Goal: Task Accomplishment & Management: Complete application form

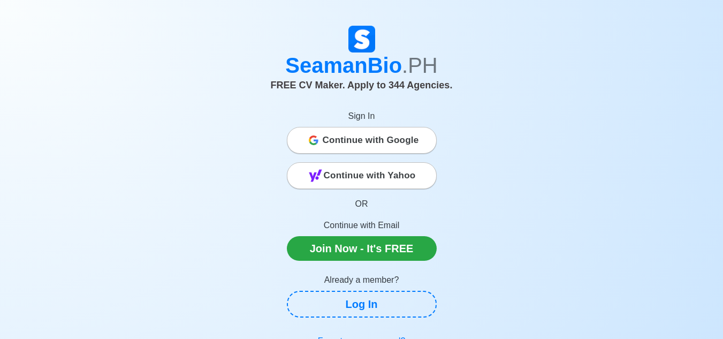
click at [339, 141] on span "Continue with Google" at bounding box center [371, 139] width 96 height 21
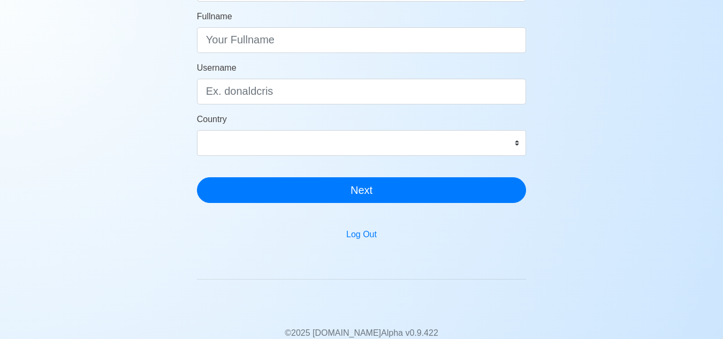
scroll to position [101, 0]
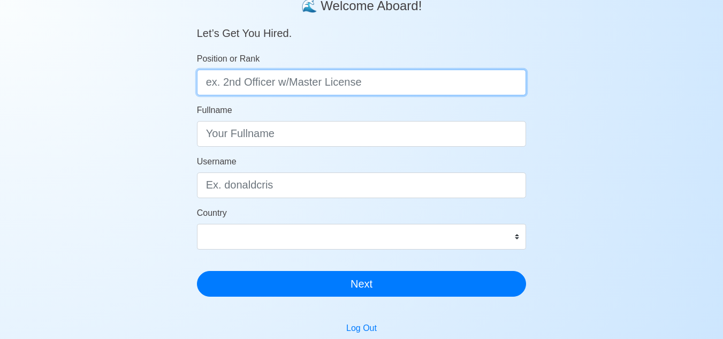
click at [284, 93] on input "Position or Rank" at bounding box center [361, 83] width 329 height 26
type input "e"
type input "Engine Cadet"
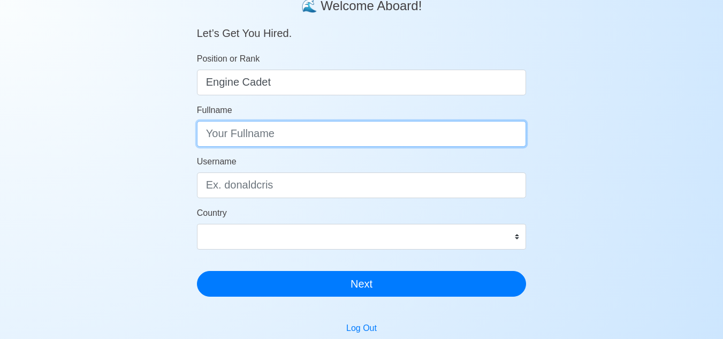
click at [271, 131] on input "Fullname" at bounding box center [361, 134] width 329 height 26
click at [250, 135] on input "Michael adrianne P." at bounding box center [361, 134] width 329 height 26
click at [318, 135] on input "Michael Adrianne P." at bounding box center [361, 134] width 329 height 26
type input "Michael Adrianne P. Arroyo"
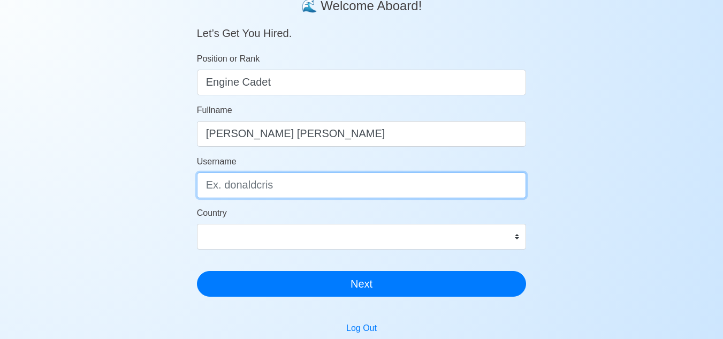
click at [280, 185] on input "Username" at bounding box center [361, 185] width 329 height 26
type input "michael"
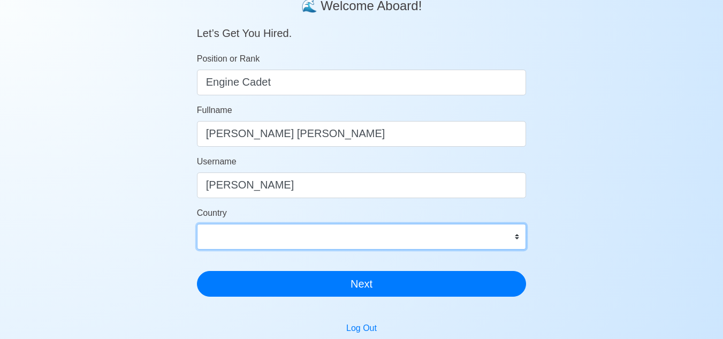
click at [283, 243] on select "Afghanistan Åland Islands Albania Algeria American Samoa Andorra Angola Anguill…" at bounding box center [361, 237] width 329 height 26
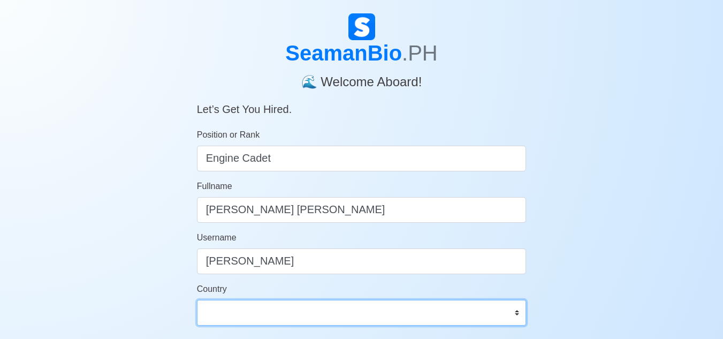
scroll to position [24, 0]
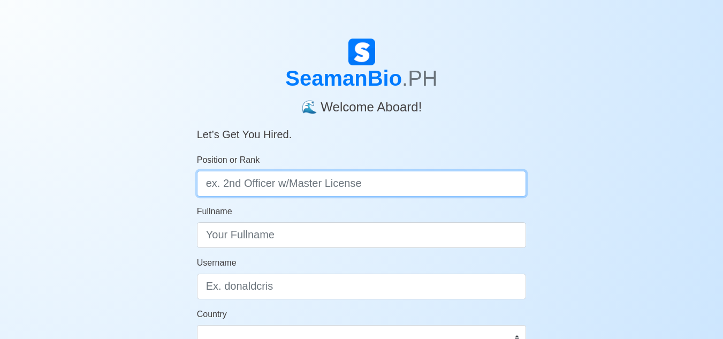
click at [336, 185] on input "Position or Rank" at bounding box center [361, 184] width 329 height 26
type input "Engine Cadet"
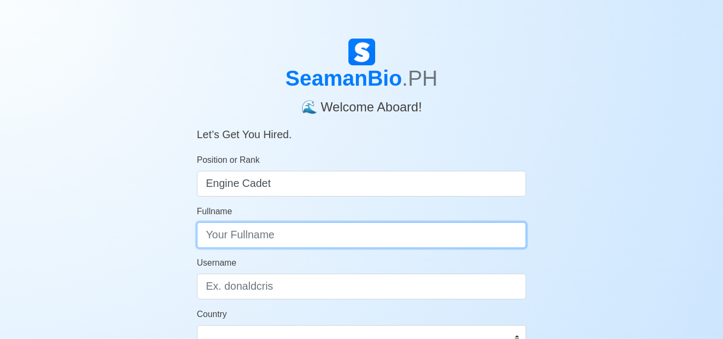
click at [327, 229] on input "Fullname" at bounding box center [361, 235] width 329 height 26
type input "Michael Adrianne P. Arroyo"
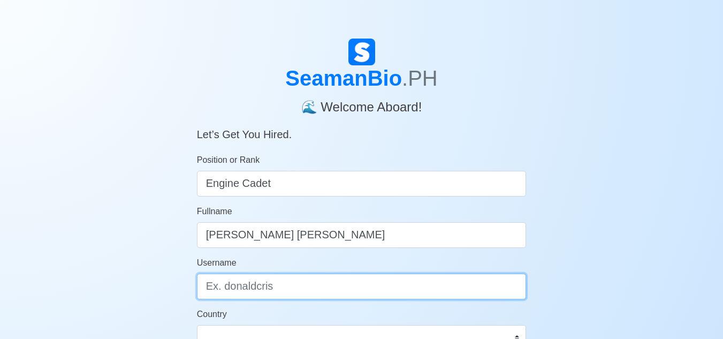
click at [316, 294] on input "Username" at bounding box center [361, 286] width 329 height 26
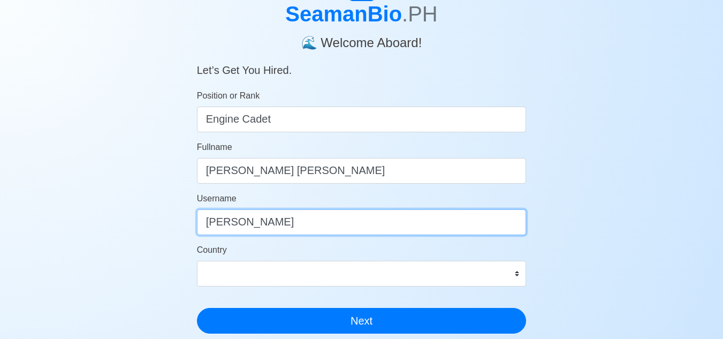
scroll to position [89, 0]
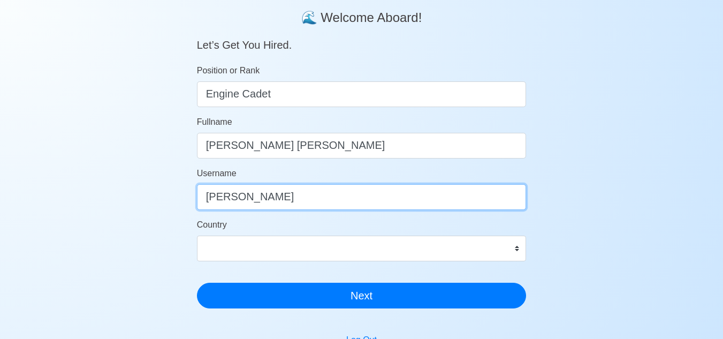
type input "michael"
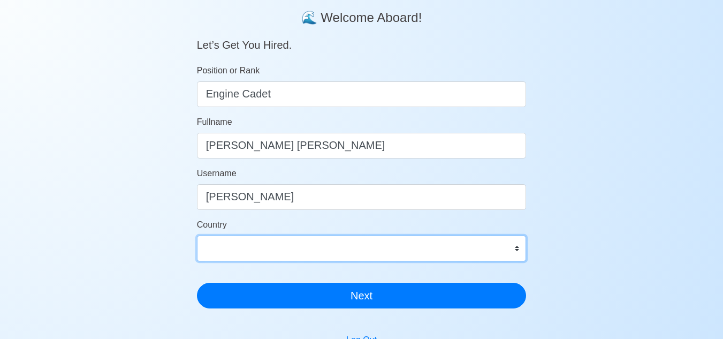
click at [518, 244] on select "Afghanistan Åland Islands Albania Algeria American Samoa Andorra Angola Anguill…" at bounding box center [361, 248] width 329 height 26
select select "PH"
click at [197, 235] on select "Afghanistan Åland Islands Albania Algeria American Samoa Andorra Angola Anguill…" at bounding box center [361, 248] width 329 height 26
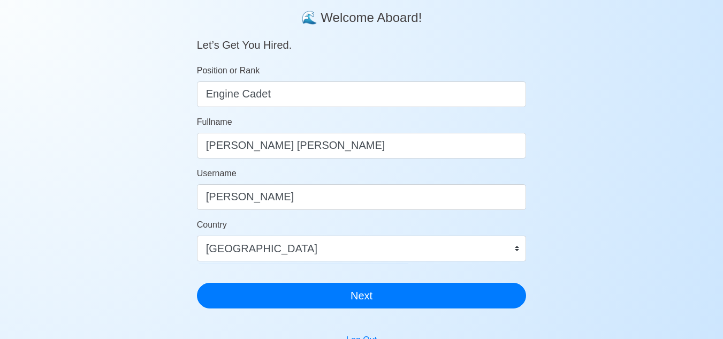
click at [428, 311] on div "SeamanBio .PH 🌊 Welcome Aboard! Let’s Get You Hired. Position or Rank Engine Ca…" at bounding box center [361, 132] width 329 height 367
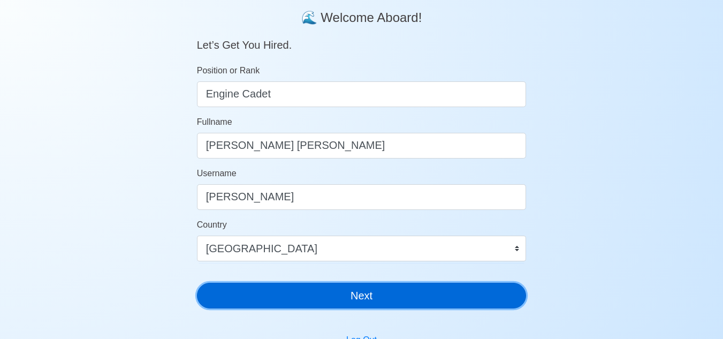
click at [426, 296] on button "Next" at bounding box center [361, 295] width 329 height 26
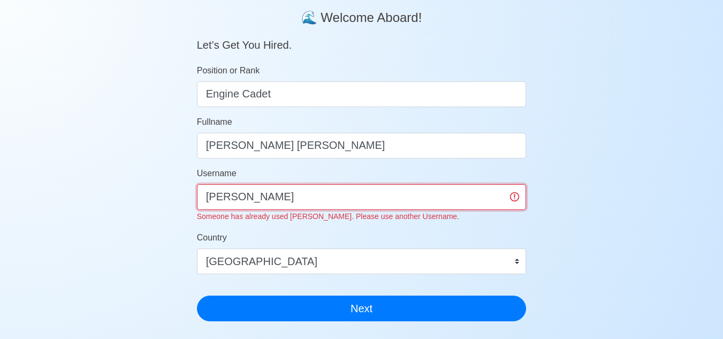
click at [368, 198] on input "michael" at bounding box center [361, 197] width 329 height 26
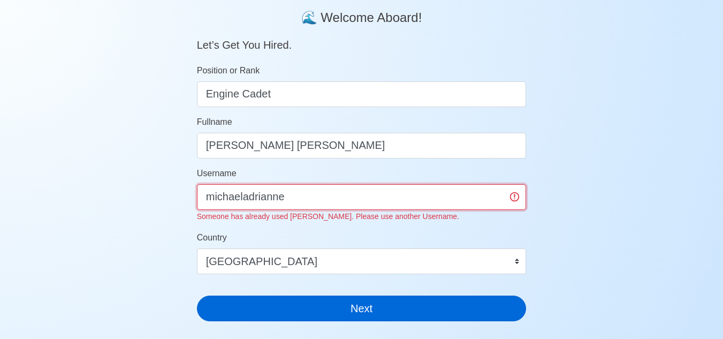
type input "michaeladrianne"
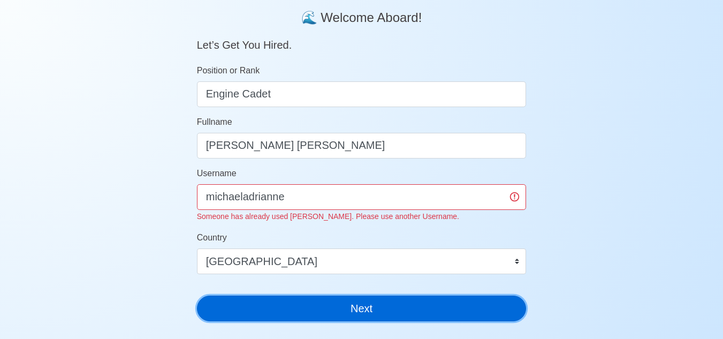
click at [393, 305] on button "Next" at bounding box center [361, 308] width 329 height 26
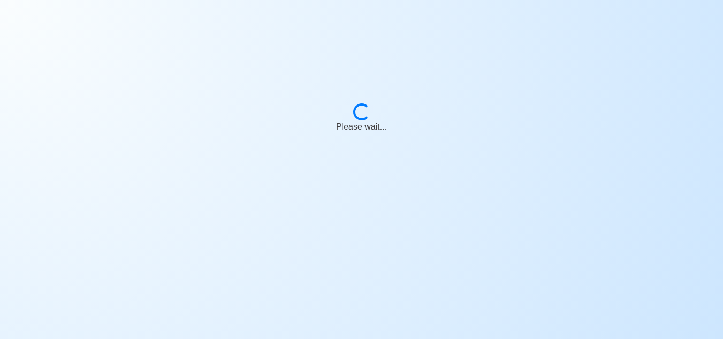
scroll to position [13, 0]
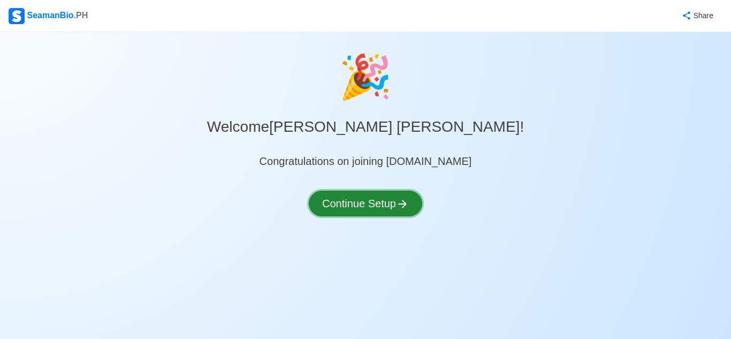
click at [387, 199] on button "Continue Setup" at bounding box center [365, 203] width 113 height 26
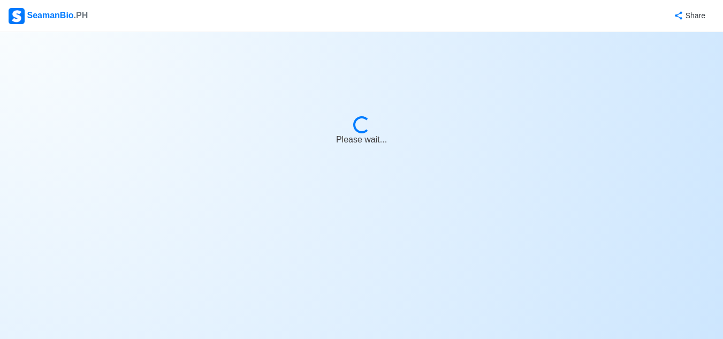
select select "Visible for Hiring"
select select "PH"
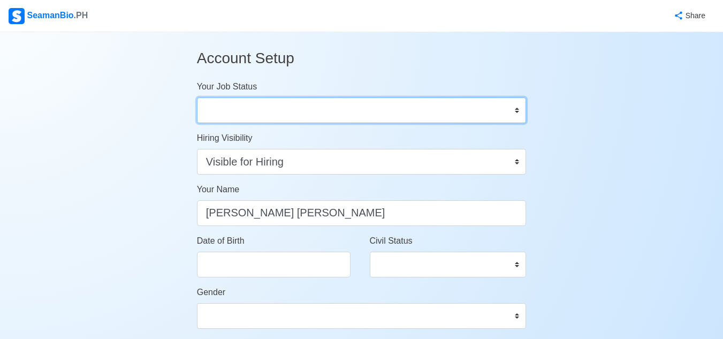
click at [503, 110] on select "Onboard Actively Looking for Job Not Looking for Job" at bounding box center [361, 110] width 329 height 26
select select "Onboard"
click at [197, 97] on select "Onboard Actively Looking for Job Not Looking for Job" at bounding box center [361, 110] width 329 height 26
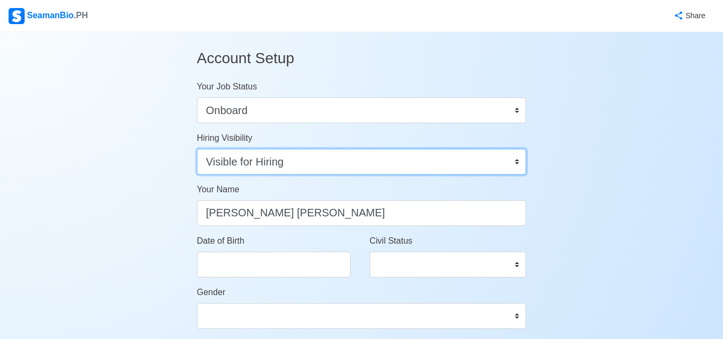
click at [483, 161] on select "Visible for Hiring Not Visible for Hiring" at bounding box center [361, 162] width 329 height 26
click at [197, 149] on select "Visible for Hiring Not Visible for Hiring" at bounding box center [361, 162] width 329 height 26
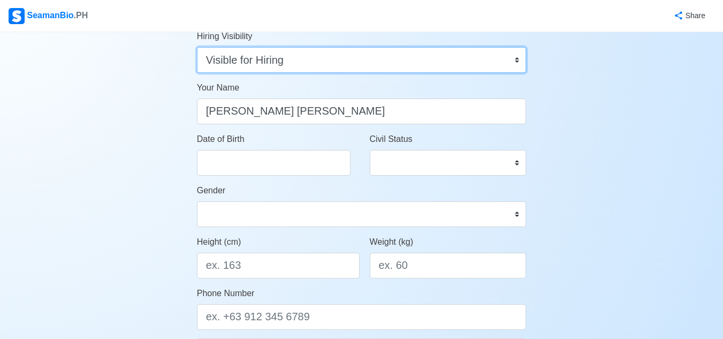
scroll to position [110, 0]
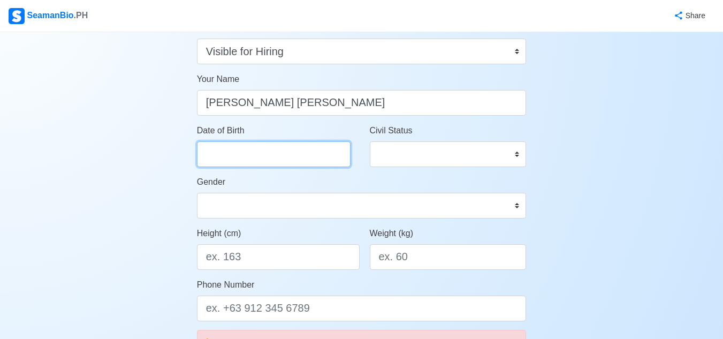
select select "****"
select select "*********"
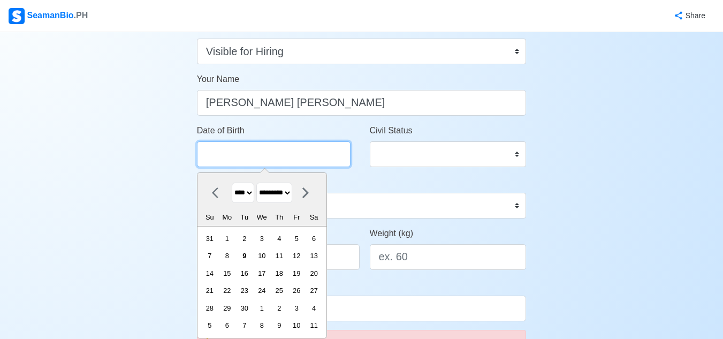
click at [310, 147] on input "Date of Birth" at bounding box center [273, 154] width 153 height 26
click at [252, 193] on select "**** **** **** **** **** **** **** **** **** **** **** **** **** **** **** ****…" at bounding box center [243, 192] width 22 height 21
select select "****"
click at [232, 182] on select "**** **** **** **** **** **** **** **** **** **** **** **** **** **** **** ****…" at bounding box center [243, 192] width 22 height 21
click at [292, 194] on select "******* ******** ***** ***** *** **** **** ****** ********* ******* ******** **…" at bounding box center [274, 192] width 36 height 21
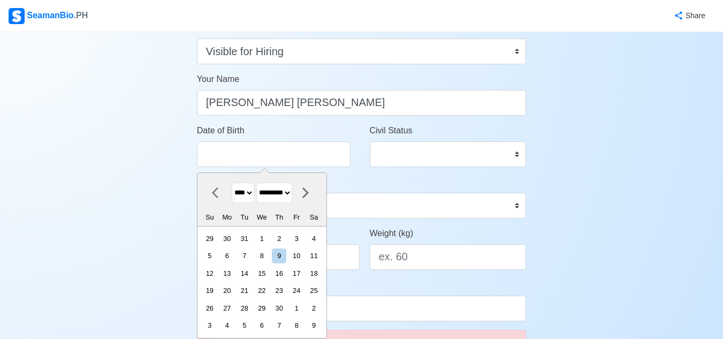
select select "********"
click at [260, 182] on select "******* ******** ***** ***** *** **** **** ****** ********* ******* ******** **…" at bounding box center [274, 192] width 36 height 21
click at [321, 290] on div "27" at bounding box center [313, 290] width 14 height 14
type input "11/27/2004"
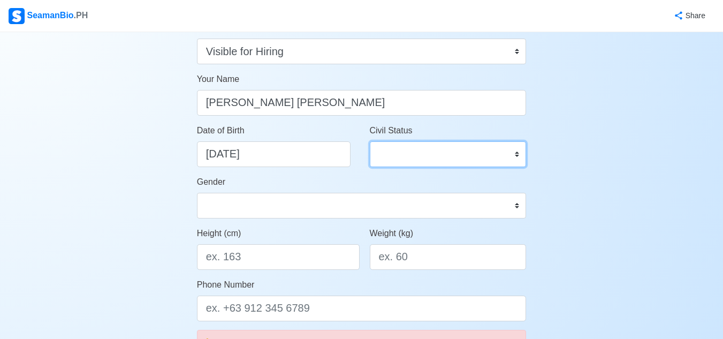
click at [518, 150] on select "Single Married Widowed Separated" at bounding box center [448, 154] width 157 height 26
select select "Single"
click at [370, 141] on select "Single Married Widowed Separated" at bounding box center [448, 154] width 157 height 26
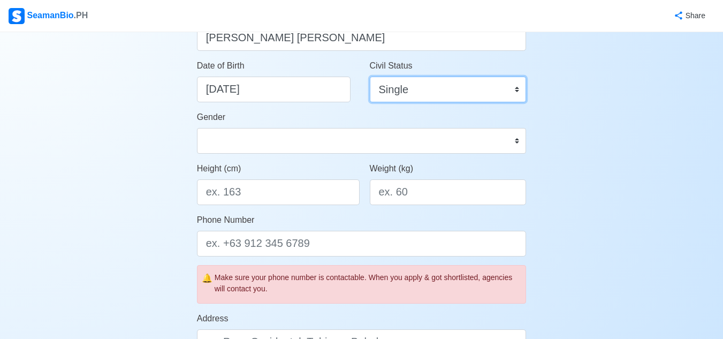
scroll to position [190, 0]
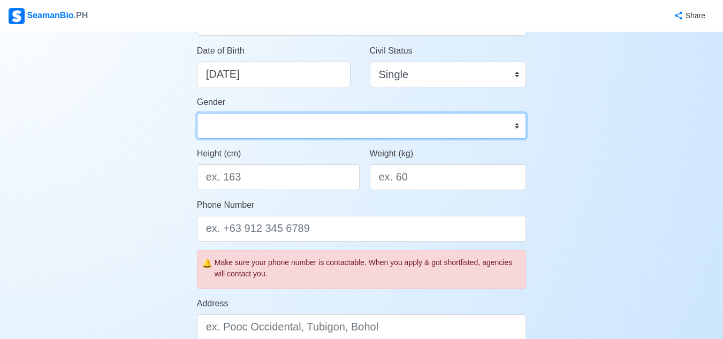
click at [513, 121] on select "Male Female" at bounding box center [361, 126] width 329 height 26
select select "[DEMOGRAPHIC_DATA]"
click at [197, 113] on select "Male Female" at bounding box center [361, 126] width 329 height 26
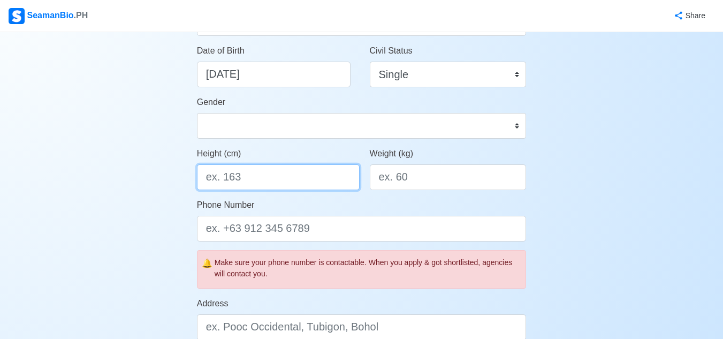
click at [231, 183] on input "Height (cm)" at bounding box center [278, 177] width 163 height 26
type input "169"
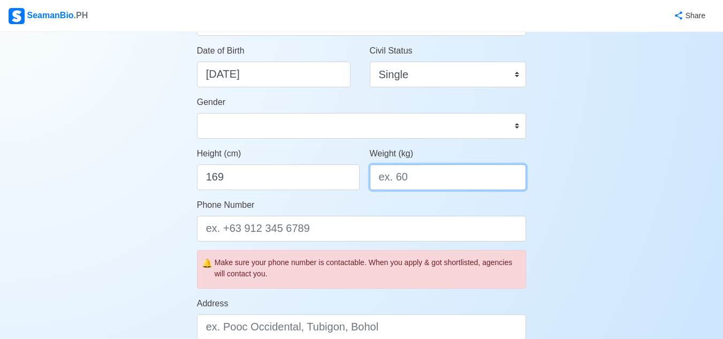
click at [402, 180] on input "Weight (kg)" at bounding box center [448, 177] width 157 height 26
type input "75"
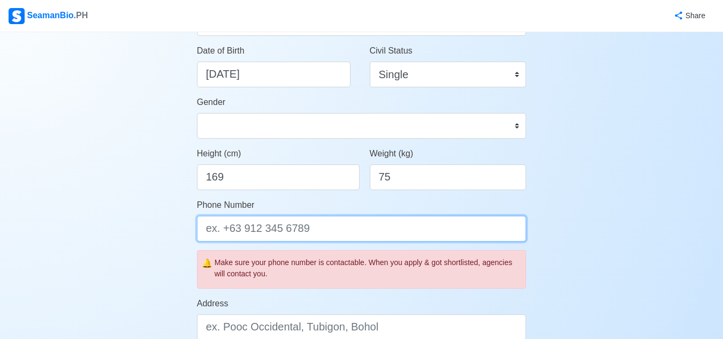
click at [311, 225] on input "Phone Number" at bounding box center [361, 229] width 329 height 26
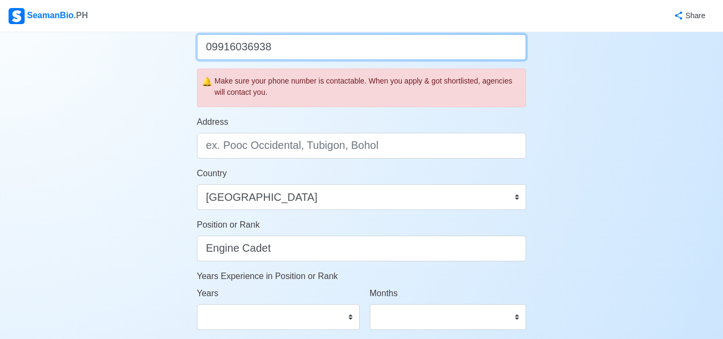
scroll to position [370, 0]
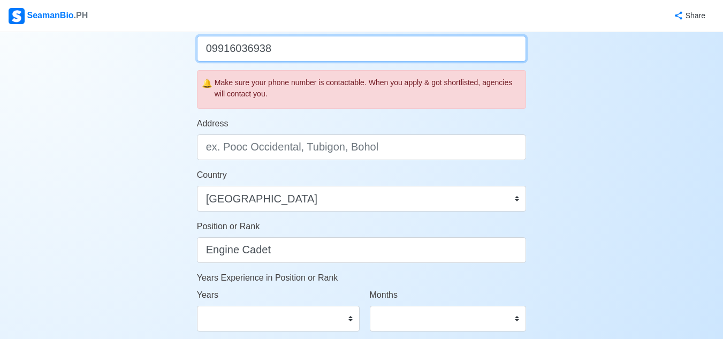
type input "09916036938"
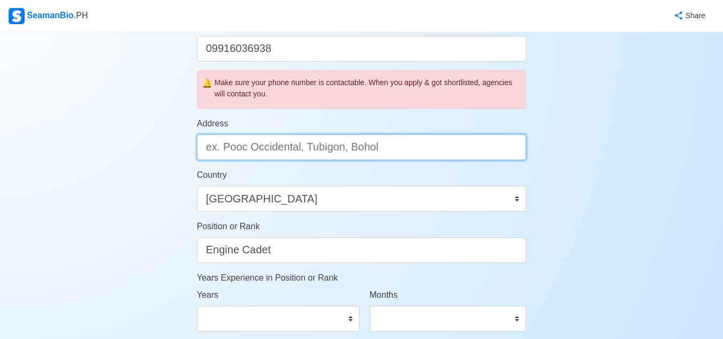
click at [451, 147] on input "Address" at bounding box center [361, 147] width 329 height 26
type input "Mianay Sigma Capiz"
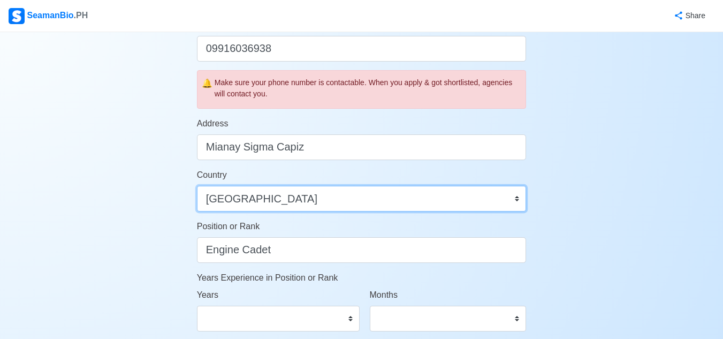
click at [515, 198] on select "Afghanistan Åland Islands Albania Algeria American Samoa Andorra Angola Anguill…" at bounding box center [361, 199] width 329 height 26
click at [197, 186] on select "Afghanistan Åland Islands Albania Algeria American Samoa Andorra Angola Anguill…" at bounding box center [361, 199] width 329 height 26
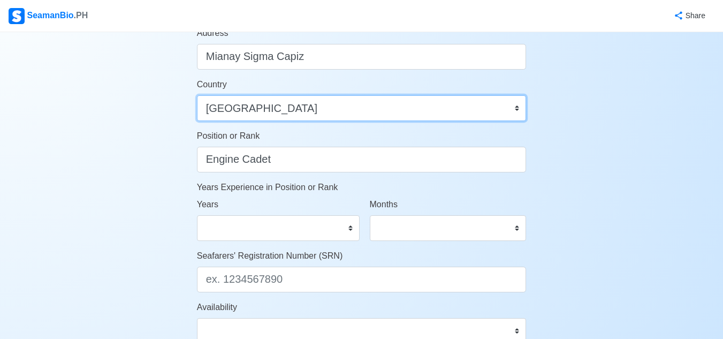
scroll to position [488, 0]
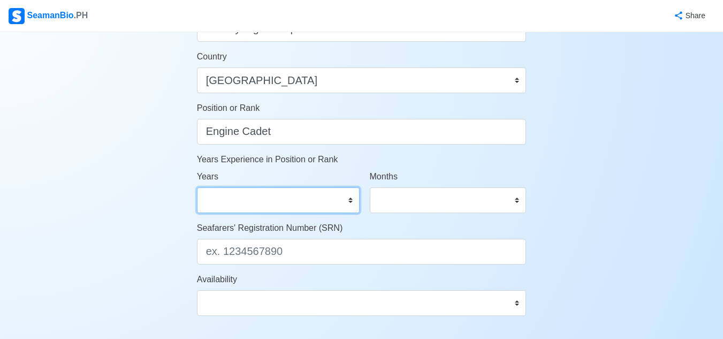
click at [348, 203] on select "0 1 2 3 4 5 6 7 8 9 10 11 12 13 14 15 16 17 18 19 20 21 22 23 24 25 26 27 28 29…" at bounding box center [278, 200] width 163 height 26
select select "0"
click at [197, 187] on select "0 1 2 3 4 5 6 7 8 9 10 11 12 13 14 15 16 17 18 19 20 21 22 23 24 25 26 27 28 29…" at bounding box center [278, 200] width 163 height 26
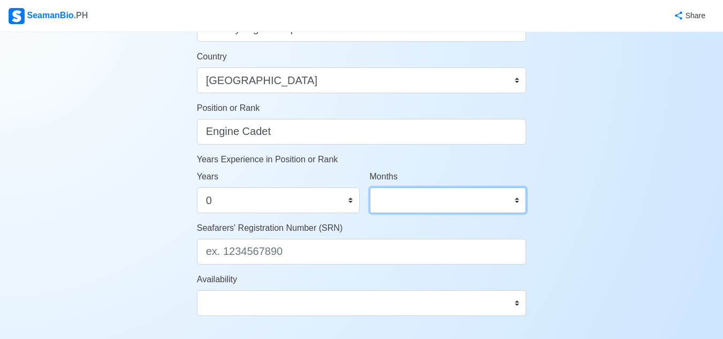
click at [519, 197] on select "0 1 2 3 4 5 6 7 8 9 10 11" at bounding box center [448, 200] width 157 height 26
select select "0"
click at [370, 187] on select "0 1 2 3 4 5 6 7 8 9 10 11" at bounding box center [448, 200] width 157 height 26
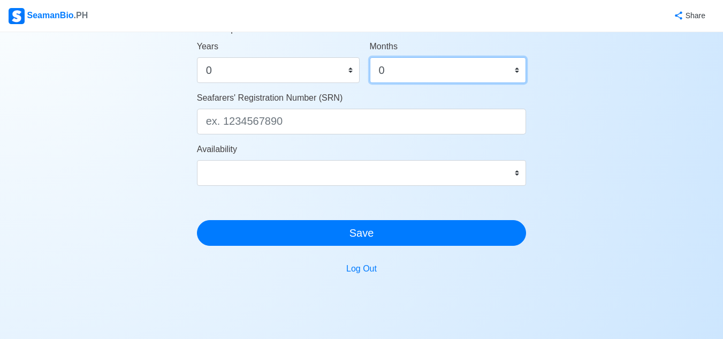
scroll to position [615, 0]
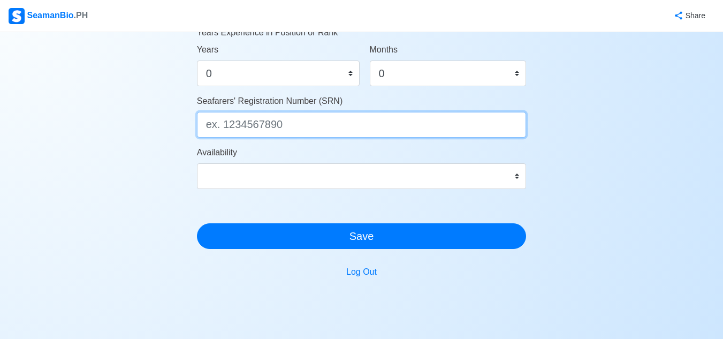
click at [466, 133] on input "Seafarers' Registration Number (SRN)" at bounding box center [361, 125] width 329 height 26
type input "0411270032"
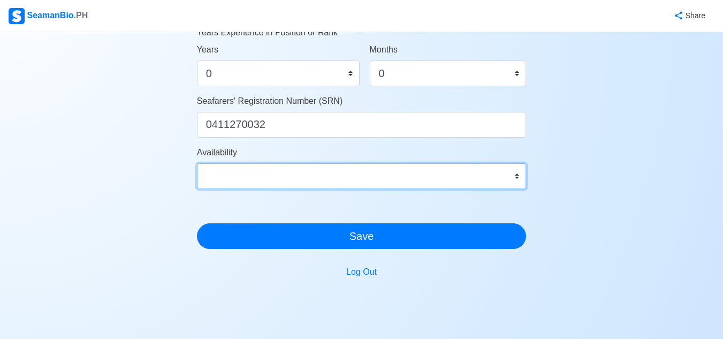
click at [517, 173] on select "Immediate Oct 2025 Nov 2025 Dec 2025 Jan 2026 Feb 2026 Mar 2026 Apr 2026 May 20…" at bounding box center [361, 176] width 329 height 26
select select "4102416000000"
click at [197, 163] on select "Immediate Oct 2025 Nov 2025 Dec 2025 Jan 2026 Feb 2026 Mar 2026 Apr 2026 May 20…" at bounding box center [361, 176] width 329 height 26
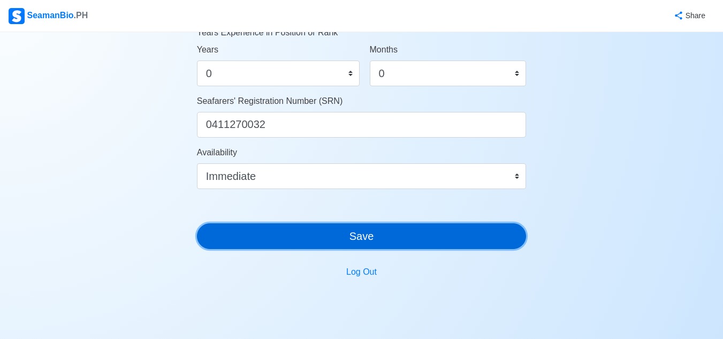
click at [435, 232] on button "Save" at bounding box center [361, 236] width 329 height 26
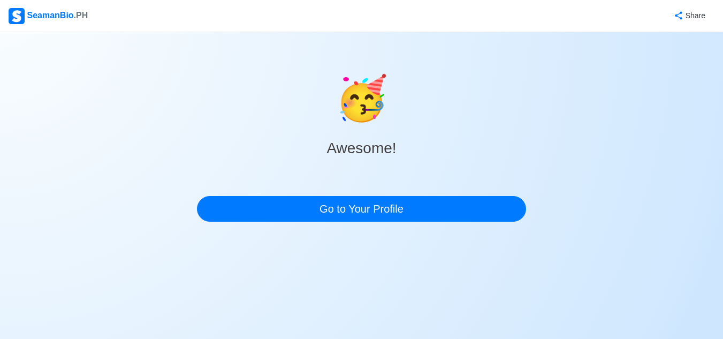
scroll to position [0, 0]
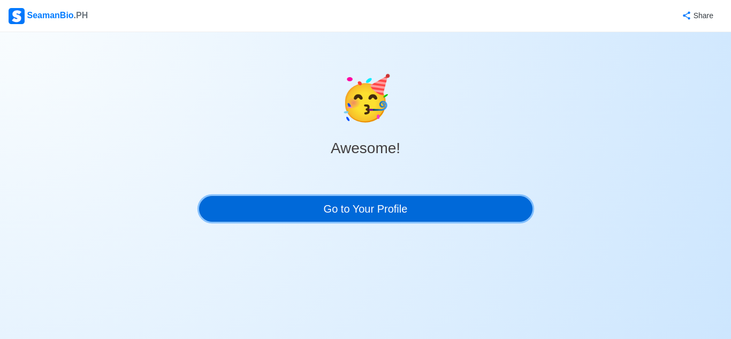
click at [408, 201] on link "Go to Your Profile" at bounding box center [365, 209] width 333 height 26
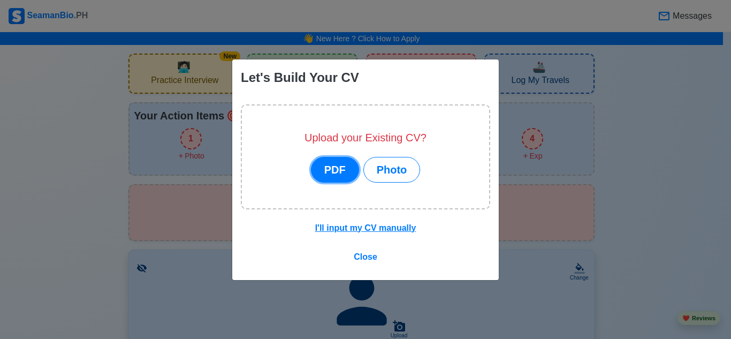
click at [336, 171] on button "PDF" at bounding box center [335, 170] width 48 height 26
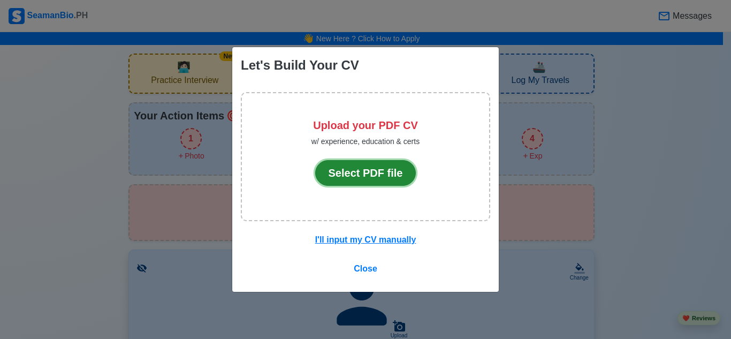
click at [360, 167] on button "Select PDF file" at bounding box center [365, 173] width 101 height 26
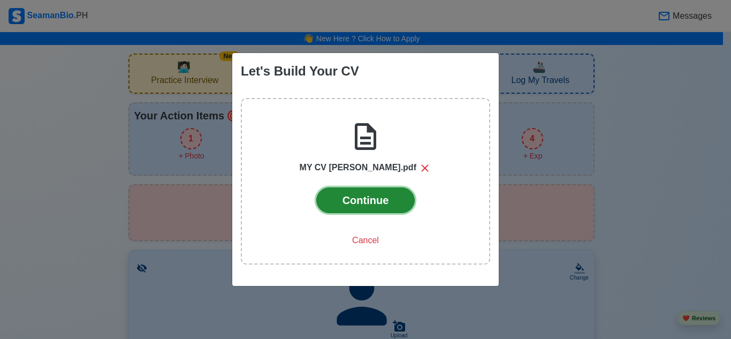
click at [362, 211] on button "Continue" at bounding box center [365, 200] width 99 height 26
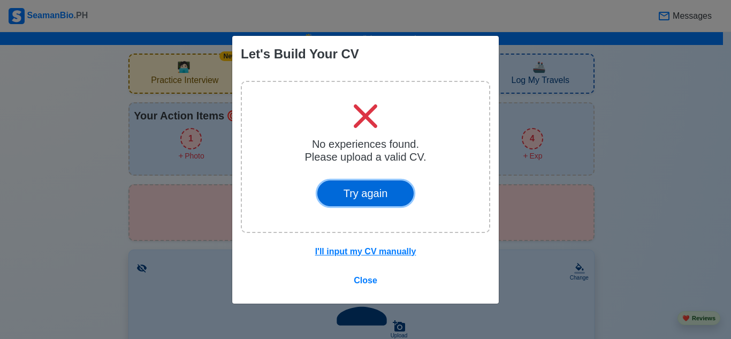
click at [368, 194] on button "Try again" at bounding box center [365, 193] width 97 height 26
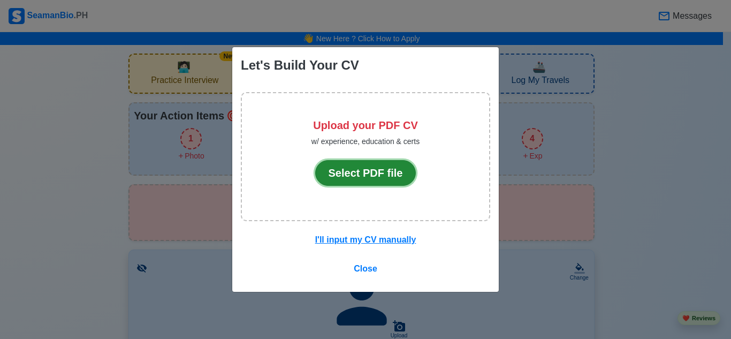
click at [368, 177] on button "Select PDF file" at bounding box center [365, 173] width 101 height 26
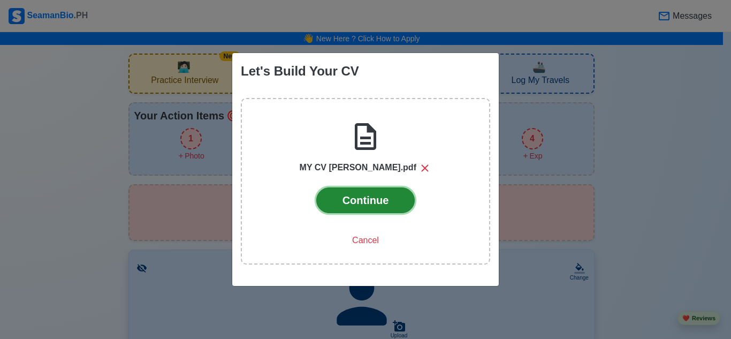
click at [352, 203] on button "Continue" at bounding box center [365, 200] width 99 height 26
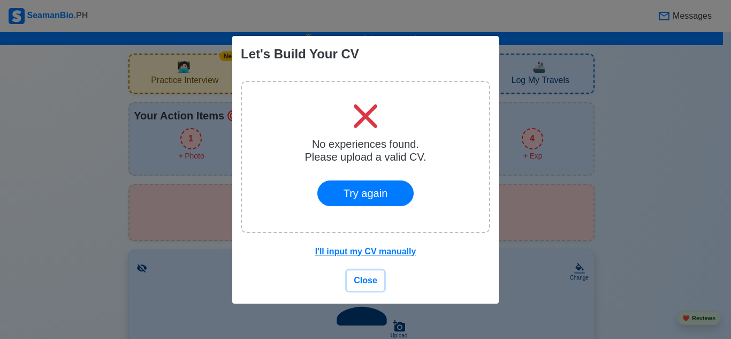
click at [363, 286] on button "Close" at bounding box center [365, 280] width 37 height 20
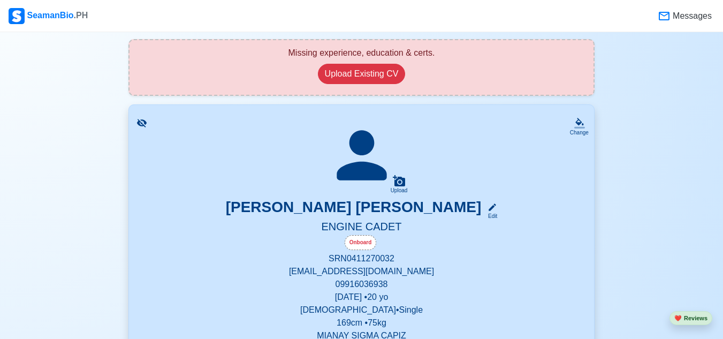
scroll to position [148, 0]
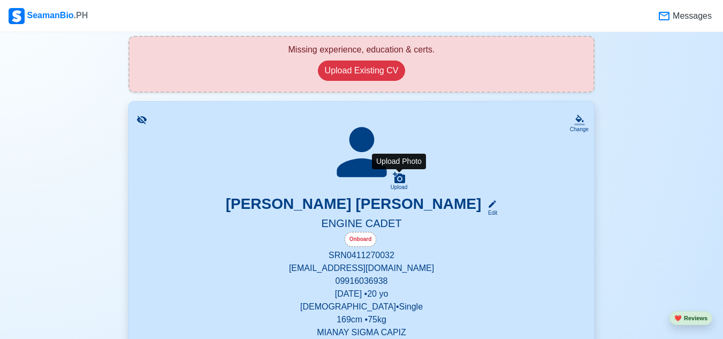
click at [399, 181] on icon at bounding box center [399, 177] width 13 height 13
click at [0, 0] on input "Upload" at bounding box center [0, 0] width 0 height 0
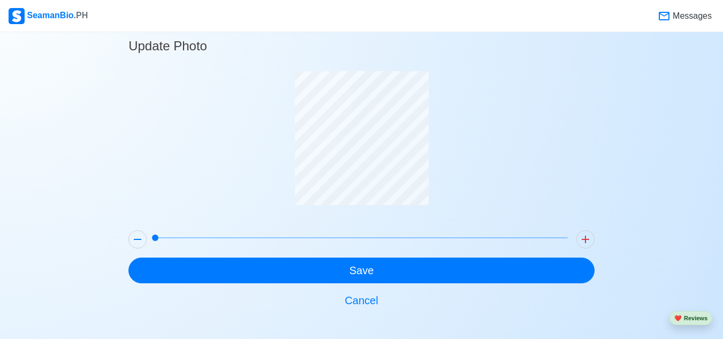
scroll to position [18, 0]
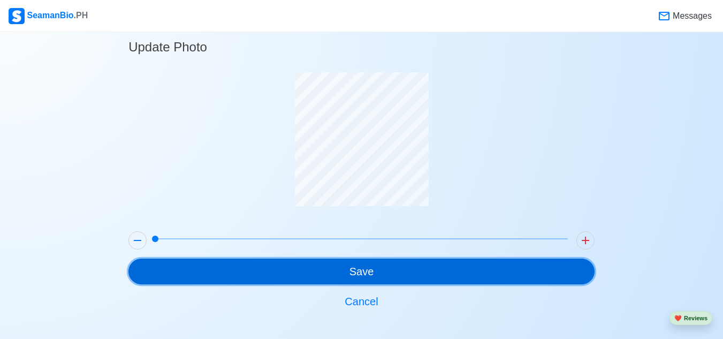
click at [348, 277] on button "Save" at bounding box center [361, 271] width 466 height 26
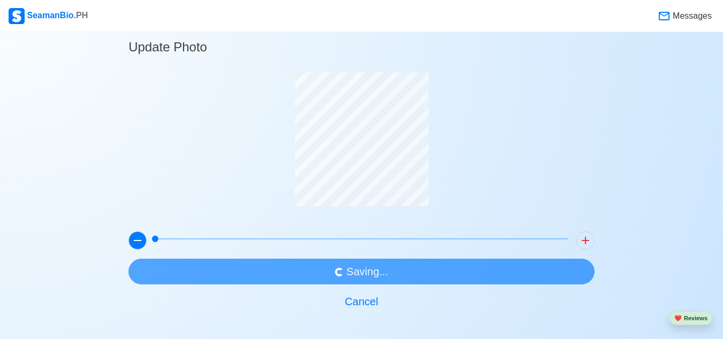
click at [130, 235] on div "Update Photo Saving... Cancel" at bounding box center [361, 170] width 466 height 287
click at [130, 235] on button at bounding box center [137, 240] width 18 height 18
click at [363, 298] on button "Cancel" at bounding box center [361, 301] width 466 height 26
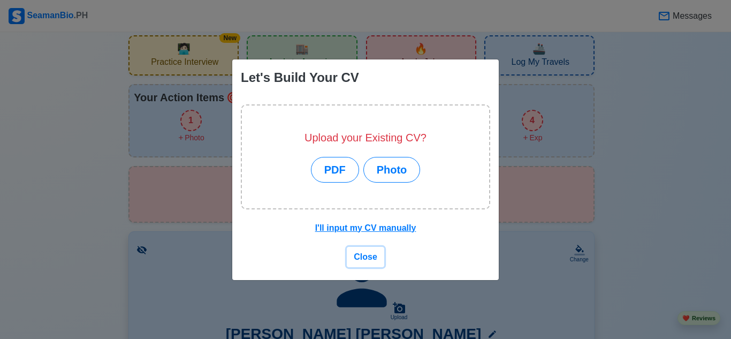
click at [369, 248] on button "Close" at bounding box center [365, 257] width 37 height 20
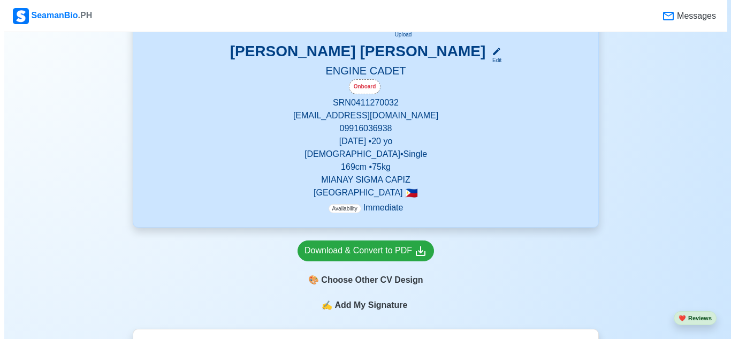
scroll to position [0, 0]
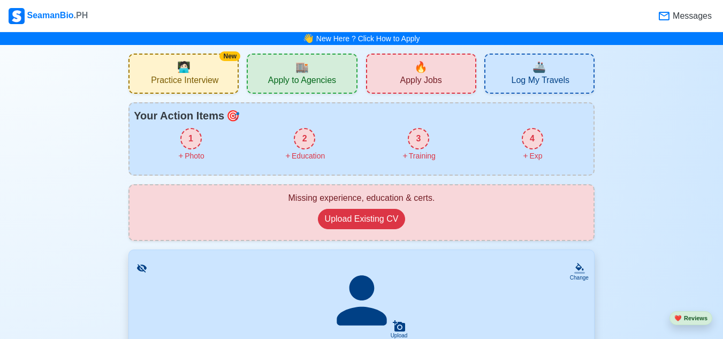
click at [335, 73] on div "🏬 Apply to Agencies" at bounding box center [302, 73] width 110 height 40
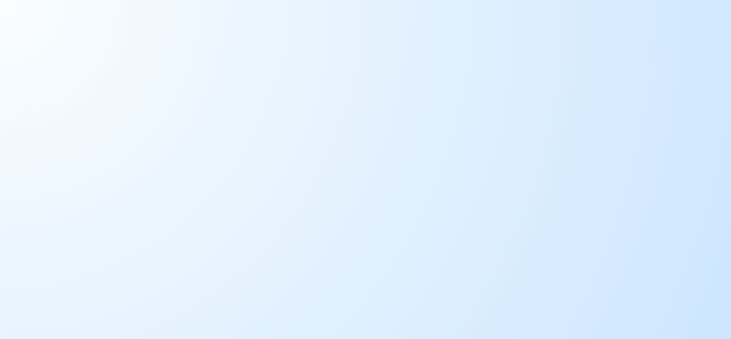
click at [304, 79] on body at bounding box center [365, 169] width 731 height 339
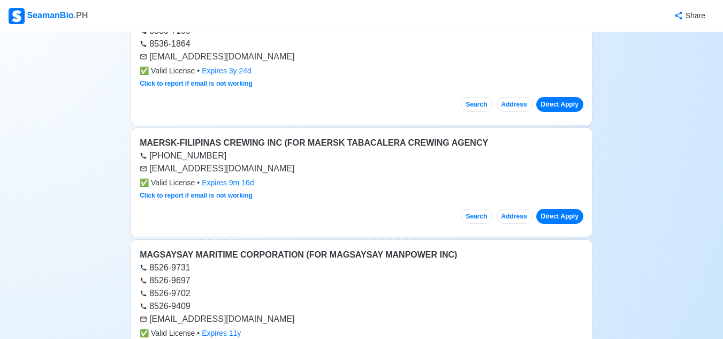
scroll to position [8767, 0]
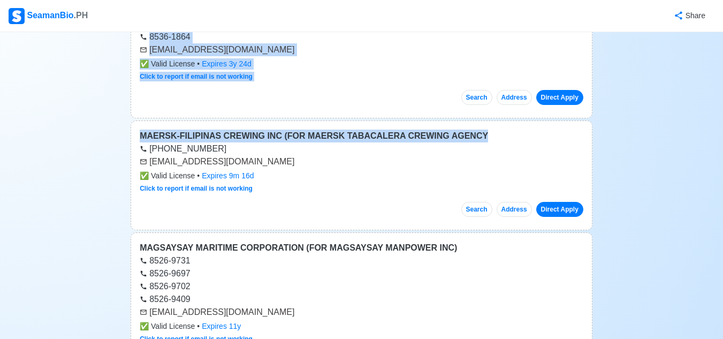
drag, startPoint x: 720, startPoint y: 122, endPoint x: 725, endPoint y: -11, distance: 132.7
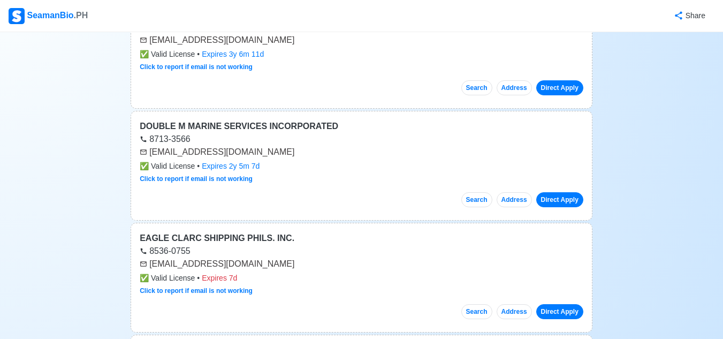
scroll to position [20, 0]
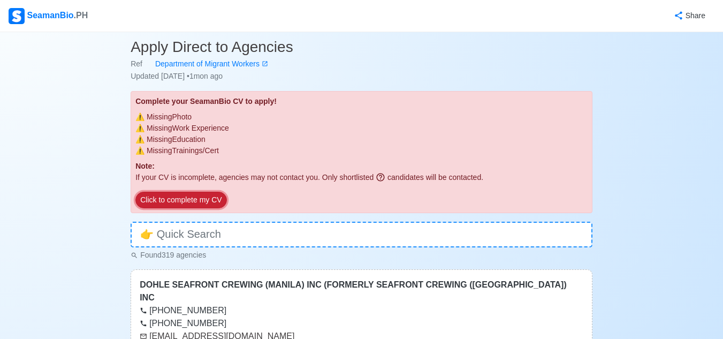
click at [204, 198] on button "Click to complete my CV" at bounding box center [180, 199] width 91 height 17
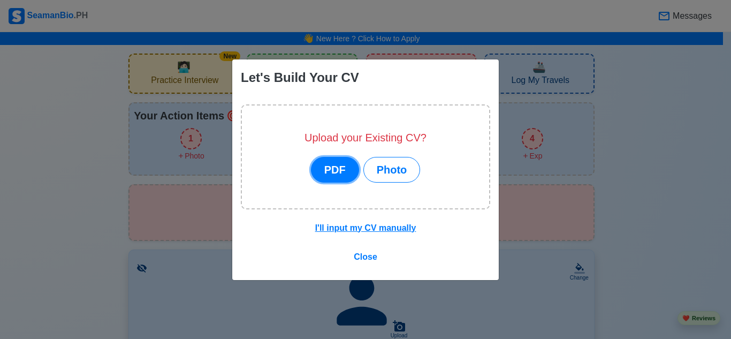
click at [339, 172] on button "PDF" at bounding box center [335, 170] width 48 height 26
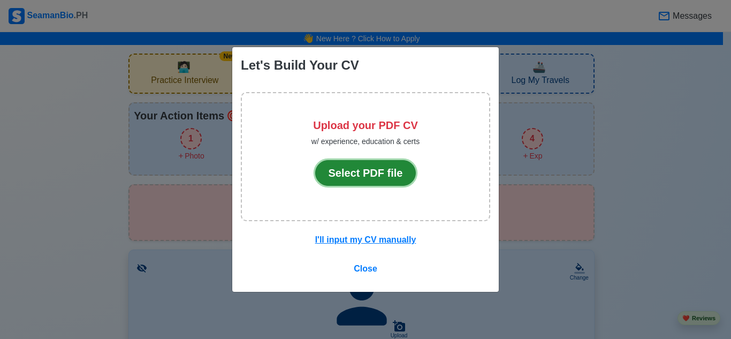
click at [347, 172] on button "Select PDF file" at bounding box center [365, 173] width 101 height 26
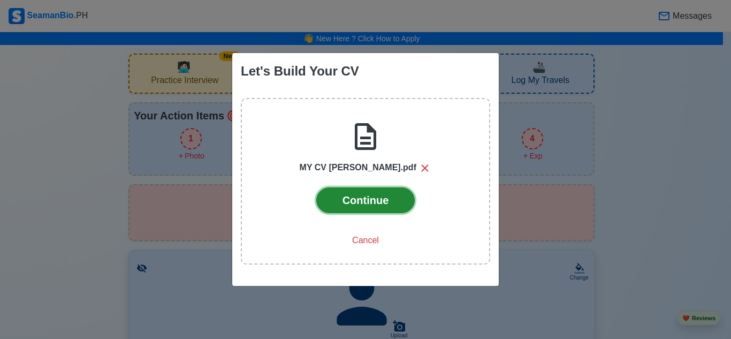
click at [365, 204] on button "Continue" at bounding box center [365, 200] width 99 height 26
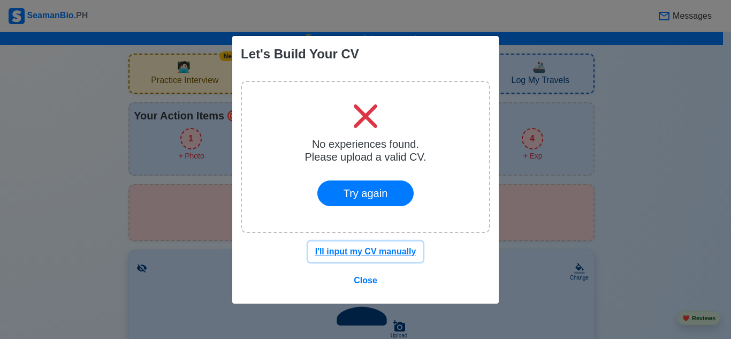
click at [369, 250] on u "I'll input my CV manually" at bounding box center [365, 251] width 101 height 9
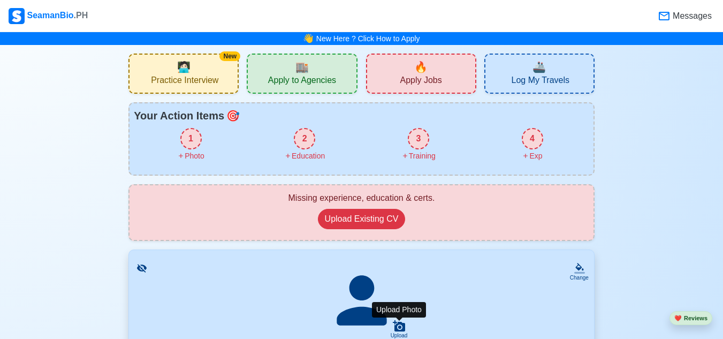
click at [401, 328] on icon at bounding box center [399, 325] width 12 height 11
click at [0, 0] on input "Upload" at bounding box center [0, 0] width 0 height 0
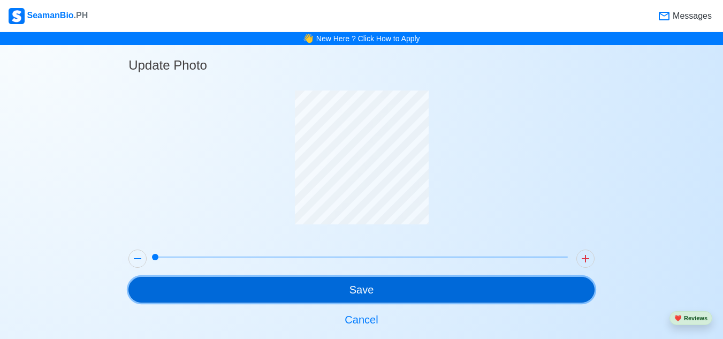
click at [375, 294] on button "Save" at bounding box center [361, 290] width 466 height 26
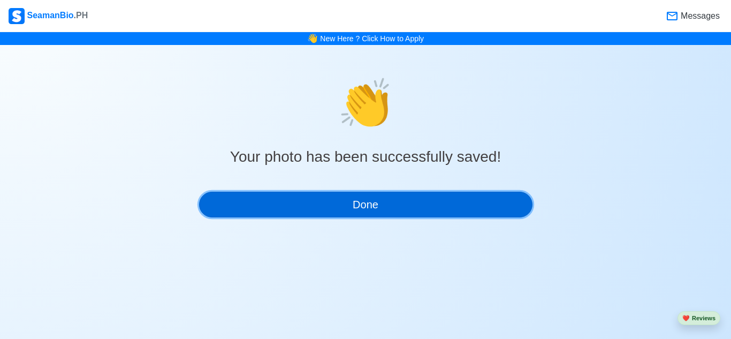
click at [336, 210] on button "Done" at bounding box center [365, 204] width 333 height 26
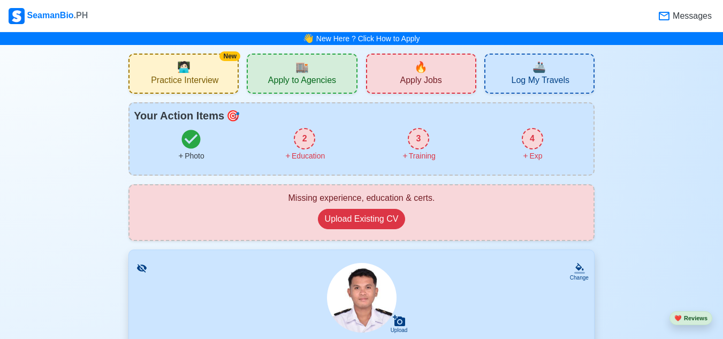
click at [307, 142] on div "2" at bounding box center [304, 138] width 21 height 21
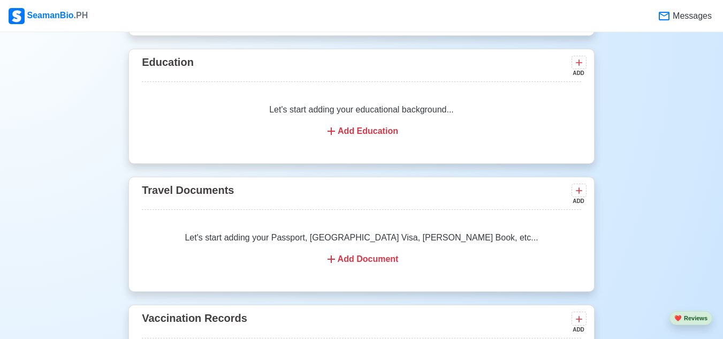
scroll to position [792, 0]
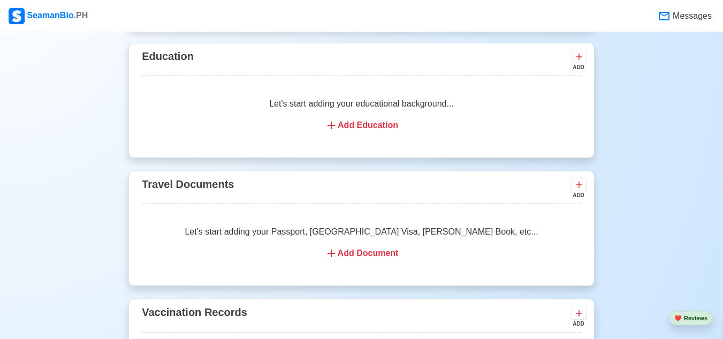
drag, startPoint x: 721, startPoint y: 147, endPoint x: 729, endPoint y: 150, distance: 8.0
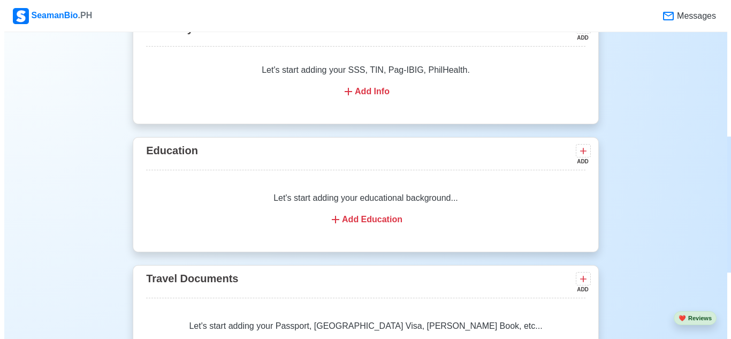
scroll to position [719, 0]
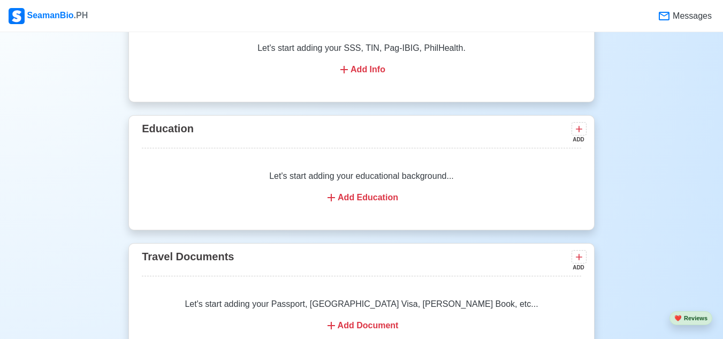
click at [351, 198] on div "Add Education" at bounding box center [361, 197] width 413 height 13
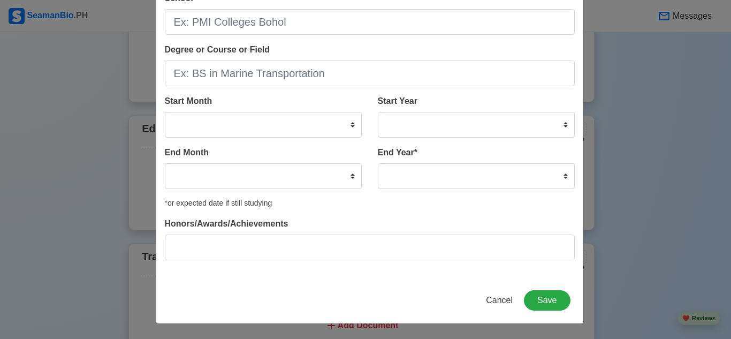
scroll to position [0, 0]
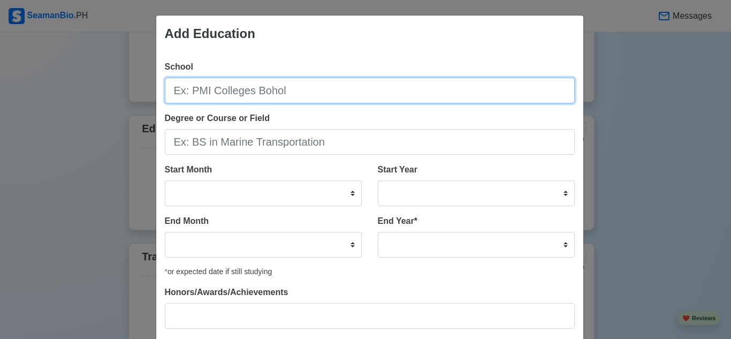
click at [301, 90] on input "School" at bounding box center [370, 91] width 410 height 26
type input "V"
type input "c"
type input "[GEOGRAPHIC_DATA][PERSON_NAME]"
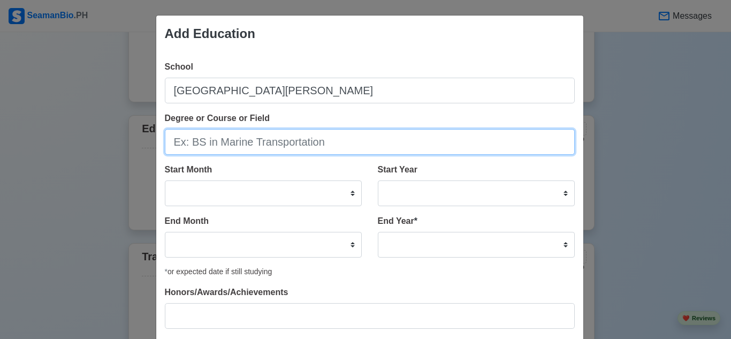
click at [252, 150] on input "Degree or Course or Field" at bounding box center [370, 142] width 410 height 26
type input "BS Marine Engineering"
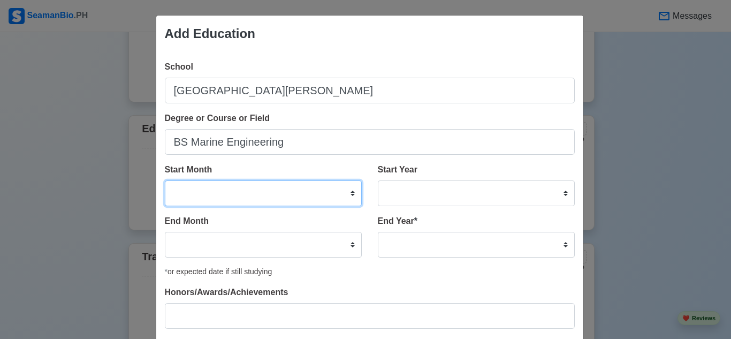
click at [233, 188] on select "January February March April May June July August September October November De…" at bounding box center [263, 193] width 197 height 26
select select "August"
click at [165, 180] on select "January February March April May June July August September October November De…" at bounding box center [263, 193] width 197 height 26
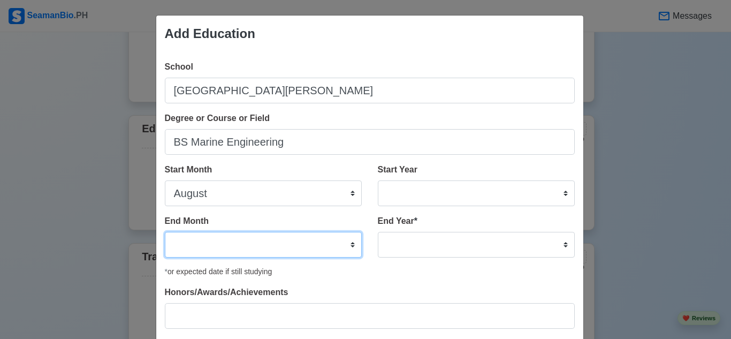
click at [326, 246] on select "January February March April May June July August September October November De…" at bounding box center [263, 245] width 197 height 26
select select "June"
click at [165, 232] on select "January February March April May June July August September October November De…" at bounding box center [263, 245] width 197 height 26
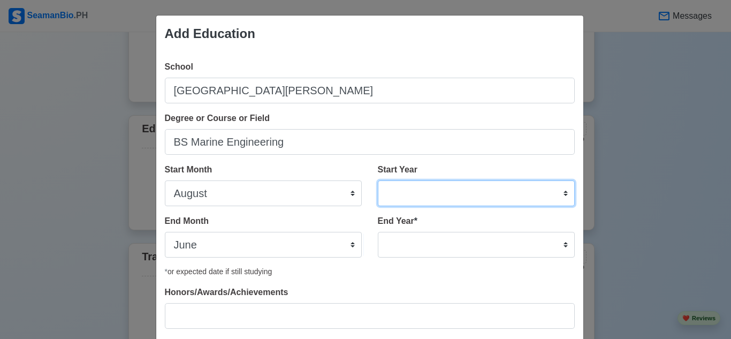
click at [555, 193] on select "2025 2024 2023 2022 2021 2020 2019 2018 2017 2016 2015 2014 2013 2012 2011 2010…" at bounding box center [476, 193] width 197 height 26
select select "2022"
click at [378, 180] on select "2025 2024 2023 2022 2021 2020 2019 2018 2017 2016 2015 2014 2013 2012 2011 2010…" at bounding box center [476, 193] width 197 height 26
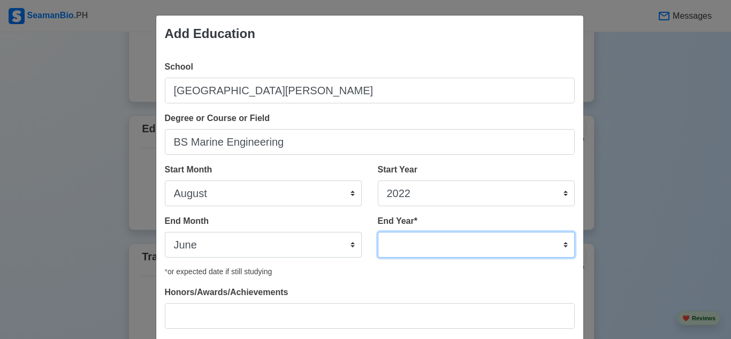
click at [555, 245] on select "2035 2034 2033 2032 2031 2030 2029 2028 2027 2026 2025 2024 2023 2022 2021 2020…" at bounding box center [476, 245] width 197 height 26
select select "2025"
click at [378, 232] on select "2035 2034 2033 2032 2031 2030 2029 2028 2027 2026 2025 2024 2023 2022 2021 2020…" at bounding box center [476, 245] width 197 height 26
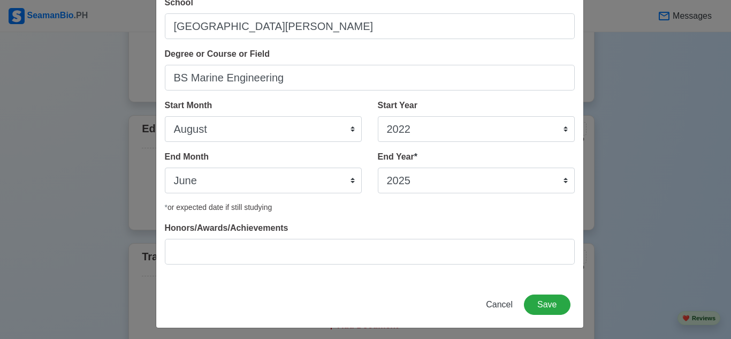
scroll to position [68, 0]
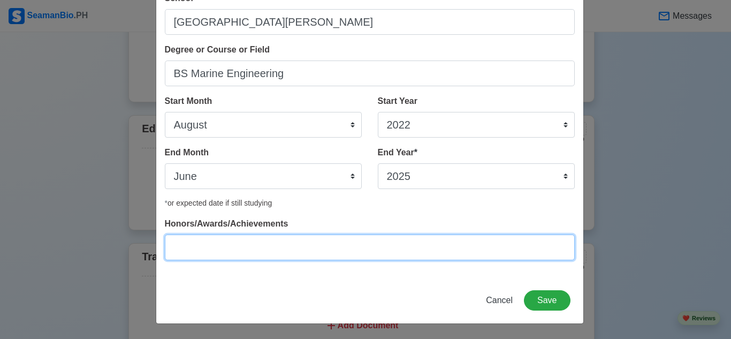
click at [349, 252] on input "Honors/Awards/Achievements" at bounding box center [370, 247] width 410 height 26
click at [312, 252] on input "Academic Proficiency Awardee Best In Research" at bounding box center [370, 247] width 410 height 26
click at [402, 248] on input "Academic Proficiency Awardee, Best In Research" at bounding box center [370, 247] width 410 height 26
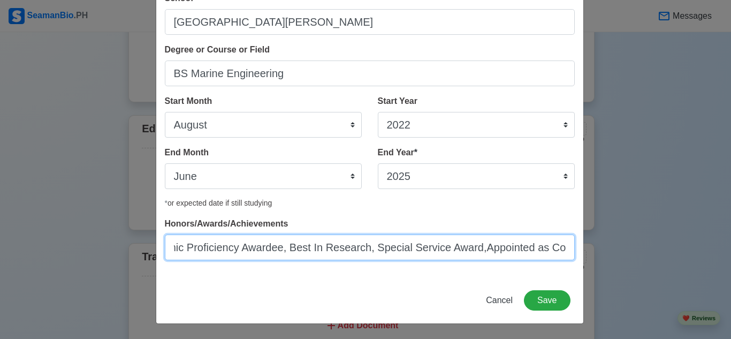
scroll to position [0, 40]
click at [466, 248] on input "Academic Proficiency Awardee, Best In Research, Special Service Award,Appointed…" at bounding box center [370, 247] width 410 height 26
click at [567, 251] on input "Academic Proficiency Awardee, Best In Research, Special Service Award, Appointe…" at bounding box center [370, 247] width 410 height 26
click at [564, 249] on input "Academic Proficiency Awardee, Best In Research, Special Service Award, Appointe…" at bounding box center [370, 247] width 410 height 26
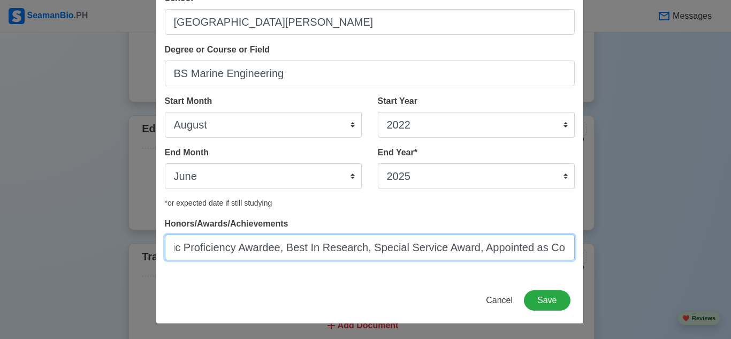
click at [562, 248] on input "Academic Proficiency Awardee, Best In Research, Special Service Award, Appointe…" at bounding box center [370, 247] width 410 height 26
type input "Academic Proficiency Awardee, Best In Research, Special Service Award, Appointe…"
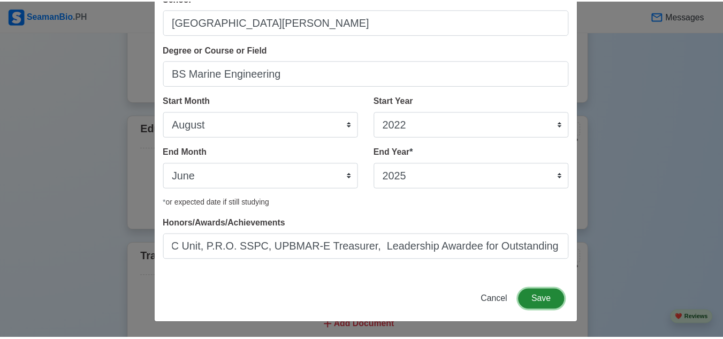
scroll to position [0, 0]
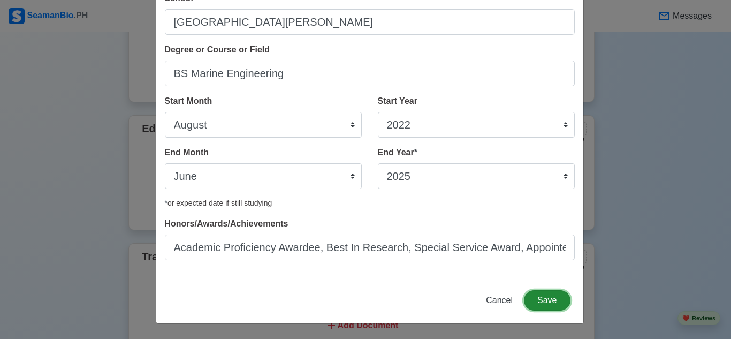
click at [550, 298] on button "Save" at bounding box center [547, 300] width 46 height 20
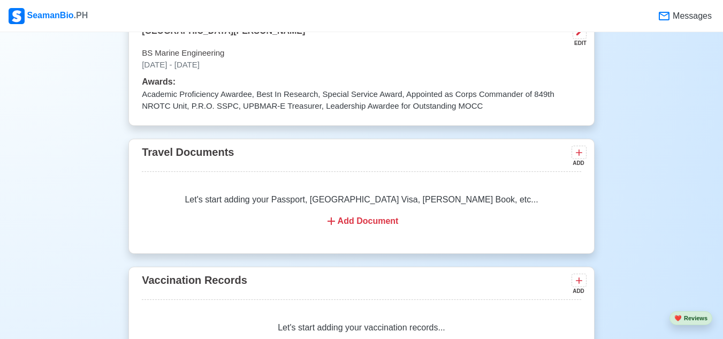
scroll to position [874, 0]
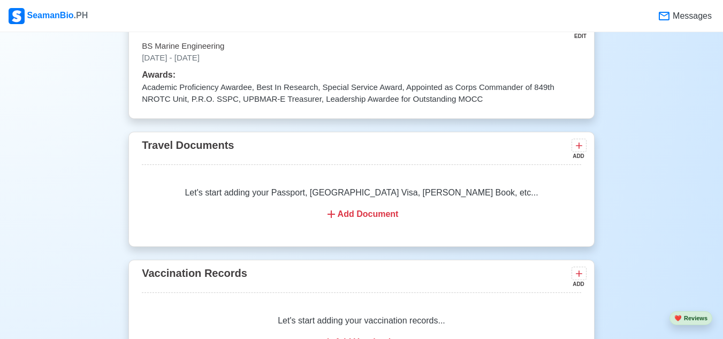
click at [371, 220] on div "Add Document" at bounding box center [361, 214] width 413 height 13
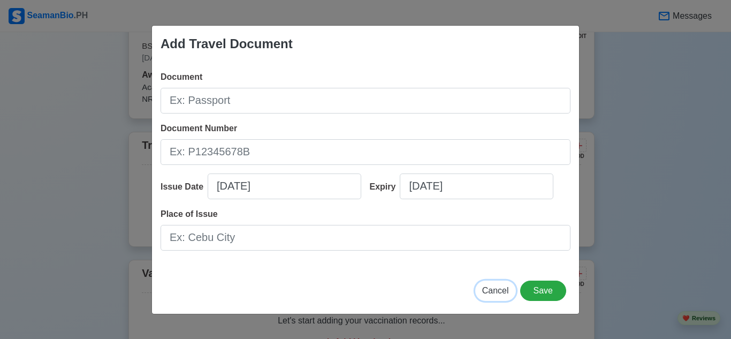
click at [501, 289] on span "Cancel" at bounding box center [495, 290] width 27 height 9
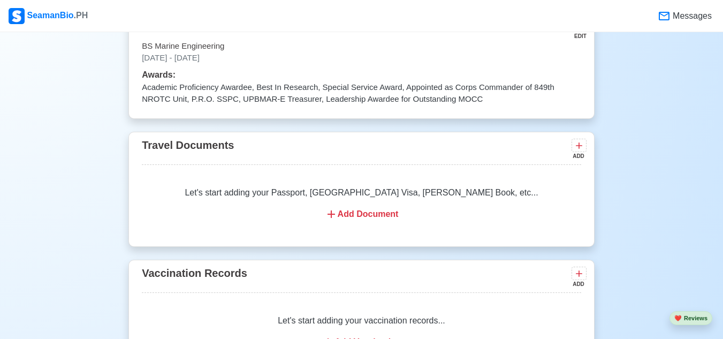
click at [412, 213] on div "Add Document" at bounding box center [361, 214] width 413 height 13
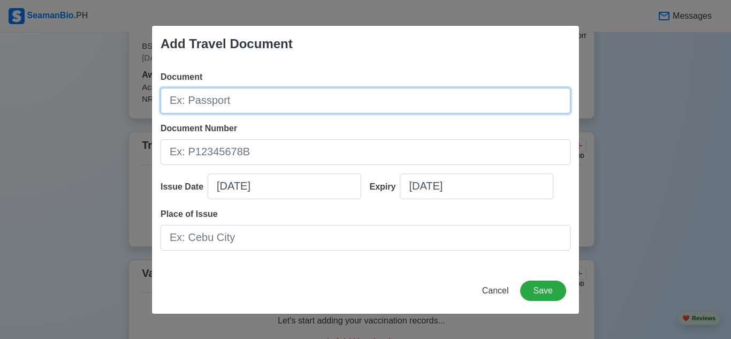
click at [290, 106] on input "Document" at bounding box center [365, 101] width 410 height 26
type input "Passport"
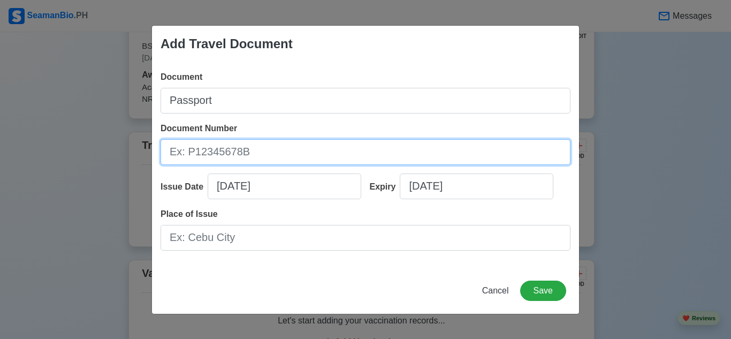
click at [278, 155] on input "Document Number" at bounding box center [365, 152] width 410 height 26
type input "P98126750"
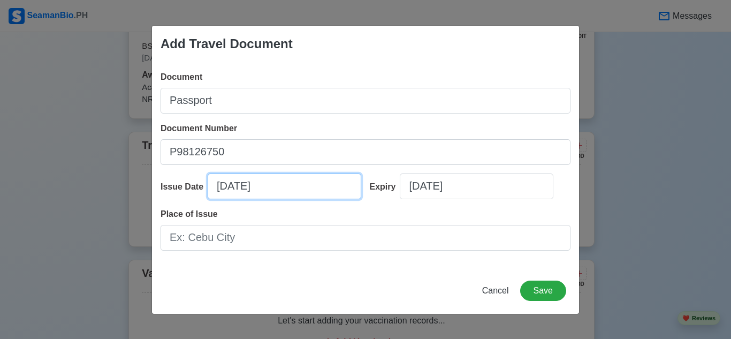
select select "****"
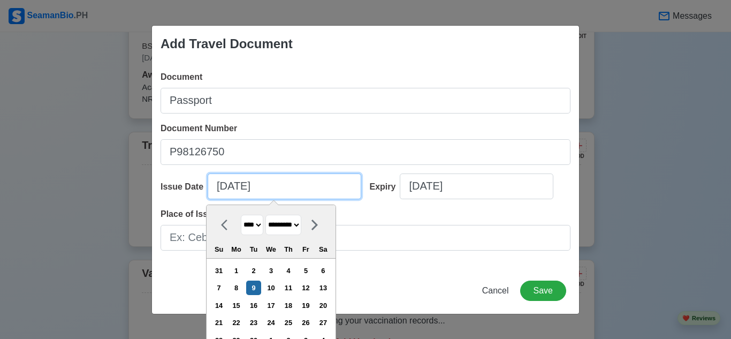
click at [279, 183] on input "09/09/2025" at bounding box center [284, 186] width 153 height 26
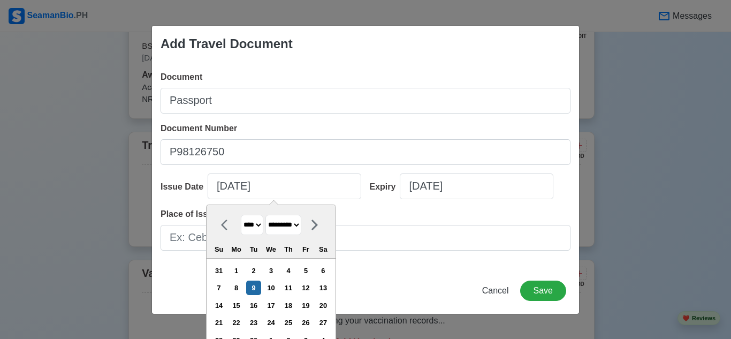
click at [301, 226] on select "******* ******** ***** ***** *** **** **** ****** ********* ******* ******** **…" at bounding box center [283, 224] width 36 height 21
select select "****"
click at [266, 214] on select "******* ******** ***** ***** *** **** **** ****** ********* ******* ******** **…" at bounding box center [283, 224] width 36 height 21
click at [271, 283] on div "11" at bounding box center [271, 287] width 14 height 14
type input "06/11/2025"
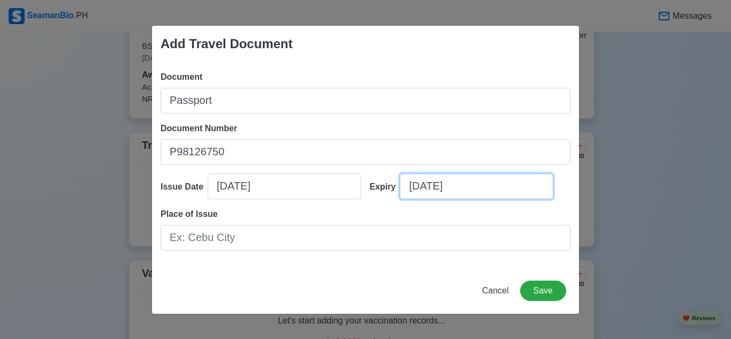
select select "****"
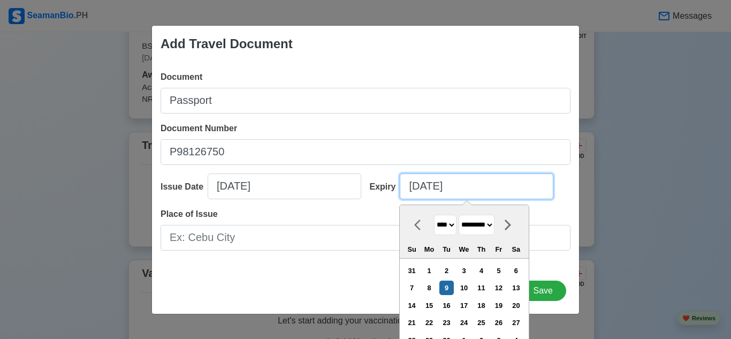
click at [500, 195] on input "09/09/2025" at bounding box center [476, 186] width 153 height 26
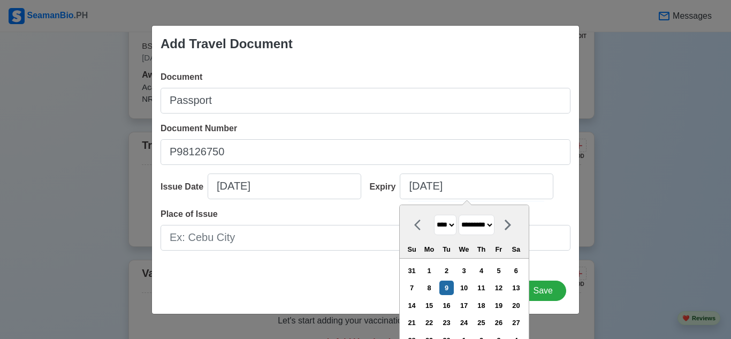
click at [494, 222] on select "******* ******** ***** ***** *** **** **** ****** ********* ******* ******** **…" at bounding box center [476, 224] width 36 height 21
select select "****"
click at [459, 214] on select "******* ******** ***** ***** *** **** **** ****** ********* ******* ******** **…" at bounding box center [476, 224] width 36 height 21
click at [451, 227] on select "**** **** **** **** **** **** **** **** **** **** **** **** **** **** **** ****…" at bounding box center [445, 224] width 22 height 21
select select "****"
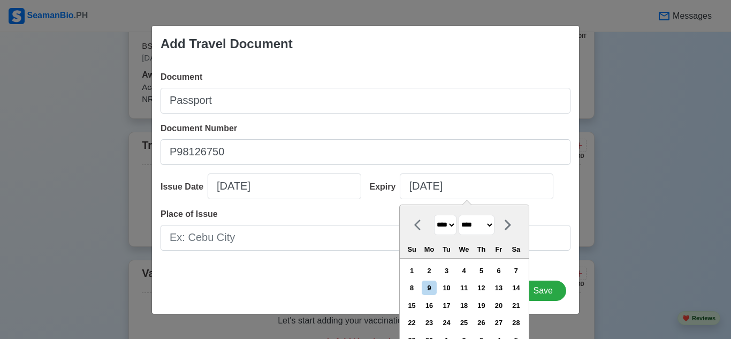
click at [434, 214] on select "**** **** **** **** **** **** **** **** **** **** **** **** **** **** **** ****…" at bounding box center [445, 224] width 22 height 21
click at [417, 308] on div "10" at bounding box center [411, 305] width 14 height 14
type input "06/10/2035"
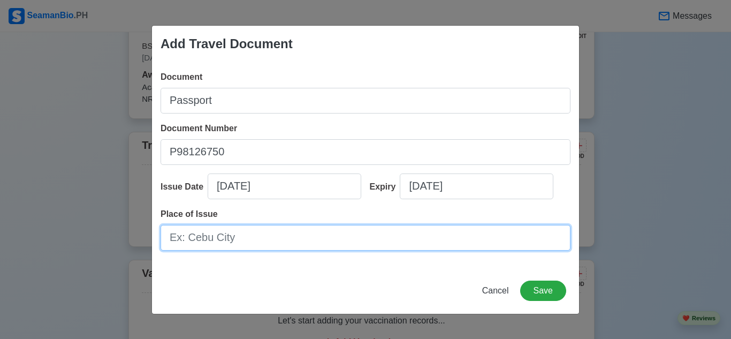
click at [398, 243] on input "Place of Issue" at bounding box center [365, 238] width 410 height 26
type input "DFA ILOILO"
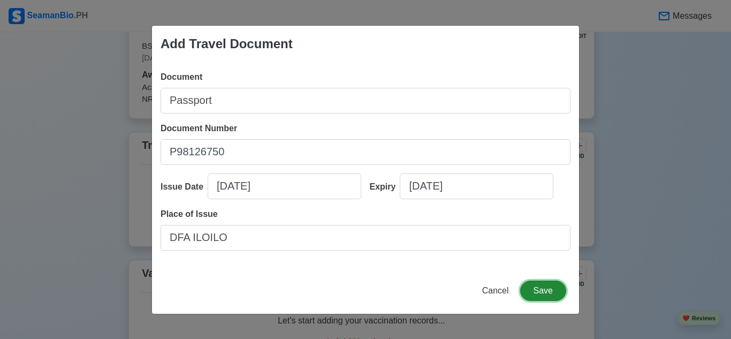
click at [554, 294] on button "Save" at bounding box center [543, 290] width 46 height 20
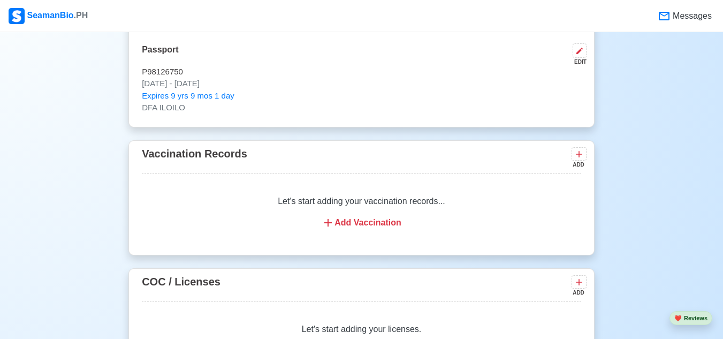
scroll to position [1031, 0]
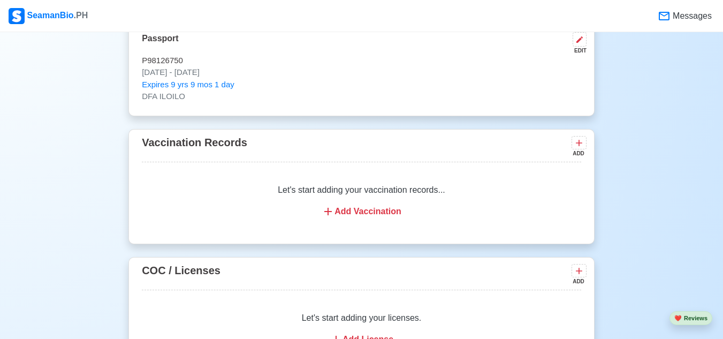
drag, startPoint x: 719, startPoint y: 187, endPoint x: 724, endPoint y: 190, distance: 6.1
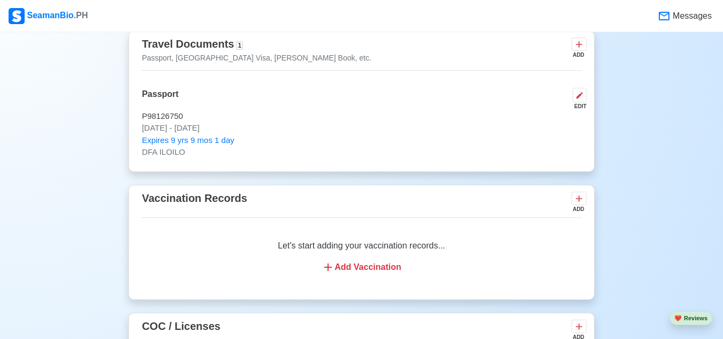
scroll to position [968, 0]
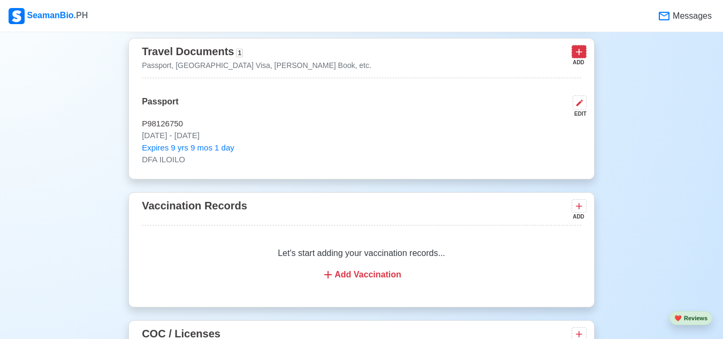
click at [579, 55] on icon at bounding box center [578, 52] width 11 height 11
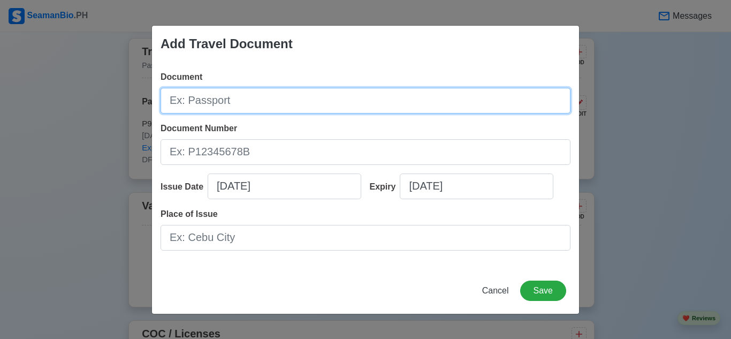
click at [332, 106] on input "Document" at bounding box center [365, 101] width 410 height 26
type input "[PERSON_NAME] Book"
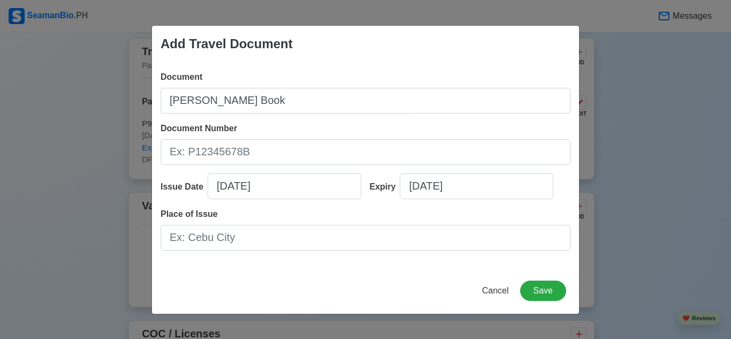
click at [269, 166] on div "Document Seaman's Book Document Number Issue Date 09/09/2025 Expiry 09/09/2025 …" at bounding box center [365, 164] width 427 height 205
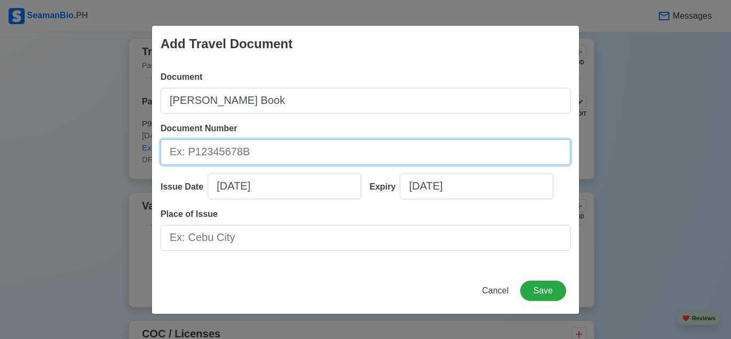
click at [271, 155] on input "Document Number" at bounding box center [365, 152] width 410 height 26
type input "A0398616"
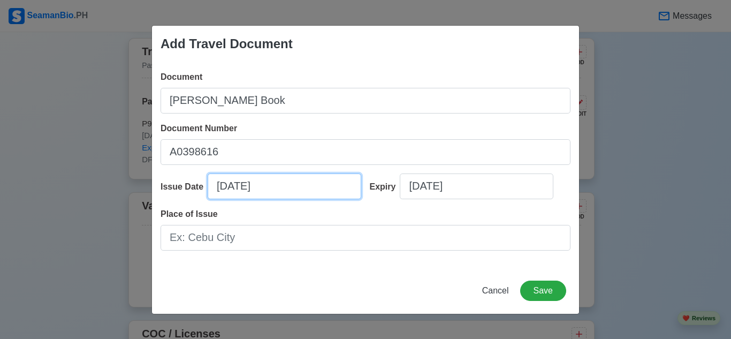
select select "****"
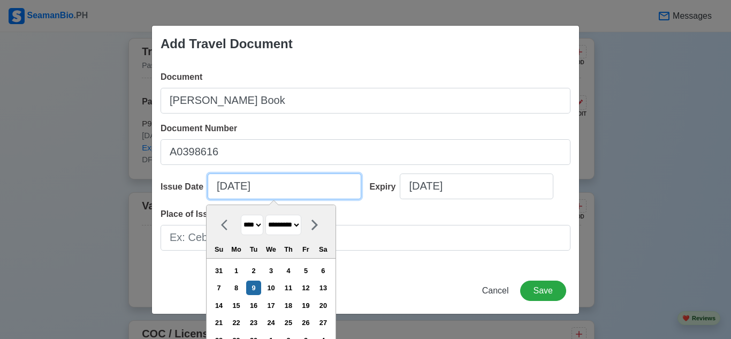
click at [284, 185] on input "09/09/2025" at bounding box center [284, 186] width 153 height 26
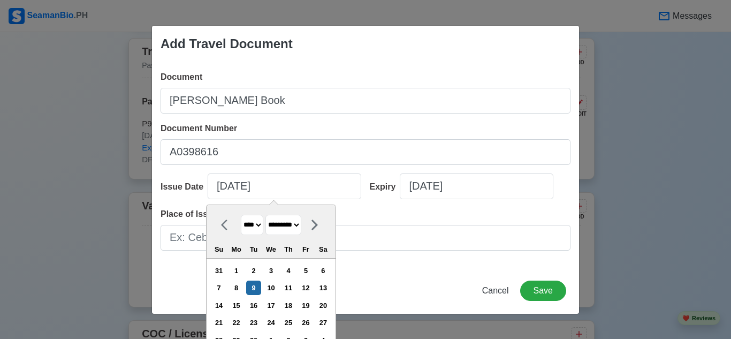
click at [301, 225] on select "******* ******** ***** ***** *** **** **** ****** ********* ******* ******** **…" at bounding box center [283, 224] width 36 height 21
select select "***"
click at [266, 214] on select "******* ******** ***** ***** *** **** **** ****** ********* ******* ******** **…" at bounding box center [283, 224] width 36 height 21
click at [241, 287] on div "5" at bounding box center [236, 287] width 14 height 14
type input "05/05/2025"
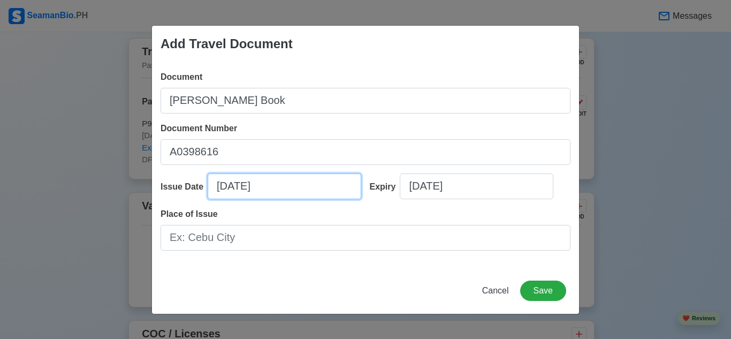
click at [242, 184] on input "05/05/2025" at bounding box center [284, 186] width 153 height 26
select select "****"
select select "***"
select select "****"
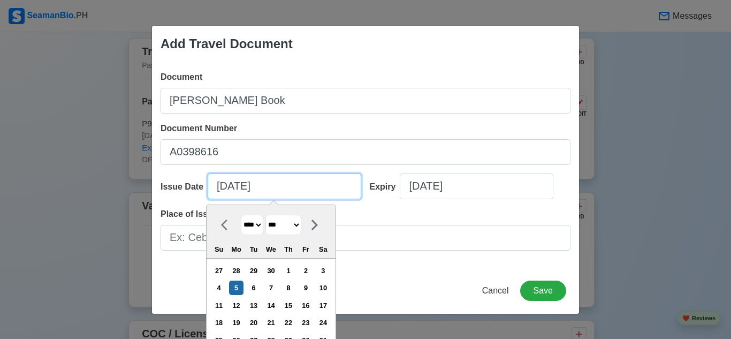
click at [223, 183] on input "05/05/2025" at bounding box center [284, 186] width 153 height 26
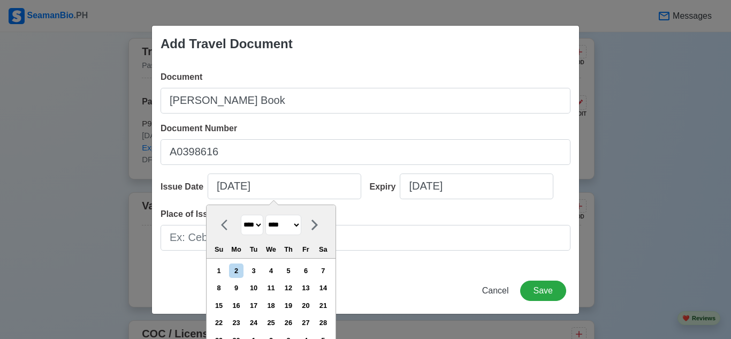
select select "***"
click at [312, 335] on div "30" at bounding box center [305, 340] width 14 height 14
type input "05/30/2025"
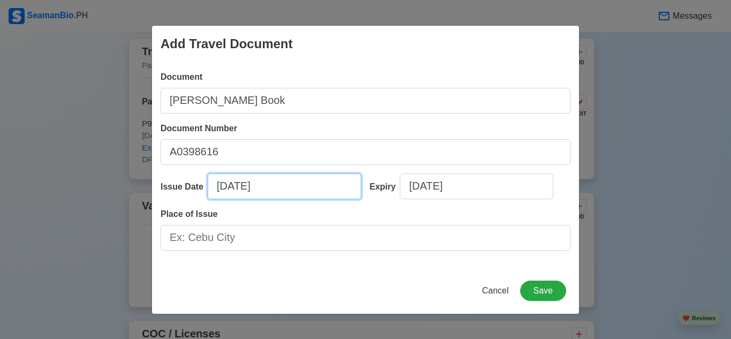
click at [232, 186] on input "05/30/2025" at bounding box center [284, 186] width 153 height 26
select select "****"
select select "***"
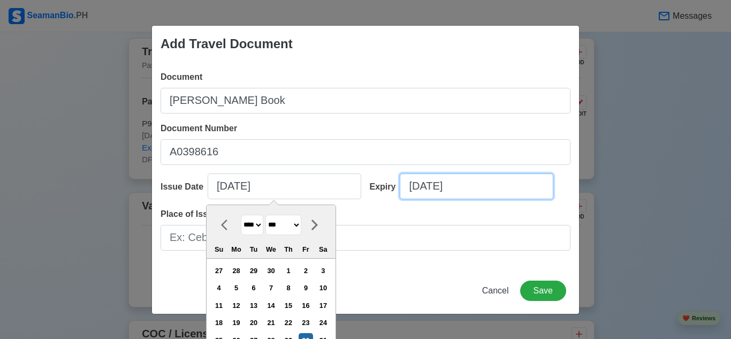
select select "****"
select select "*********"
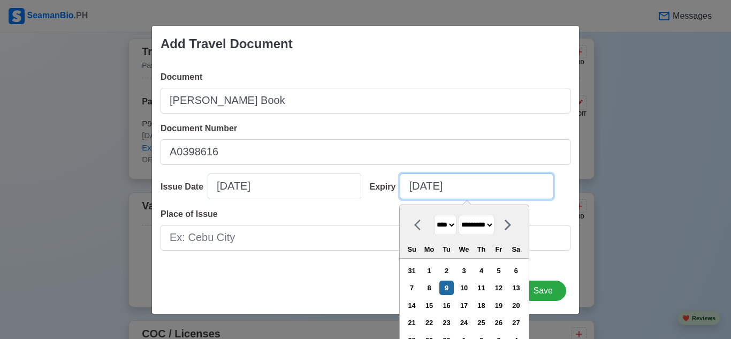
click at [448, 183] on input "09/09/2025" at bounding box center [476, 186] width 153 height 26
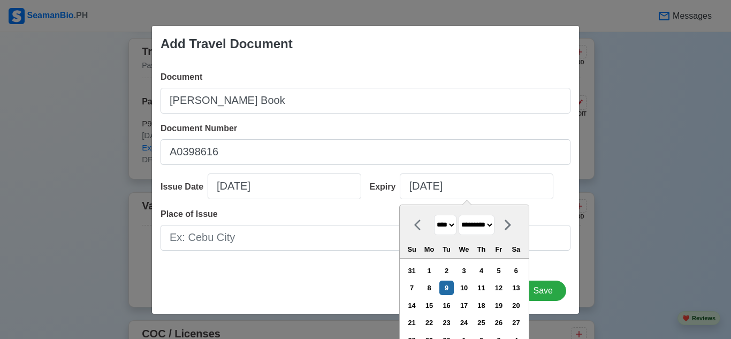
click at [443, 222] on select "**** **** **** **** **** **** **** **** **** **** **** **** **** **** **** ****…" at bounding box center [445, 224] width 22 height 21
select select "****"
click at [434, 214] on select "**** **** **** **** **** **** **** **** **** **** **** **** **** **** **** ****…" at bounding box center [445, 224] width 22 height 21
click at [494, 224] on select "******* ******** ***** ***** *** **** **** ****** ********* ******* ******** **…" at bounding box center [476, 224] width 36 height 21
select select "***"
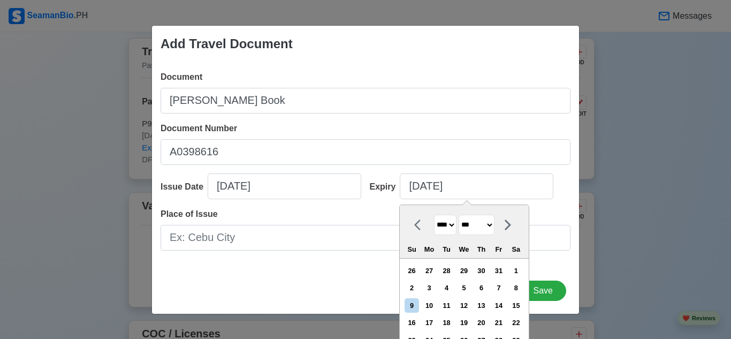
click at [459, 214] on select "******* ******** ***** ***** *** **** **** ****** ********* ******* ******** **…" at bounding box center [476, 224] width 36 height 21
click at [464, 333] on div "30" at bounding box center [463, 340] width 14 height 14
type input "05/30/2035"
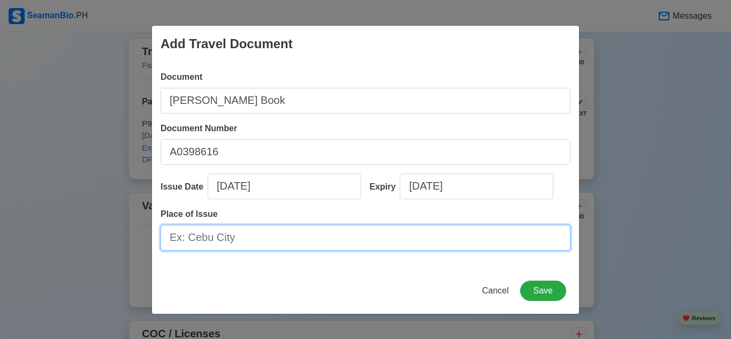
click at [383, 244] on input "Place of Issue" at bounding box center [365, 238] width 410 height 26
type input "ILOILO"
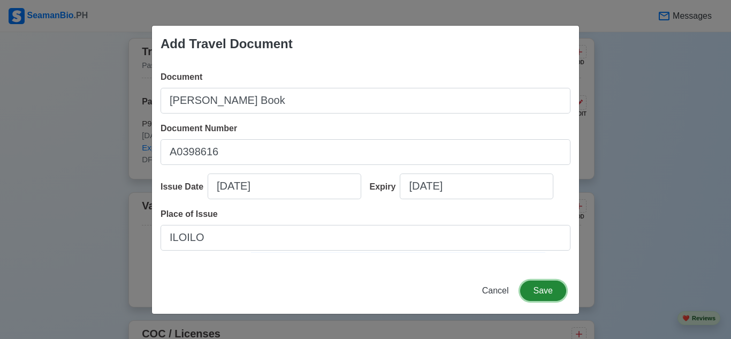
click at [552, 283] on button "Save" at bounding box center [543, 290] width 46 height 20
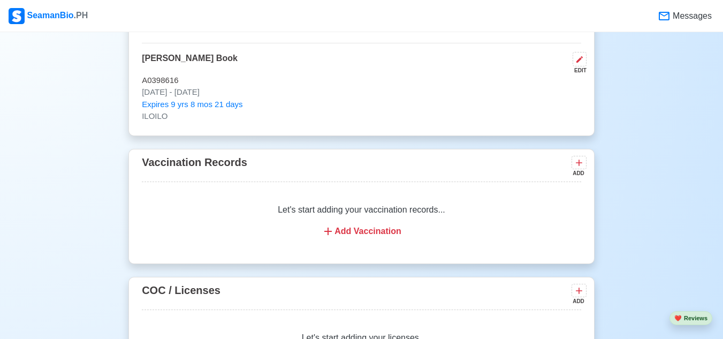
scroll to position [1103, 0]
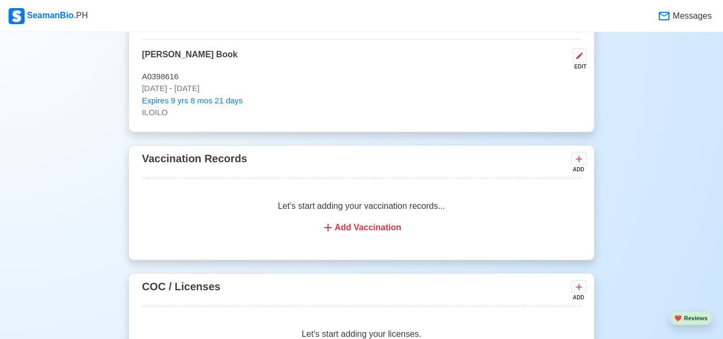
click at [386, 229] on div "Add Vaccination" at bounding box center [361, 227] width 413 height 13
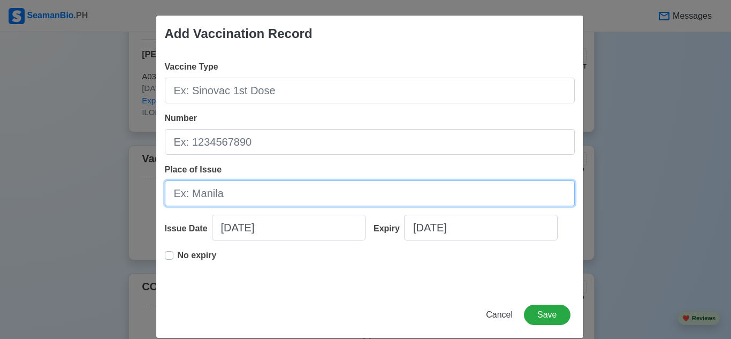
click at [363, 198] on input "Place of Issue" at bounding box center [370, 193] width 410 height 26
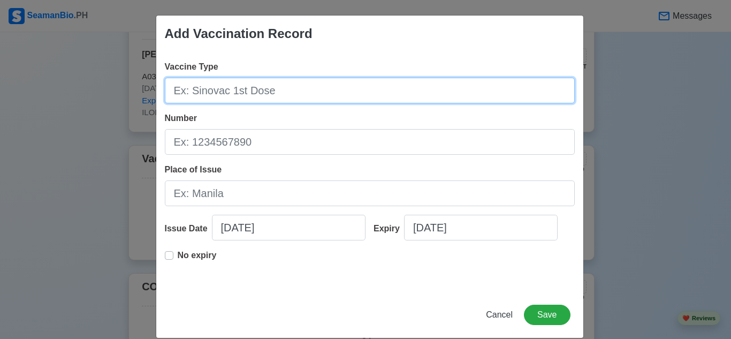
click at [372, 103] on input "Vaccine Type" at bounding box center [370, 91] width 410 height 26
type input "P"
type input "PFIZER 1ST DOSE"
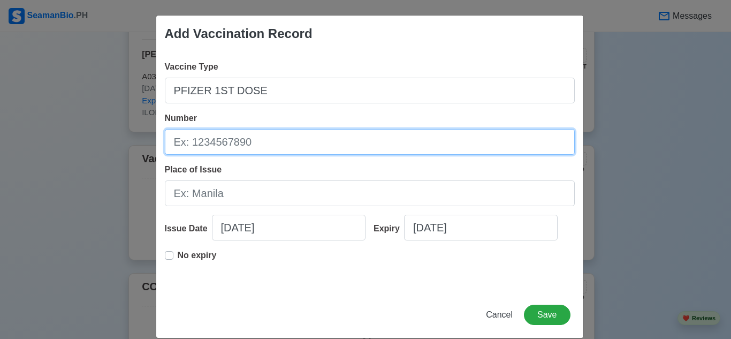
click at [334, 139] on input "Number" at bounding box center [370, 142] width 410 height 26
type input "PCB0004"
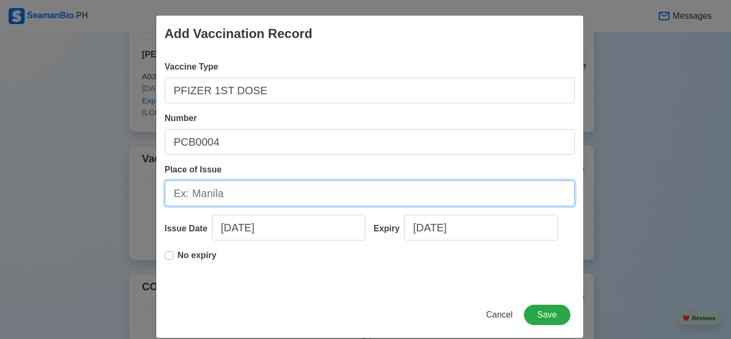
click at [328, 192] on input "Place of Issue" at bounding box center [370, 193] width 410 height 26
type input "LGU OF CAPIZ"
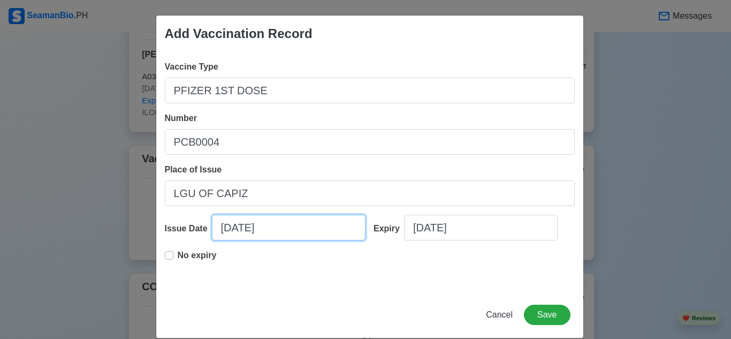
select select "****"
select select "*********"
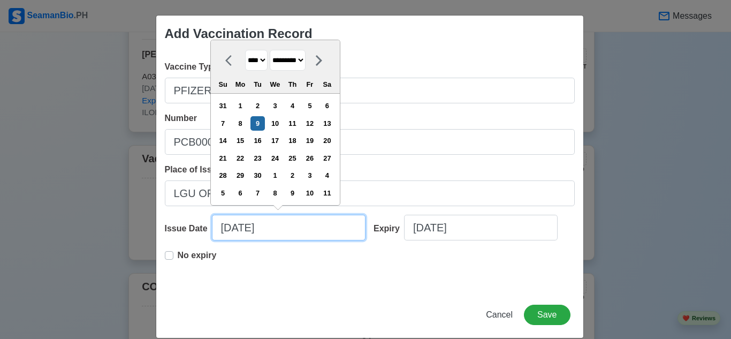
click at [277, 233] on input "[DATE]" at bounding box center [288, 227] width 153 height 26
click at [262, 59] on select "**** **** **** **** **** **** **** **** **** **** **** **** **** **** **** ****…" at bounding box center [256, 60] width 22 height 21
select select "****"
click at [245, 50] on select "**** **** **** **** **** **** **** **** **** **** **** **** **** **** **** ****…" at bounding box center [256, 60] width 22 height 21
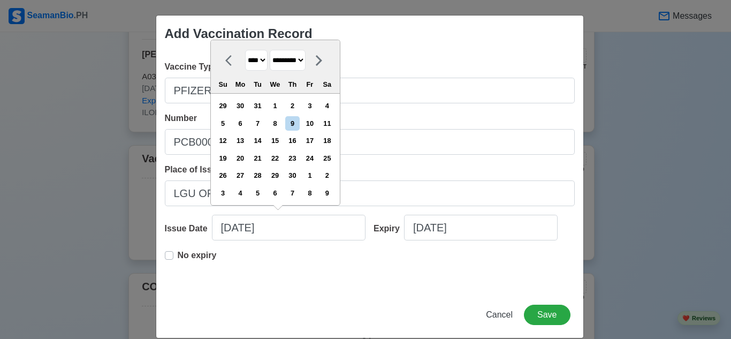
click at [305, 59] on select "******* ******** ***** ***** *** **** **** ****** ********* ******* ******** **…" at bounding box center [288, 60] width 36 height 21
select select "********"
click at [270, 50] on select "******* ******** ***** ***** *** **** **** ****** ********* ******* ******** **…" at bounding box center [288, 60] width 36 height 21
click at [244, 141] on div "15" at bounding box center [240, 140] width 14 height 14
type input "11/15/2021"
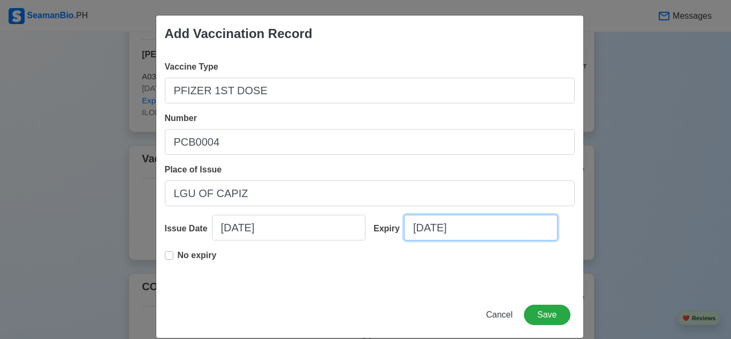
select select "****"
select select "*********"
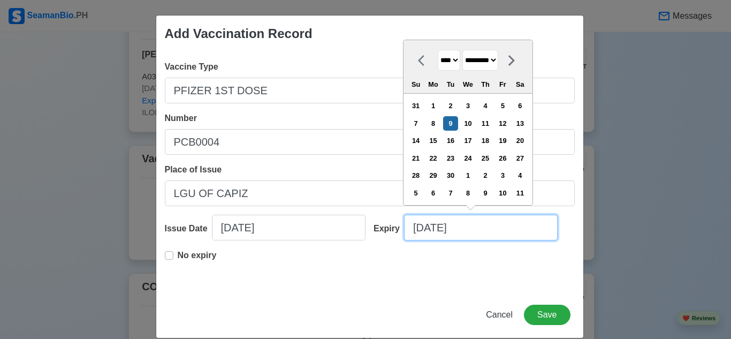
click at [434, 232] on input "[DATE]" at bounding box center [480, 227] width 153 height 26
click at [460, 228] on input "09/0/2025" at bounding box center [480, 227] width 153 height 26
type input "0"
select select "****"
select select "*******"
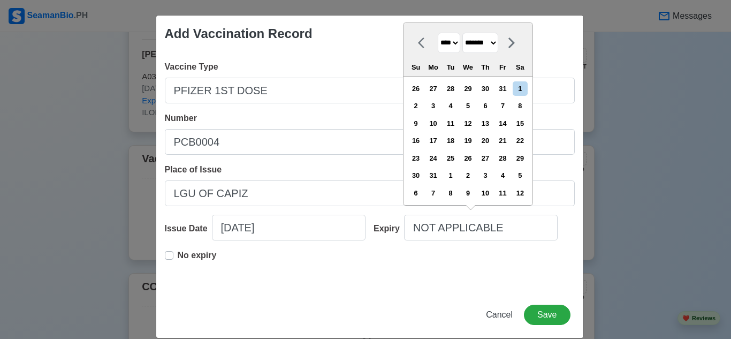
type input "[DATE]"
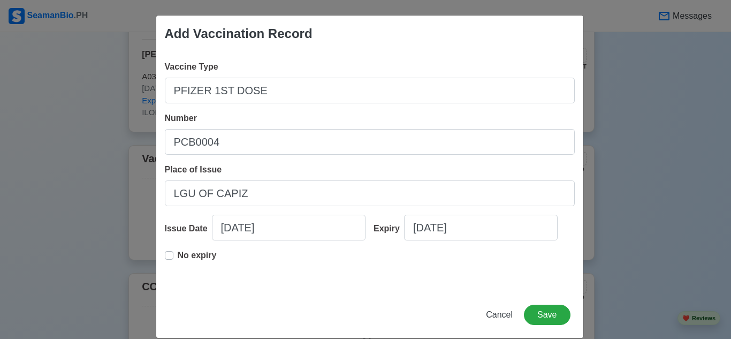
click at [457, 283] on div "Vaccine Type PFIZER 1ST DOSE Number PCB0004 Place of Issue LGU OF CAPIZ Issue D…" at bounding box center [369, 172] width 427 height 240
select select "****"
select select "*********"
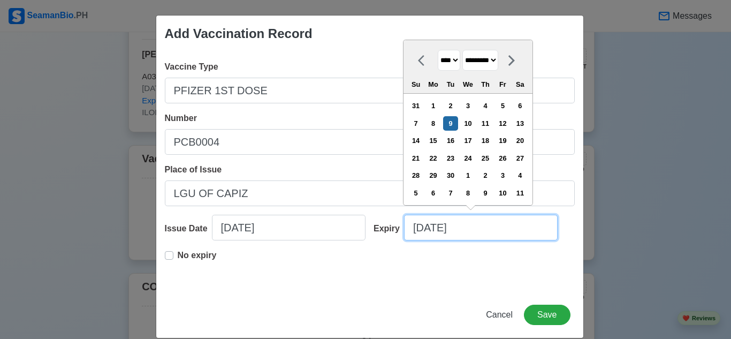
click at [475, 234] on input "[DATE]" at bounding box center [480, 227] width 153 height 26
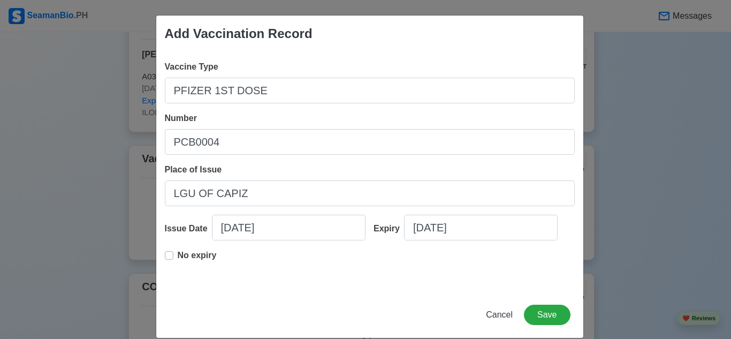
click at [178, 253] on label "No expiry" at bounding box center [197, 259] width 39 height 21
type input "11/15/2021"
click at [178, 255] on label "No expiry" at bounding box center [197, 259] width 39 height 21
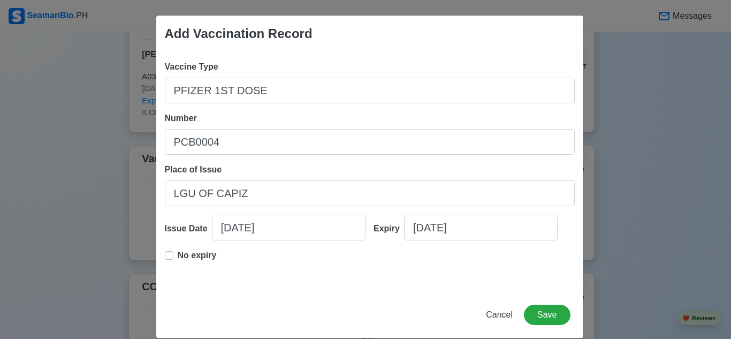
click at [178, 253] on label "No expiry" at bounding box center [197, 259] width 39 height 21
click at [575, 249] on div "Vaccine Type PFIZER 1ST DOSE Number PCB0004 Place of Issue LGU OF CAPIZ Issue D…" at bounding box center [369, 172] width 427 height 240
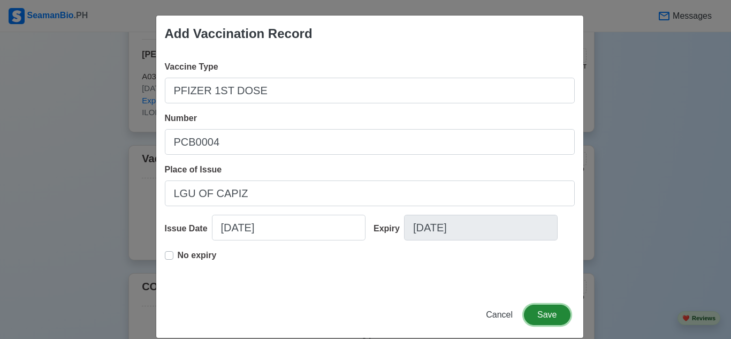
click at [547, 313] on button "Save" at bounding box center [547, 314] width 46 height 20
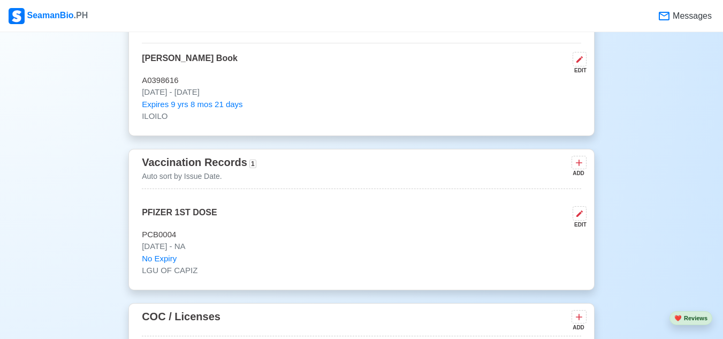
scroll to position [1107, 0]
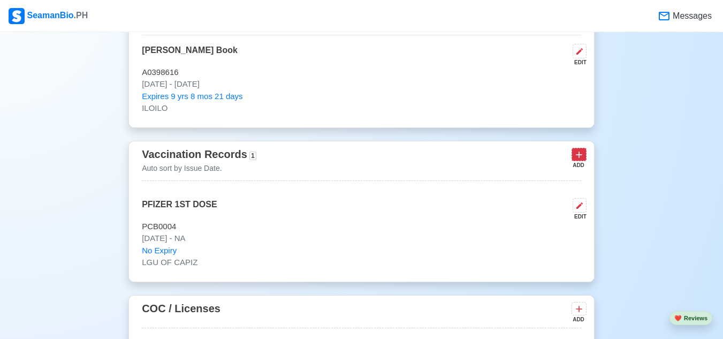
click at [574, 159] on icon at bounding box center [578, 154] width 11 height 11
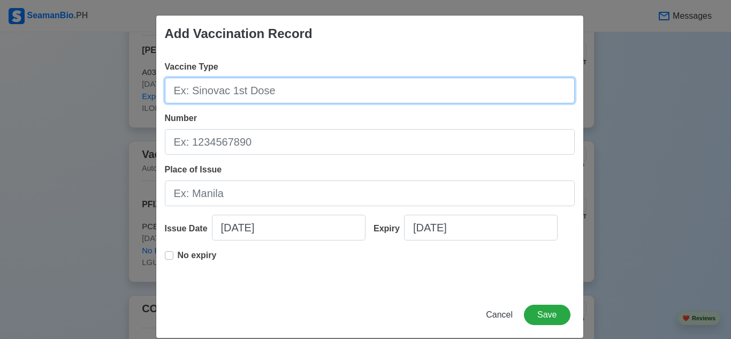
click at [348, 99] on input "Vaccine Type" at bounding box center [370, 91] width 410 height 26
type input "PFIZER"
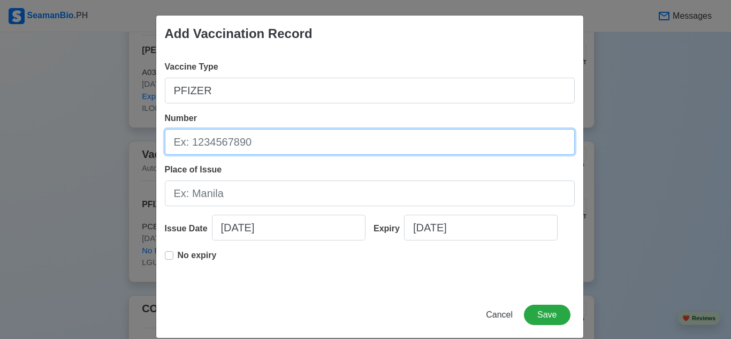
click at [303, 139] on input "Number" at bounding box center [370, 142] width 410 height 26
type input "PCB0004"
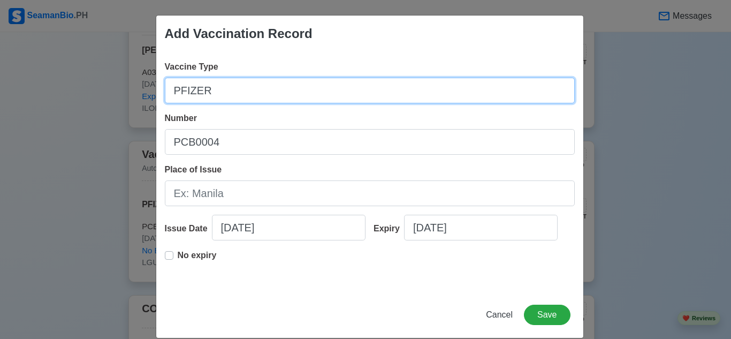
click at [258, 91] on input "PFIZER" at bounding box center [370, 91] width 410 height 26
type input "PFIZER 2ND DOSE"
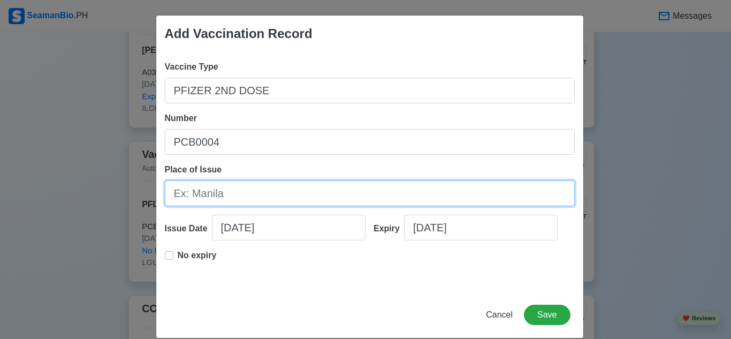
click at [217, 189] on input "Place of Issue" at bounding box center [370, 193] width 410 height 26
type input "LGU OF CAPIZ"
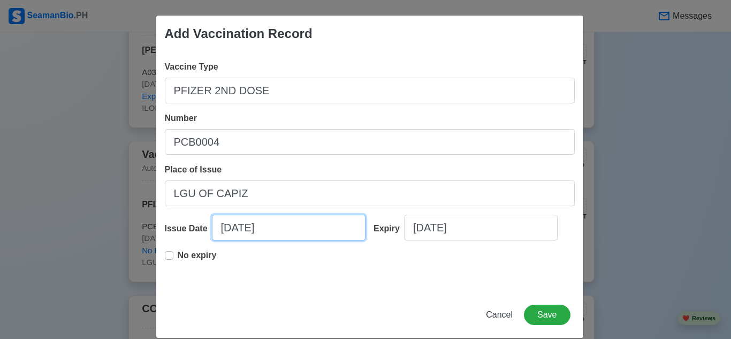
select select "****"
select select "*********"
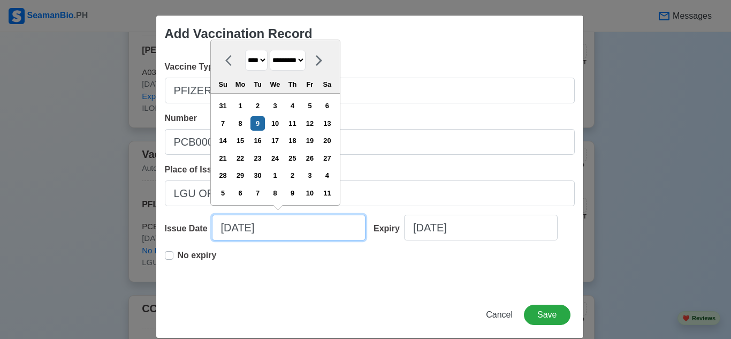
click at [260, 237] on input "[DATE]" at bounding box center [288, 227] width 153 height 26
click at [260, 62] on select "**** **** **** **** **** **** **** **** **** **** **** **** **** **** **** ****…" at bounding box center [256, 60] width 22 height 21
click at [245, 50] on select "**** **** **** **** **** **** **** **** **** **** **** **** **** **** **** ****…" at bounding box center [256, 60] width 22 height 21
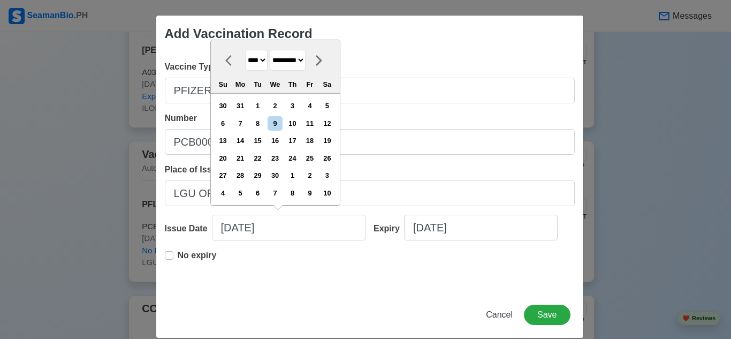
click at [261, 57] on select "**** **** **** **** **** **** **** **** **** **** **** **** **** **** **** ****…" at bounding box center [256, 60] width 22 height 21
select select "****"
click at [245, 50] on select "**** **** **** **** **** **** **** **** **** **** **** **** **** **** **** ****…" at bounding box center [256, 60] width 22 height 21
click at [305, 63] on select "******* ******** ***** ***** *** **** **** ****** ********* ******* ******** **…" at bounding box center [288, 60] width 36 height 21
select select "********"
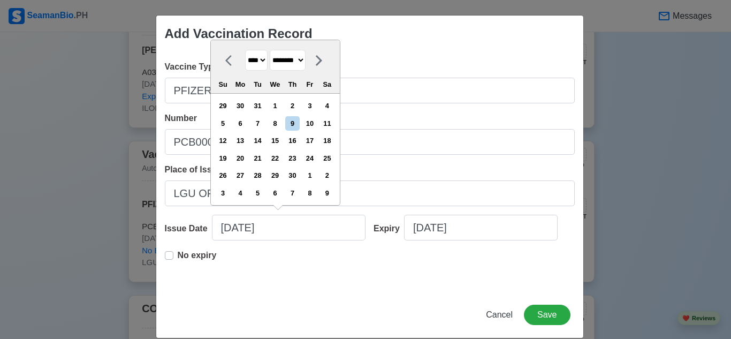
click at [270, 50] on select "******* ******** ***** ***** *** **** **** ****** ********* ******* ******** **…" at bounding box center [288, 60] width 36 height 21
click at [245, 121] on div "6" at bounding box center [240, 123] width 14 height 14
type input "12/06/2021"
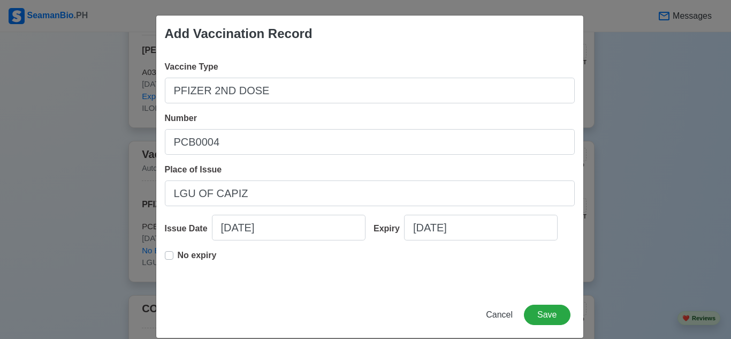
click at [178, 257] on label "No expiry" at bounding box center [197, 259] width 39 height 21
type input "12/06/2021"
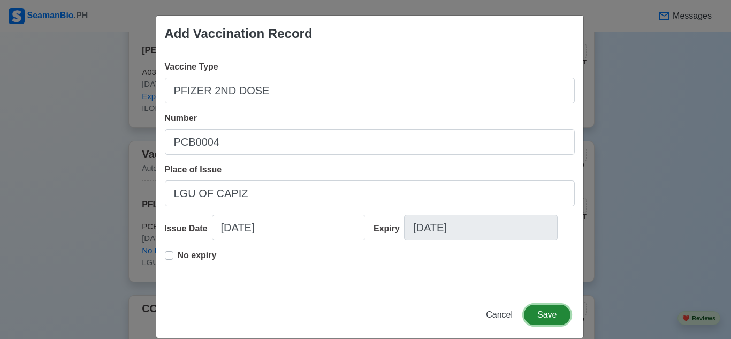
click at [564, 314] on button "Save" at bounding box center [547, 314] width 46 height 20
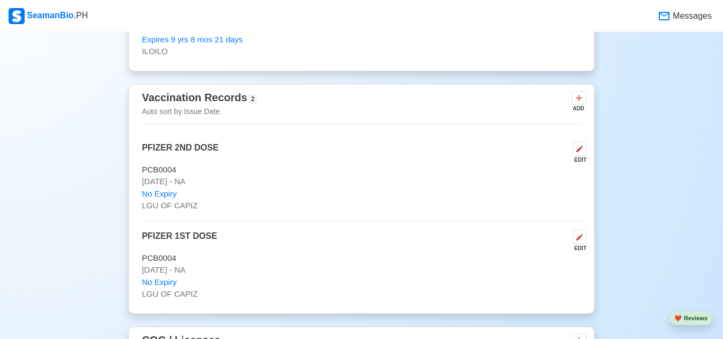
scroll to position [1160, 0]
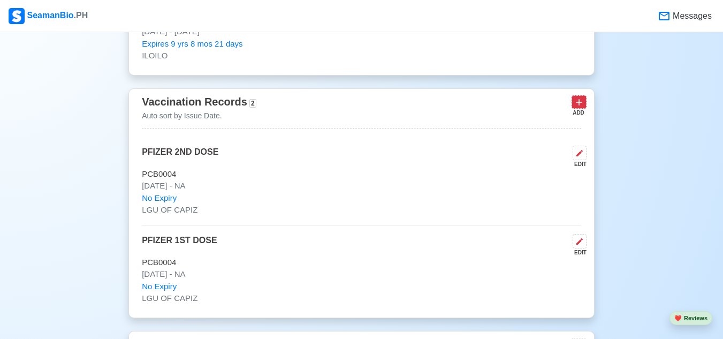
click at [582, 103] on icon at bounding box center [578, 102] width 11 height 11
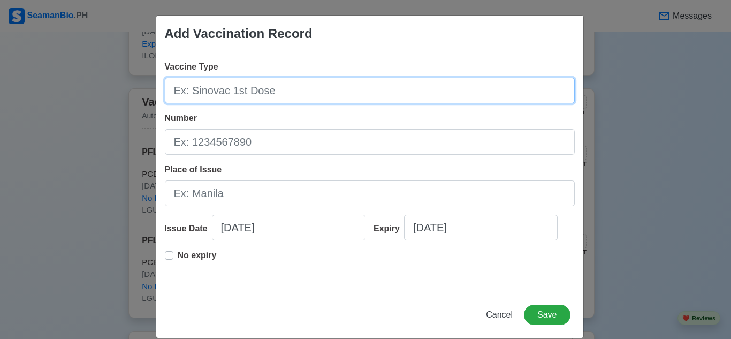
click at [328, 89] on input "Vaccine Type" at bounding box center [370, 91] width 410 height 26
type input "[MEDICAL_DATA] VACCINE"
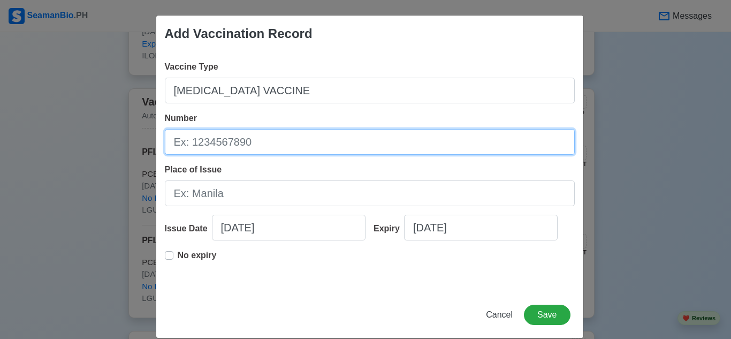
click at [273, 141] on input "Number" at bounding box center [370, 142] width 410 height 26
click at [263, 138] on input "Number" at bounding box center [370, 142] width 410 height 26
type input "Y3A06"
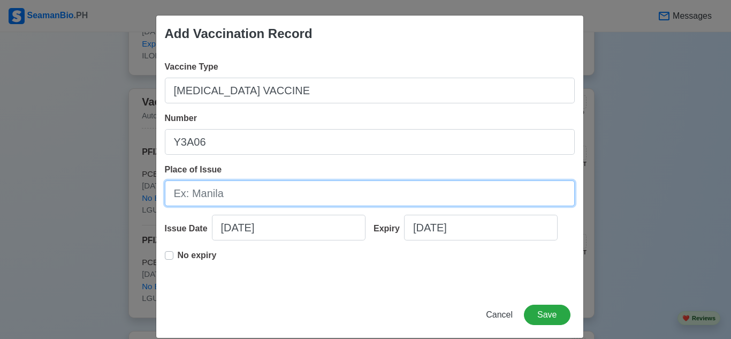
click at [258, 194] on input "Place of Issue" at bounding box center [370, 193] width 410 height 26
type input "BOQ ILOILO"
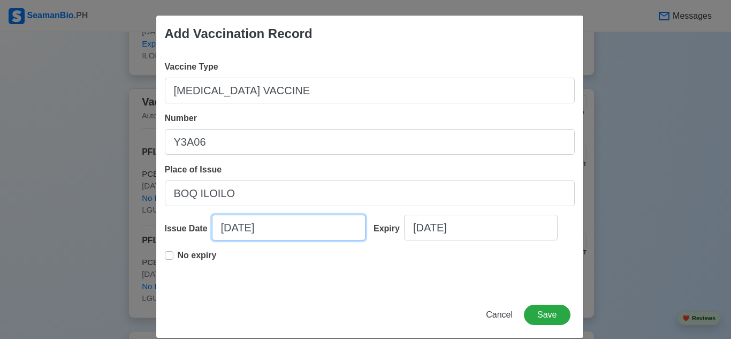
click at [267, 231] on input "[DATE]" at bounding box center [288, 227] width 153 height 26
select select "****"
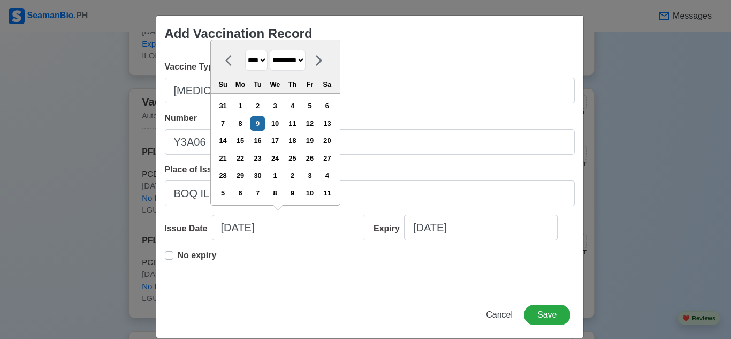
click at [290, 58] on select "******* ******** ***** ***** *** **** **** ****** ********* ******* ******** **…" at bounding box center [288, 60] width 36 height 21
select select "******"
click at [270, 50] on select "******* ******** ***** ***** *** **** **** ****** ********* ******* ******** **…" at bounding box center [288, 60] width 36 height 21
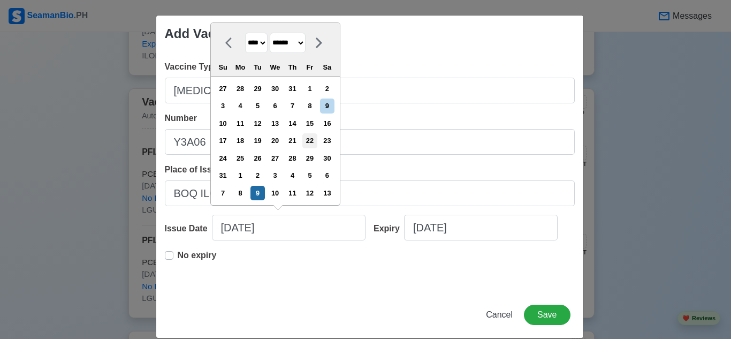
click at [310, 142] on div "22" at bounding box center [309, 140] width 14 height 14
type input "08/22/2025"
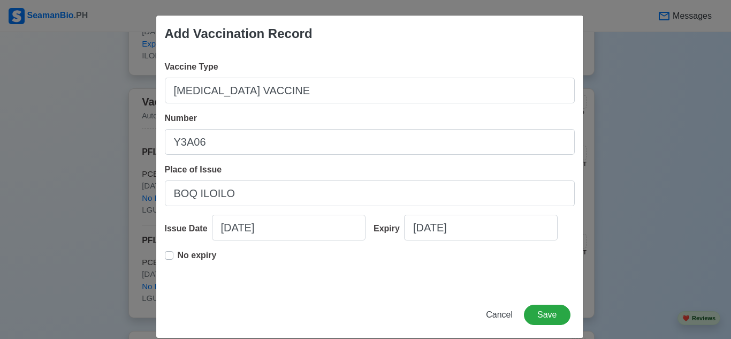
click at [178, 254] on label "No expiry" at bounding box center [197, 259] width 39 height 21
type input "08/22/2025"
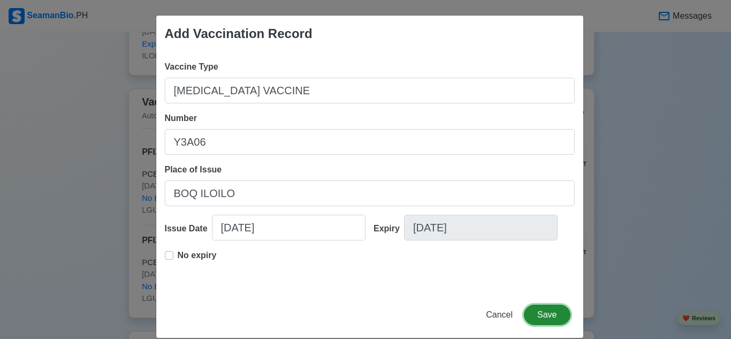
click at [551, 319] on button "Save" at bounding box center [547, 314] width 46 height 20
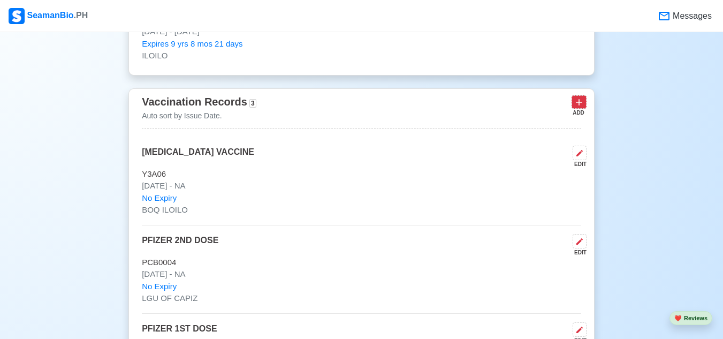
click at [580, 102] on icon at bounding box center [578, 102] width 11 height 11
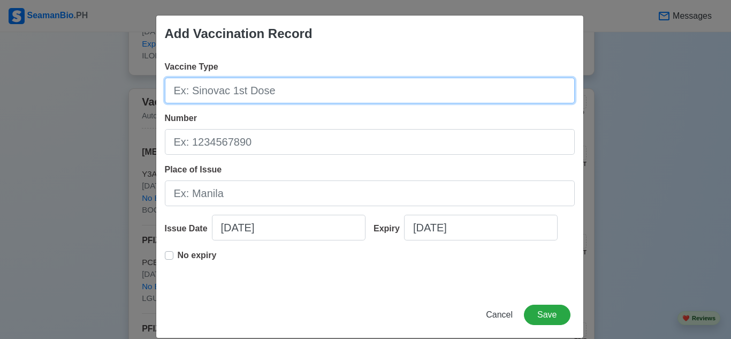
click at [402, 98] on input "Vaccine Type" at bounding box center [370, 91] width 410 height 26
type input "[MEDICAL_DATA]"
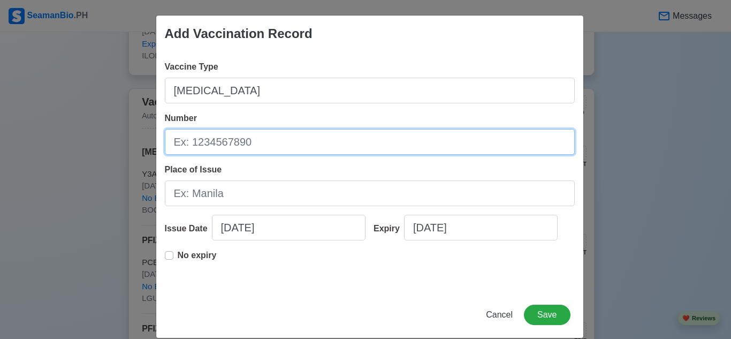
click at [389, 144] on input "Number" at bounding box center [370, 142] width 410 height 26
type input "1933T015"
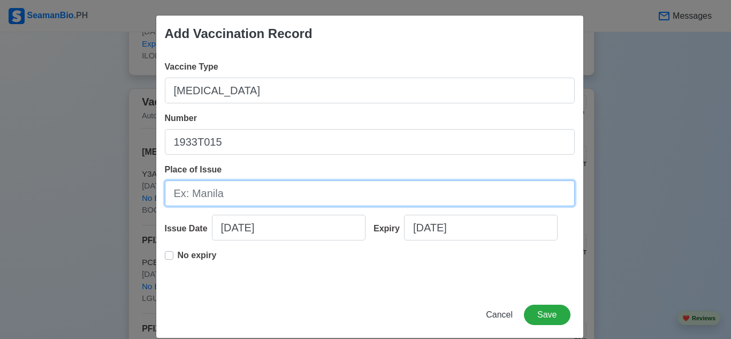
click at [345, 201] on input "Place of Issue" at bounding box center [370, 193] width 410 height 26
type input "BOQ ILOILO"
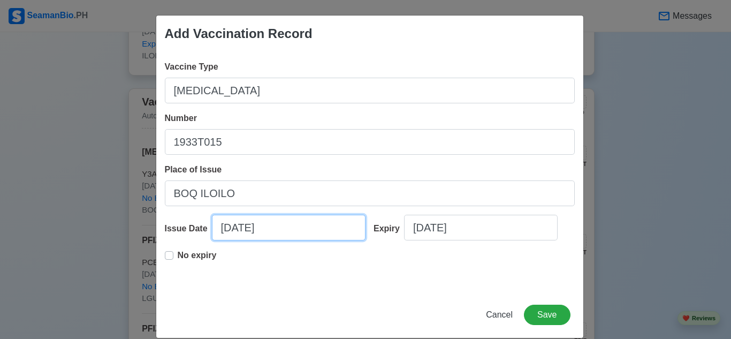
select select "****"
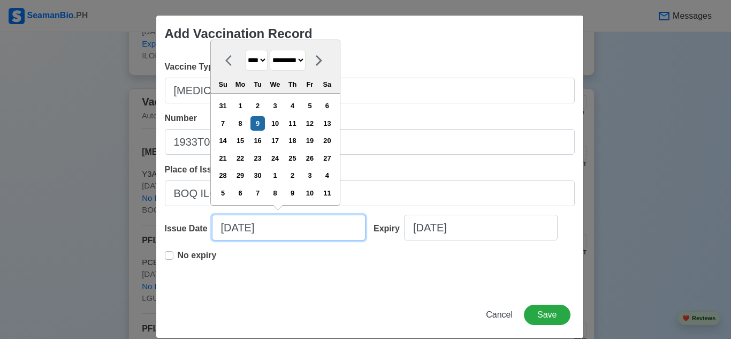
click at [248, 228] on input "[DATE]" at bounding box center [288, 227] width 153 height 26
click at [291, 58] on select "******* ******** ***** ***** *** **** **** ****** ********* ******* ******** **…" at bounding box center [288, 60] width 36 height 21
select select "******"
click at [270, 50] on select "******* ******** ***** ***** *** **** **** ****** ********* ******* ******** **…" at bounding box center [288, 60] width 36 height 21
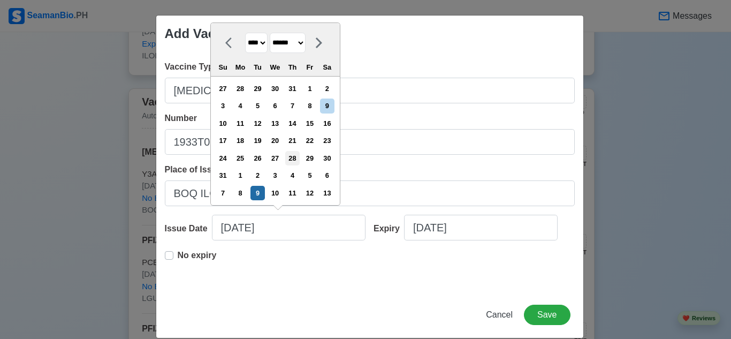
click at [297, 156] on div "28" at bounding box center [292, 158] width 14 height 14
type input "08/28/2025"
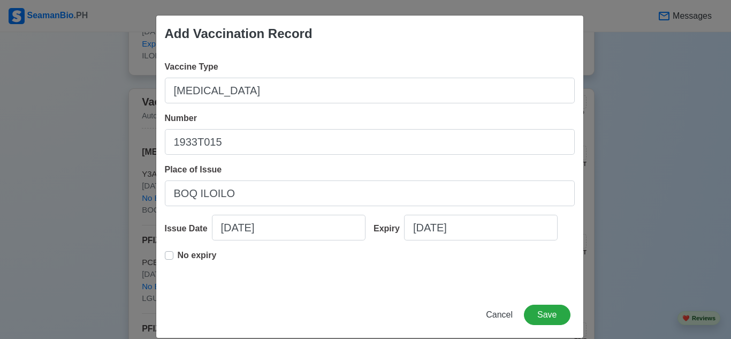
click at [178, 255] on label "No expiry" at bounding box center [197, 259] width 39 height 21
type input "08/28/2025"
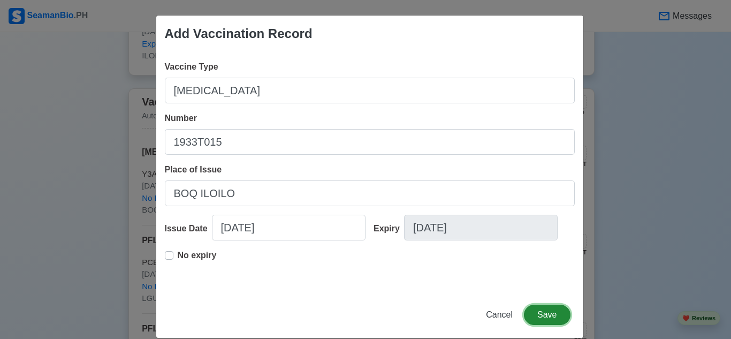
click at [534, 316] on button "Save" at bounding box center [547, 314] width 46 height 20
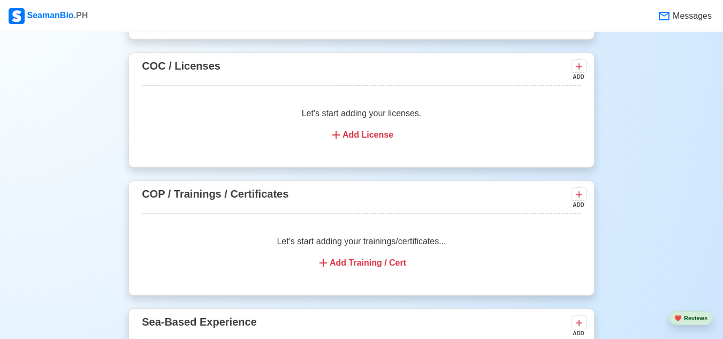
scroll to position [1627, 0]
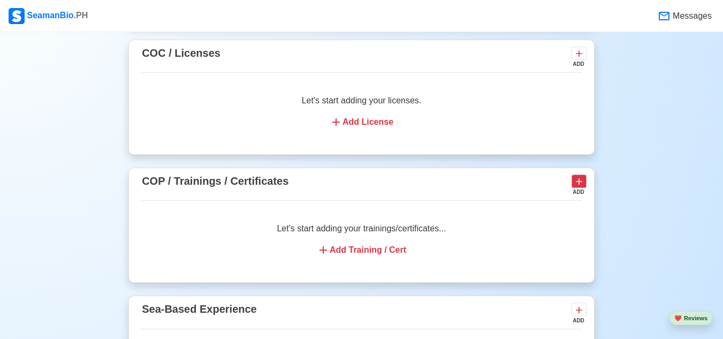
click at [578, 185] on icon at bounding box center [578, 182] width 6 height 6
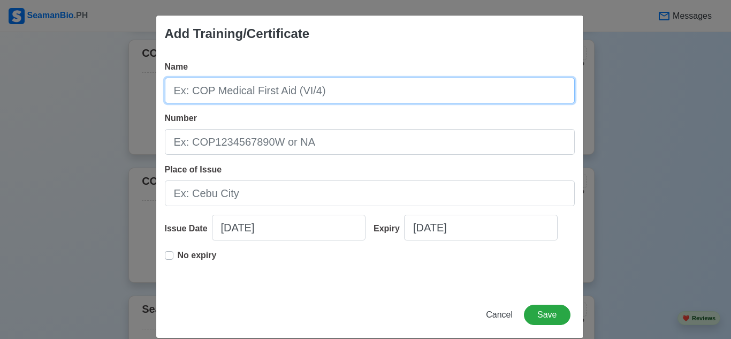
click at [385, 93] on input "Name" at bounding box center [370, 91] width 410 height 26
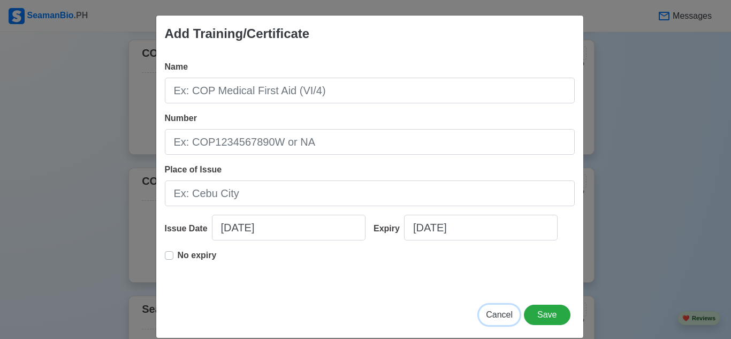
click at [496, 316] on span "Cancel" at bounding box center [499, 314] width 27 height 9
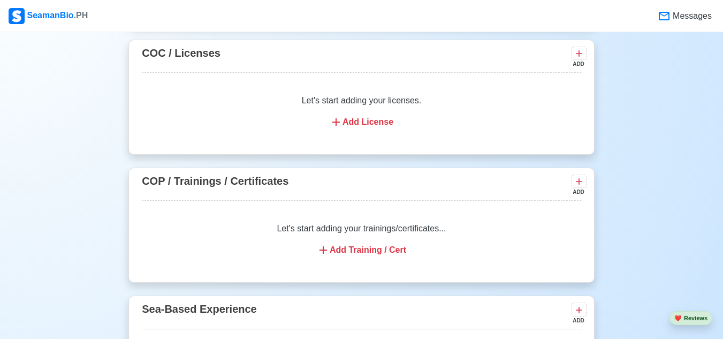
click at [337, 256] on div "Add Training / Cert" at bounding box center [361, 249] width 413 height 13
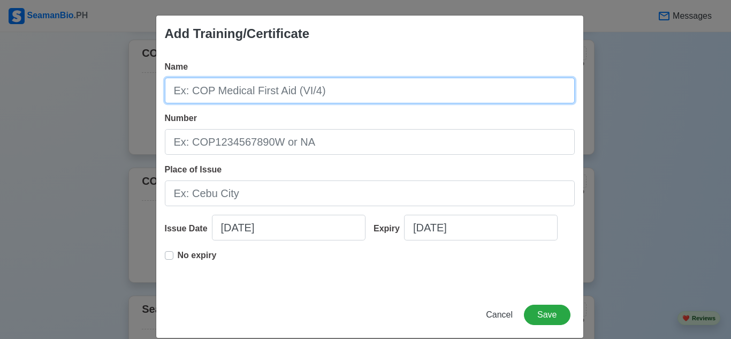
click at [343, 98] on input "Name" at bounding box center [370, 91] width 410 height 26
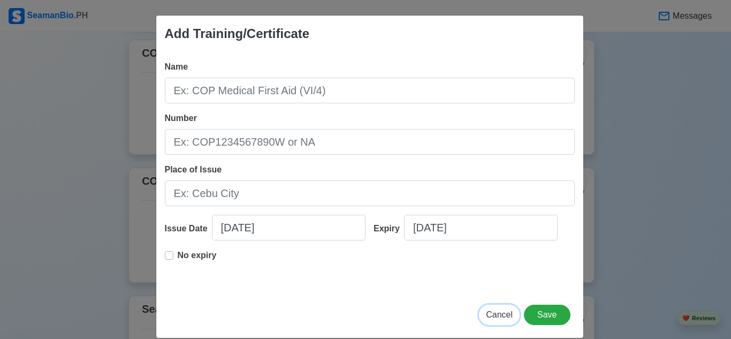
click at [507, 318] on span "Cancel" at bounding box center [499, 314] width 27 height 9
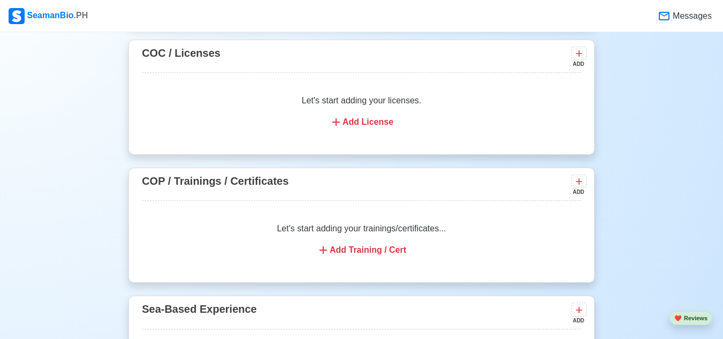
click at [347, 255] on div "Add Training / Cert" at bounding box center [361, 249] width 413 height 13
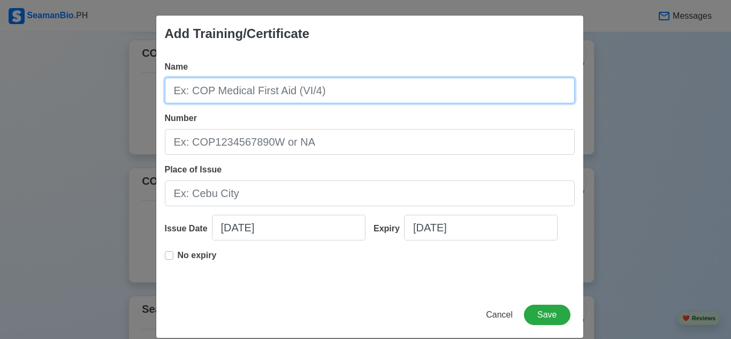
click at [303, 91] on input "Name" at bounding box center [370, 91] width 410 height 26
type input "BASIC TRAINING"
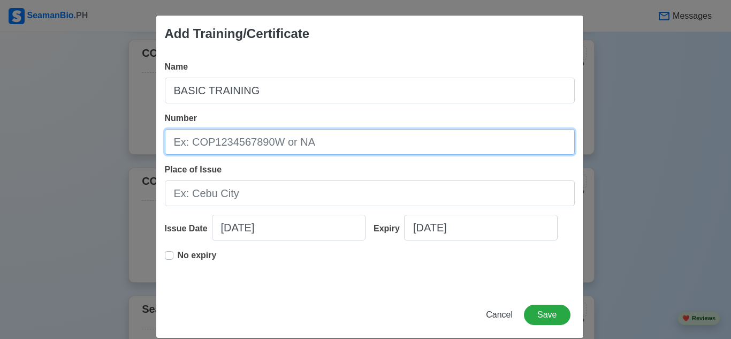
click at [234, 143] on input "Number" at bounding box center [370, 142] width 410 height 26
type input "BT200120363425"
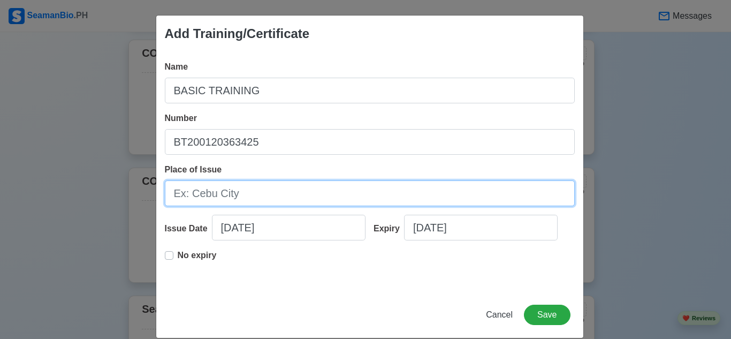
click at [237, 186] on input "Place of Issue" at bounding box center [370, 193] width 410 height 26
type input "MARINA"
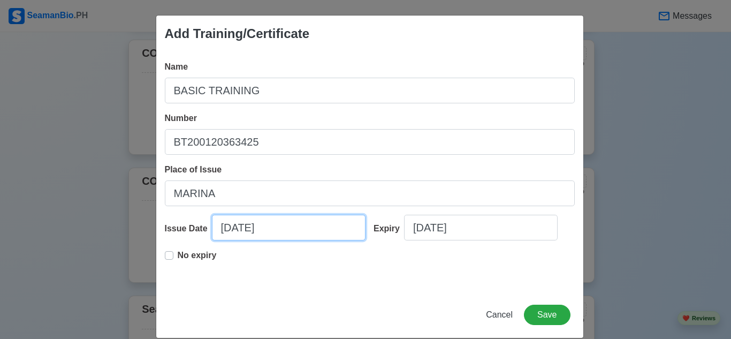
select select "****"
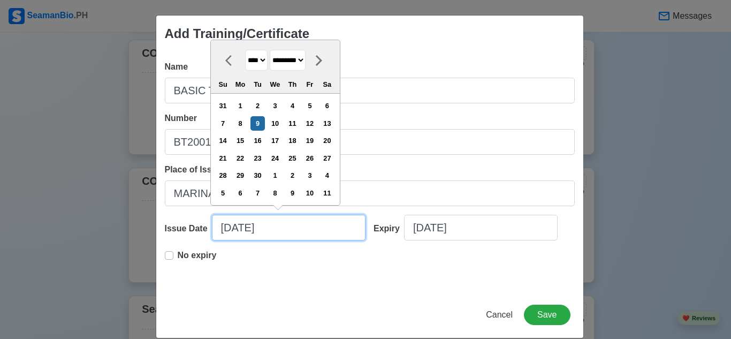
click at [272, 232] on input "[DATE]" at bounding box center [288, 227] width 153 height 26
click at [303, 56] on select "******* ******** ***** ***** *** **** **** ****** ********* ******* ******** **…" at bounding box center [288, 60] width 36 height 21
select select "******"
click at [270, 50] on select "******* ******** ***** ***** *** **** **** ****** ********* ******* ******** **…" at bounding box center [288, 60] width 36 height 21
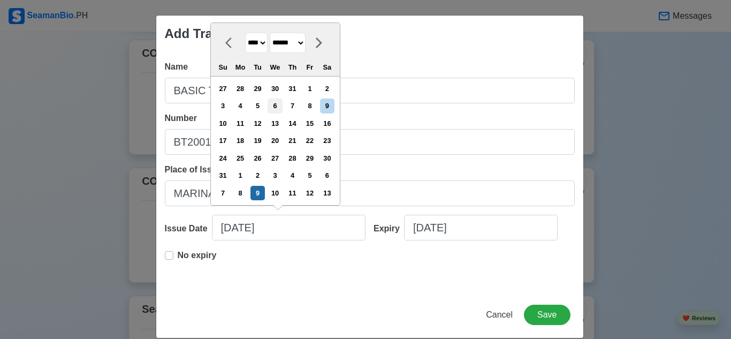
click at [281, 105] on div "6" at bounding box center [274, 105] width 14 height 14
type input "08/06/2025"
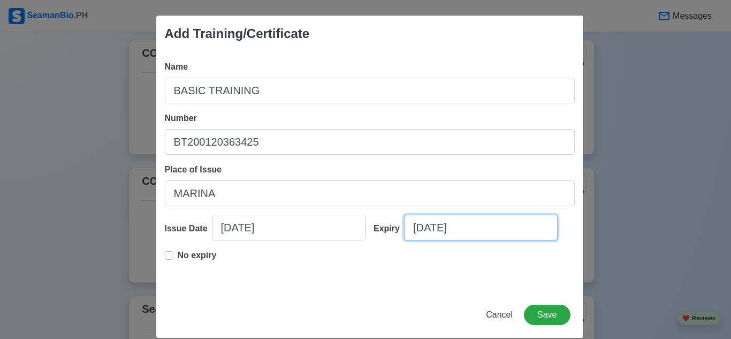
select select "****"
select select "*********"
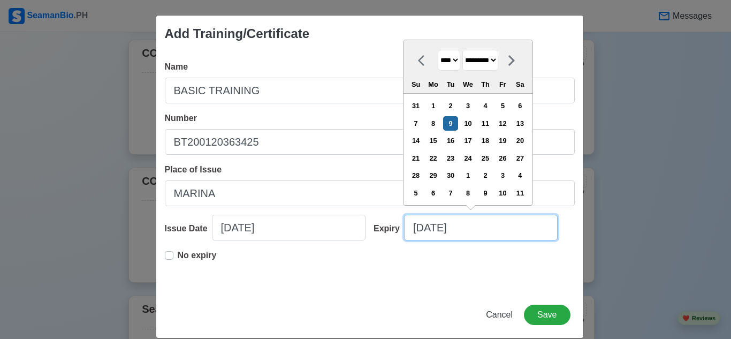
click at [451, 235] on input "[DATE]" at bounding box center [480, 227] width 153 height 26
click at [457, 60] on select "**** **** **** **** **** **** **** **** **** **** **** **** **** **** **** ****…" at bounding box center [448, 60] width 22 height 21
select select "****"
click at [437, 50] on select "**** **** **** **** **** **** **** **** **** **** **** **** **** **** **** ****…" at bounding box center [448, 60] width 22 height 21
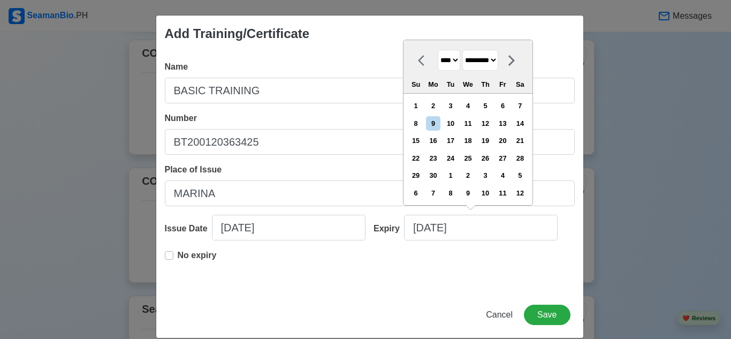
click at [498, 59] on select "******* ******** ***** ***** *** **** **** ****** ********* ******* ******** **…" at bounding box center [480, 60] width 36 height 21
select select "*******"
click at [463, 50] on select "******* ******** ***** ***** *** **** **** ****** ********* ******* ******** **…" at bounding box center [480, 60] width 36 height 21
click at [451, 173] on div "29" at bounding box center [450, 175] width 14 height 14
type input "01/29/2030"
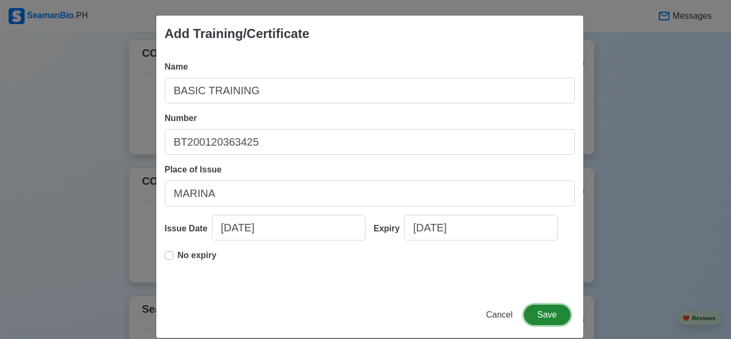
click at [533, 312] on button "Save" at bounding box center [547, 314] width 46 height 20
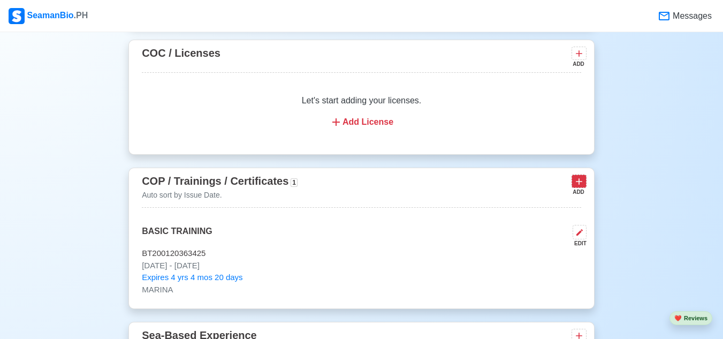
click at [579, 185] on icon at bounding box center [578, 182] width 6 height 6
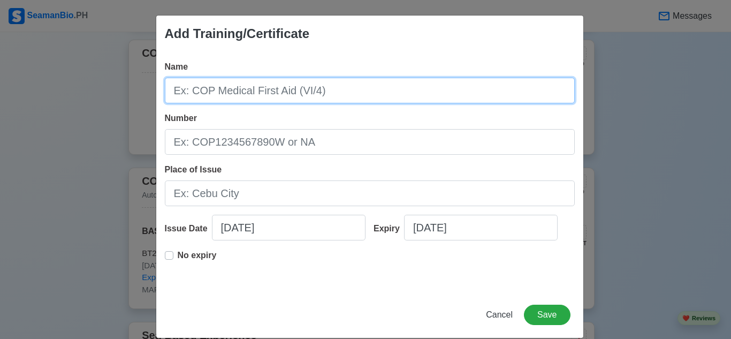
click at [365, 93] on input "Name" at bounding box center [370, 91] width 410 height 26
type input "SDSD"
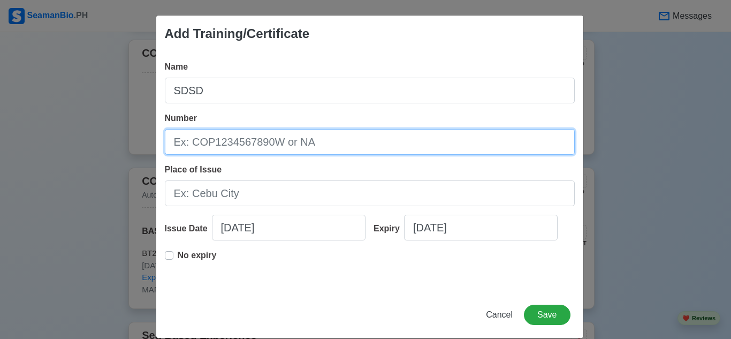
click at [310, 144] on input "Number" at bounding box center [370, 142] width 410 height 26
type input "SDSD200031446225"
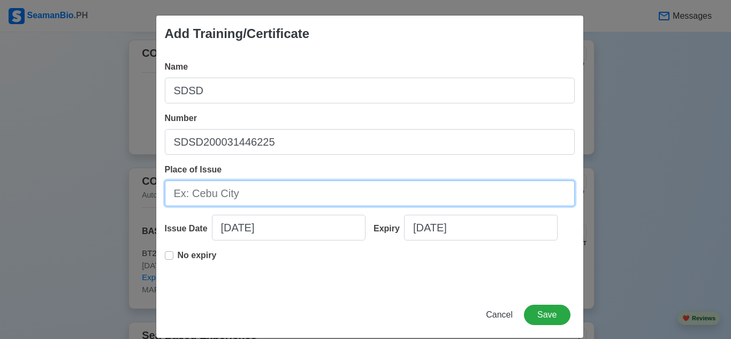
click at [265, 189] on input "Place of Issue" at bounding box center [370, 193] width 410 height 26
type input "MARINA"
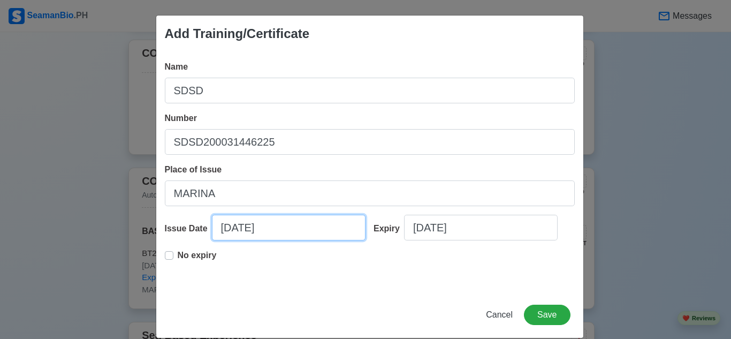
select select "****"
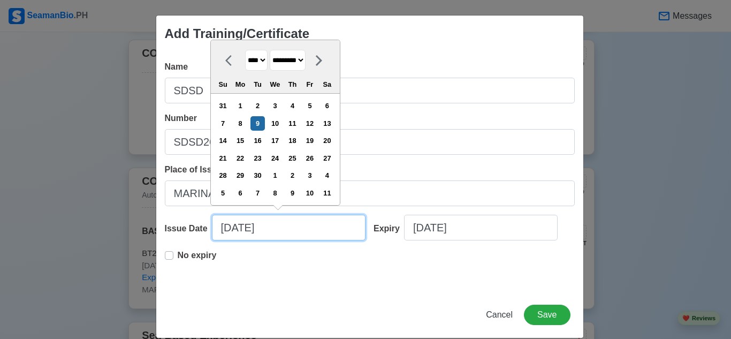
click at [273, 229] on input "[DATE]" at bounding box center [288, 227] width 153 height 26
click at [300, 61] on select "******* ******** ***** ***** *** **** **** ****** ********* ******* ******** **…" at bounding box center [288, 60] width 36 height 21
select select "******"
click at [270, 50] on select "******* ******** ***** ***** *** **** **** ****** ********* ******* ******** **…" at bounding box center [288, 60] width 36 height 21
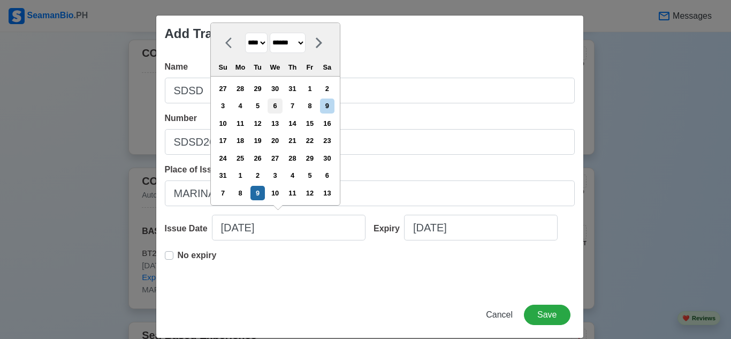
click at [279, 103] on div "6" at bounding box center [274, 105] width 14 height 14
type input "08/06/2025"
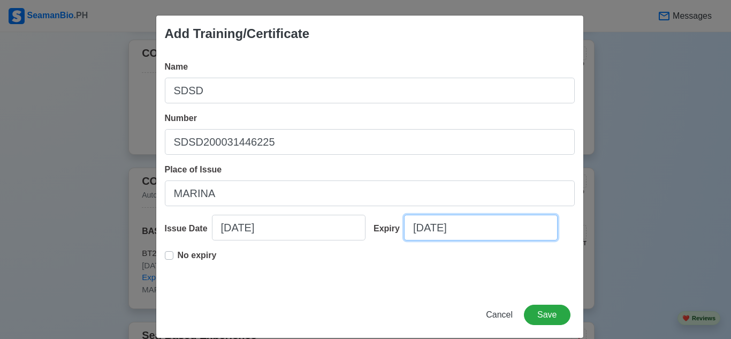
select select "****"
select select "*********"
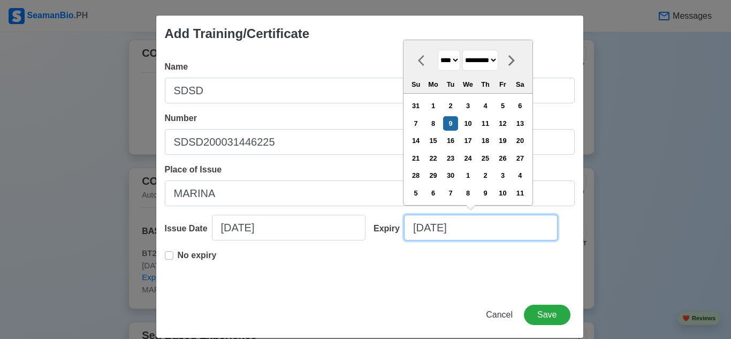
click at [450, 231] on input "[DATE]" at bounding box center [480, 227] width 153 height 26
click at [454, 63] on select "**** **** **** **** **** **** **** **** **** **** **** **** **** **** **** ****…" at bounding box center [448, 60] width 22 height 21
select select "****"
click at [437, 50] on select "**** **** **** **** **** **** **** **** **** **** **** **** **** **** **** ****…" at bounding box center [448, 60] width 22 height 21
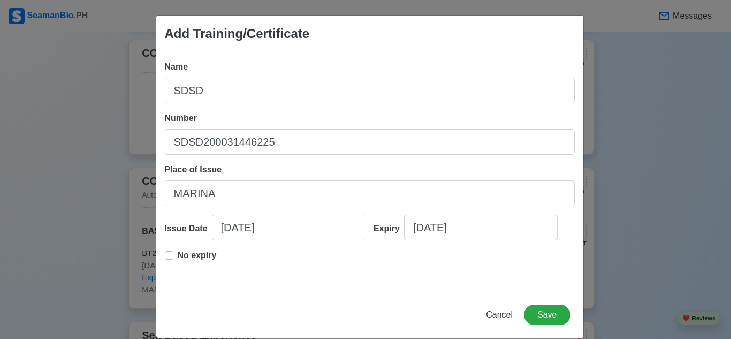
click at [469, 278] on div "No expiry" at bounding box center [370, 266] width 410 height 34
type input "08/06/2025"
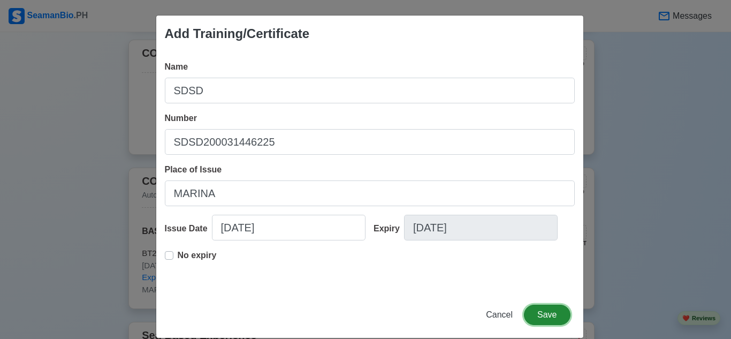
click at [552, 312] on button "Save" at bounding box center [547, 314] width 46 height 20
click at [492, 251] on div "No expiry" at bounding box center [370, 266] width 410 height 34
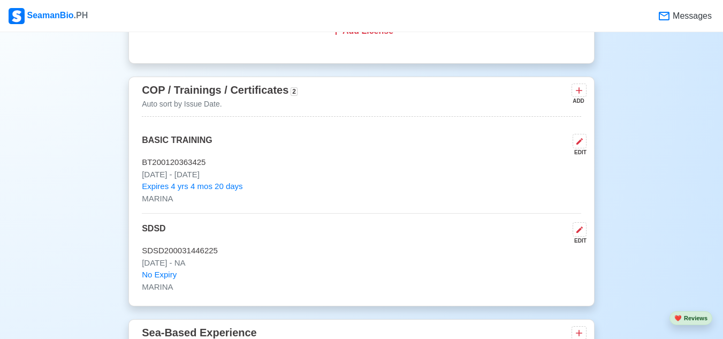
scroll to position [1723, 0]
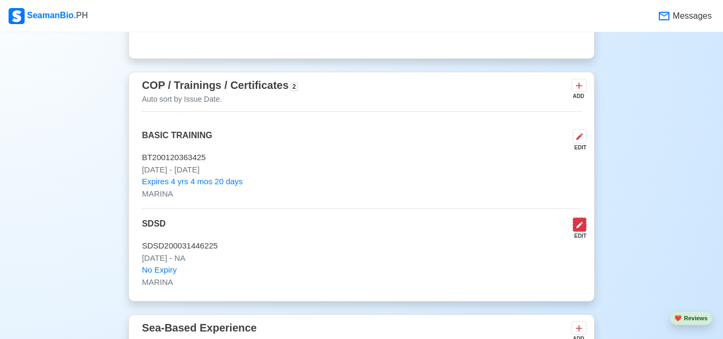
click at [579, 229] on icon at bounding box center [579, 224] width 9 height 9
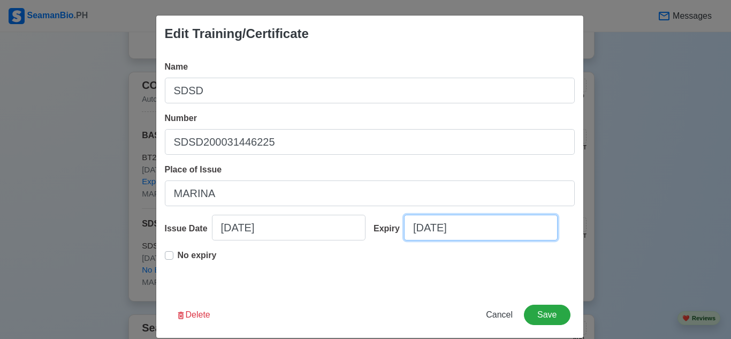
select select "****"
select select "******"
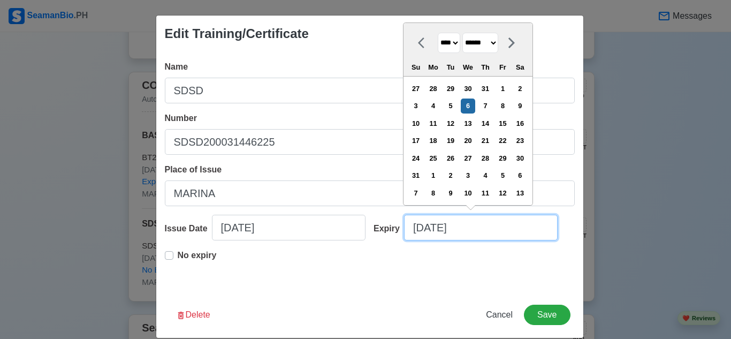
click at [463, 230] on input "08/06/2025" at bounding box center [480, 227] width 153 height 26
type input "08"
select select "****"
type input "0"
select select "****"
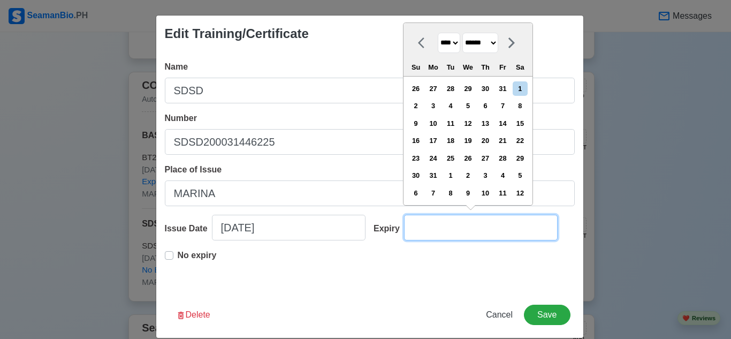
select select "*******"
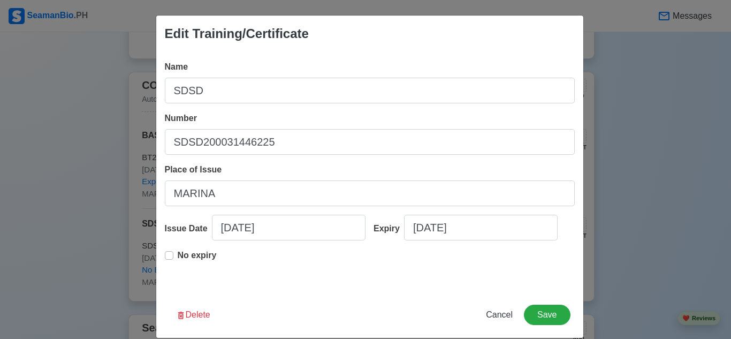
click at [268, 284] on div "Name SDSD Number SDSD200031446225 Place of Issue MARINA Issue Date 08/06/2025 E…" at bounding box center [369, 172] width 427 height 240
click at [159, 249] on div "Name SDSD Number SDSD200031446225 Place of Issue MARINA Issue Date 08/06/2025 E…" at bounding box center [369, 172] width 427 height 240
click at [178, 257] on label "No expiry" at bounding box center [197, 259] width 39 height 21
type input "08/06/2025"
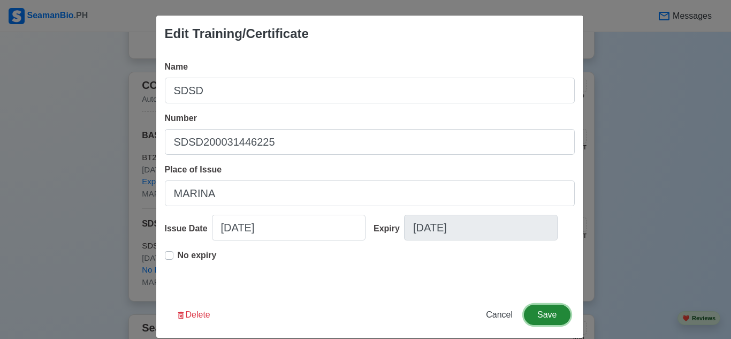
click at [543, 323] on button "Save" at bounding box center [547, 314] width 46 height 20
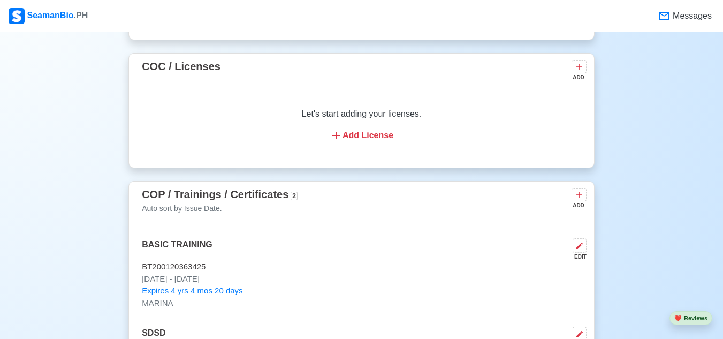
scroll to position [1618, 0]
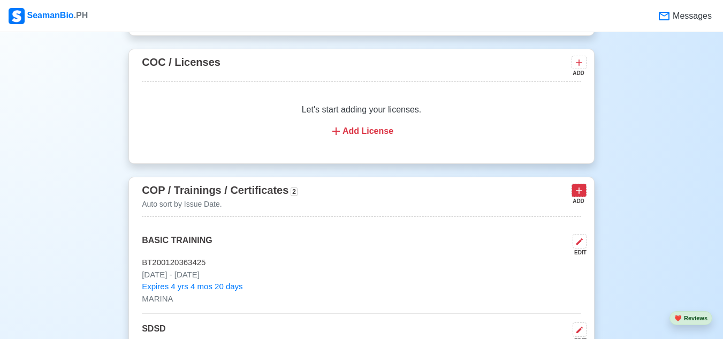
click at [585, 196] on button at bounding box center [578, 189] width 15 height 13
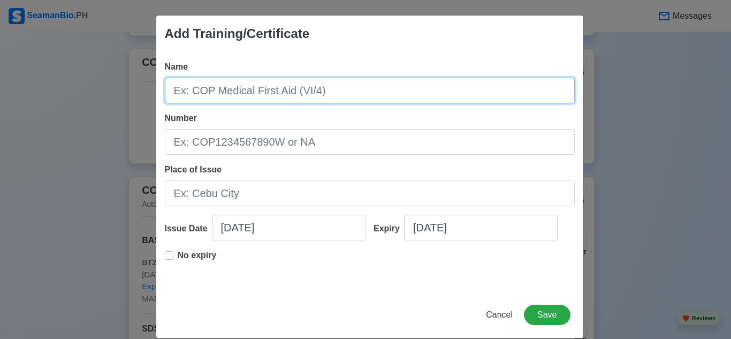
click at [381, 100] on input "Name" at bounding box center [370, 91] width 410 height 26
type input "ENGINE WATCHKEEPING"
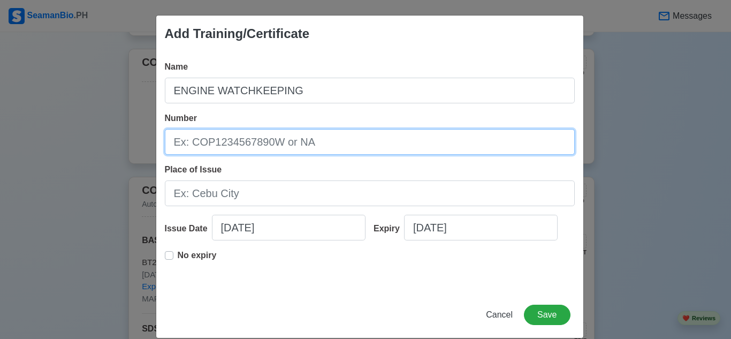
click at [333, 149] on input "Number" at bounding box center [370, 142] width 410 height 26
type input "20220035621"
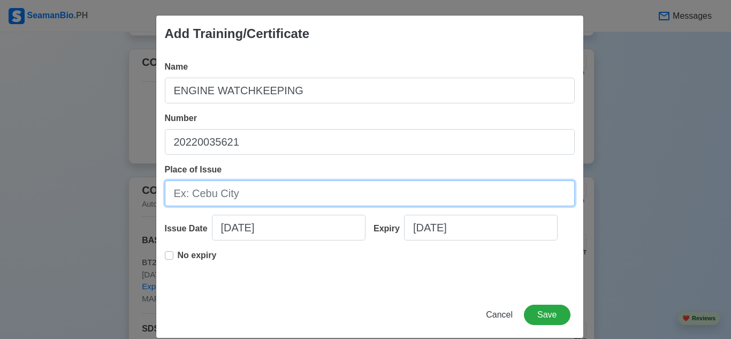
click at [306, 198] on input "Place of Issue" at bounding box center [370, 193] width 410 height 26
type input "COMPASS ILOILO"
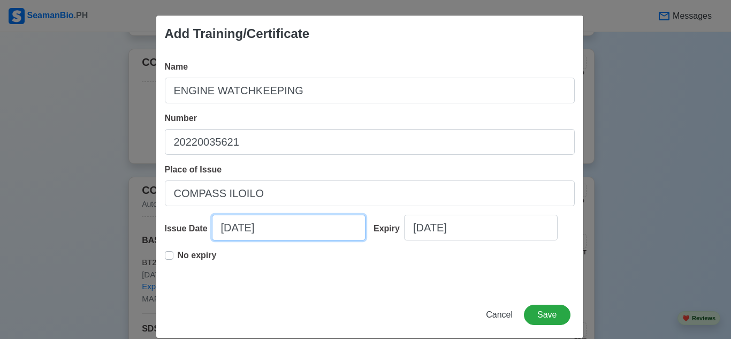
select select "****"
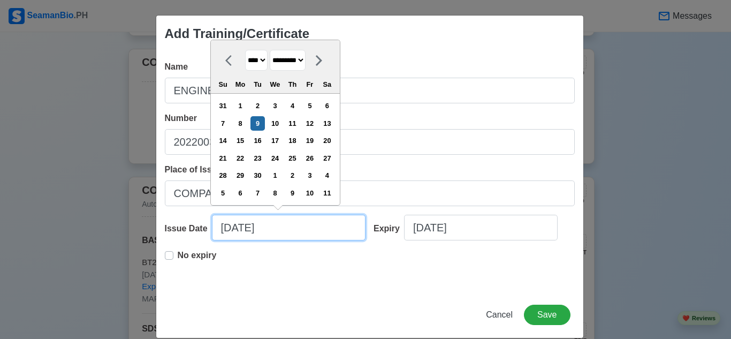
click at [271, 228] on input "[DATE]" at bounding box center [288, 227] width 153 height 26
click at [305, 62] on select "******* ******** ***** ***** *** **** **** ****** ********* ******* ******** **…" at bounding box center [288, 60] width 36 height 21
select select "****"
click at [270, 50] on select "******* ******** ***** ***** *** **** **** ****** ********* ******* ******** **…" at bounding box center [288, 60] width 36 height 21
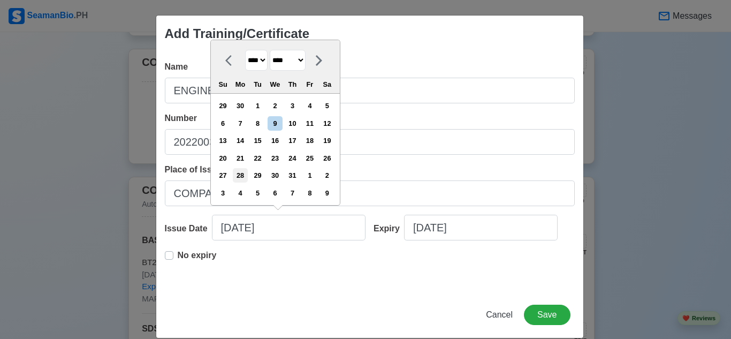
click at [246, 176] on div "28" at bounding box center [240, 175] width 14 height 14
type input "07/28/2025"
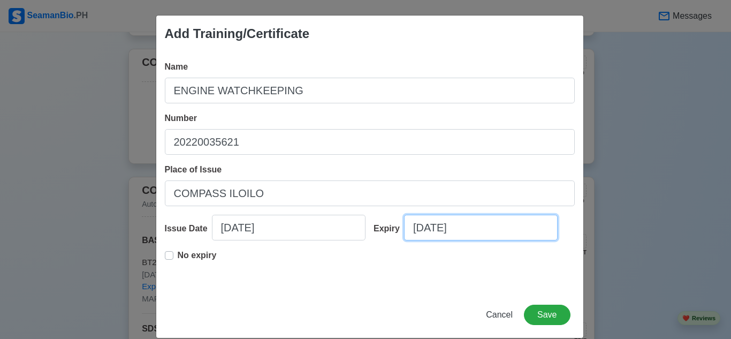
select select "****"
select select "*********"
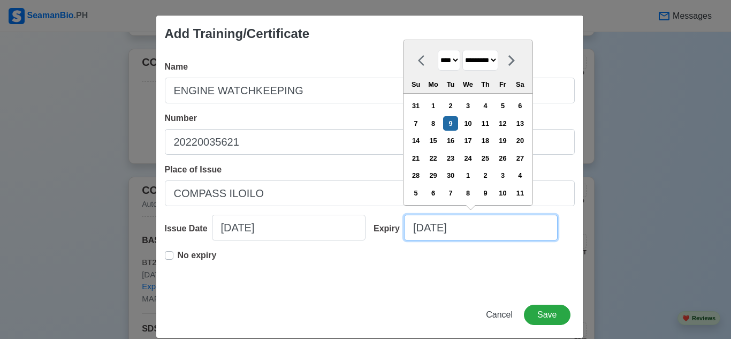
click at [433, 222] on input "[DATE]" at bounding box center [480, 227] width 153 height 26
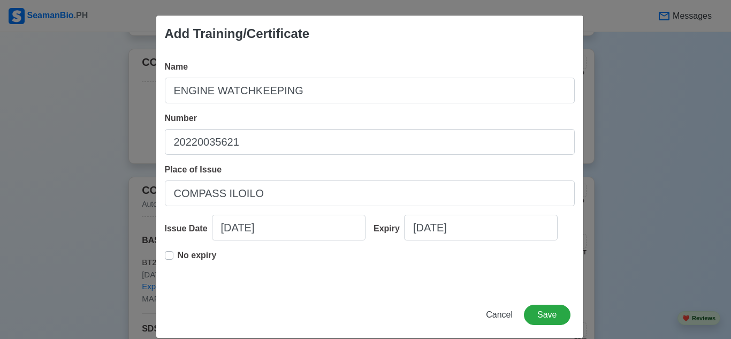
click at [178, 254] on label "No expiry" at bounding box center [197, 259] width 39 height 21
type input "07/28/2025"
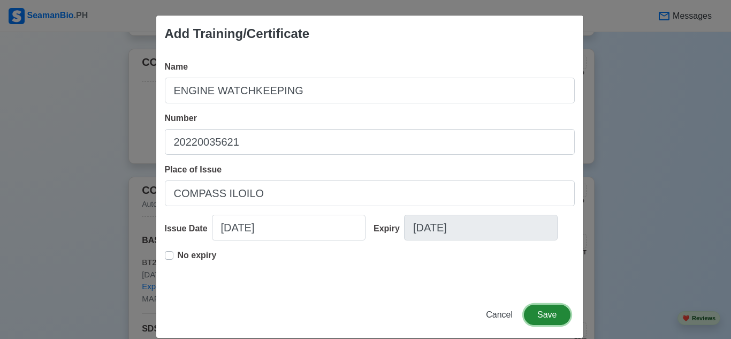
click at [540, 314] on button "Save" at bounding box center [547, 314] width 46 height 20
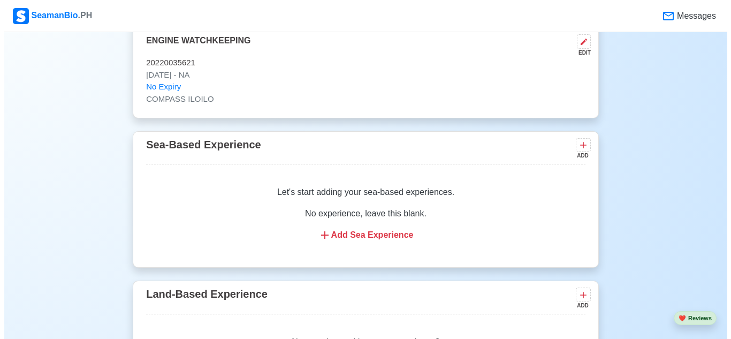
scroll to position [1942, 0]
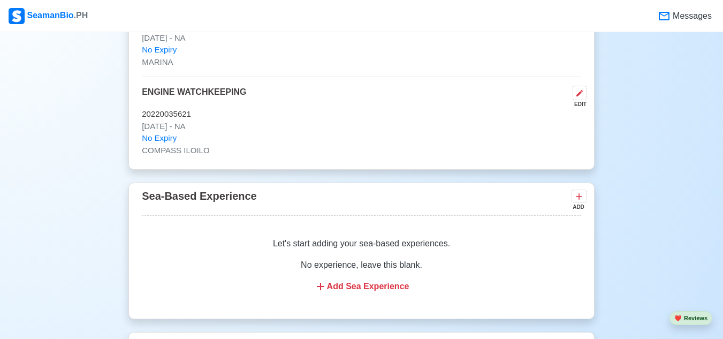
click at [385, 271] on p "No experience, leave this blank." at bounding box center [361, 264] width 413 height 13
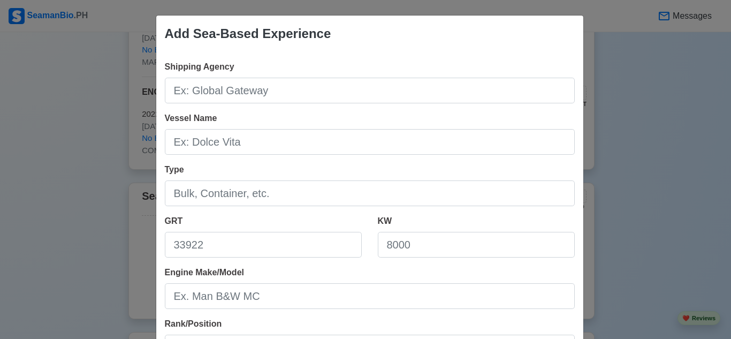
click at [684, 204] on div "Add Sea-Based Experience Shipping Agency Vessel Name Type GRT KW Engine Make/Mo…" at bounding box center [365, 169] width 731 height 339
click at [686, 148] on div "Add Sea-Based Experience Shipping Agency Vessel Name Type GRT KW Engine Make/Mo…" at bounding box center [365, 169] width 731 height 339
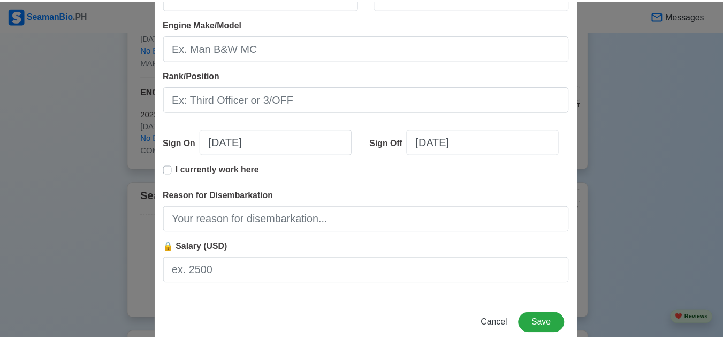
scroll to position [249, 0]
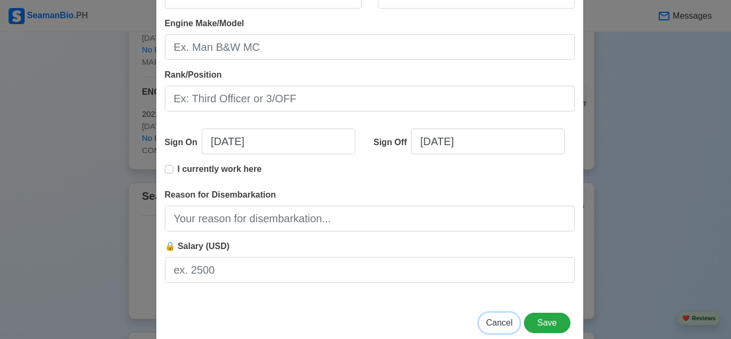
click at [503, 324] on span "Cancel" at bounding box center [499, 322] width 27 height 9
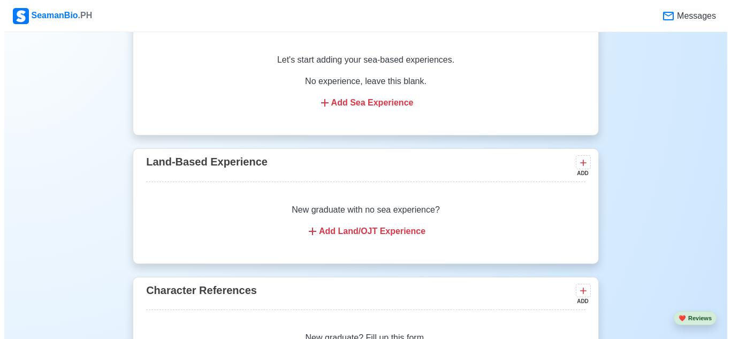
scroll to position [2130, 0]
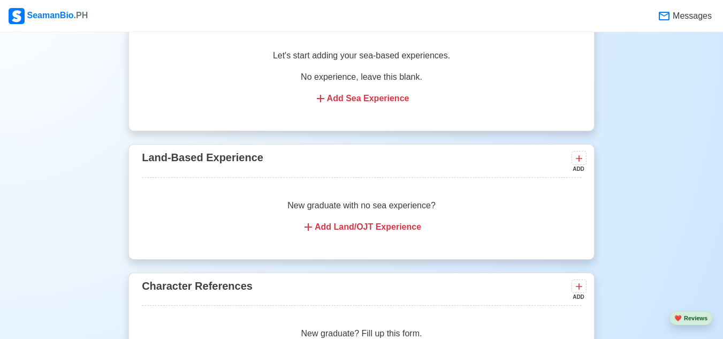
click at [405, 210] on p "New graduate with no sea experience?" at bounding box center [361, 205] width 413 height 13
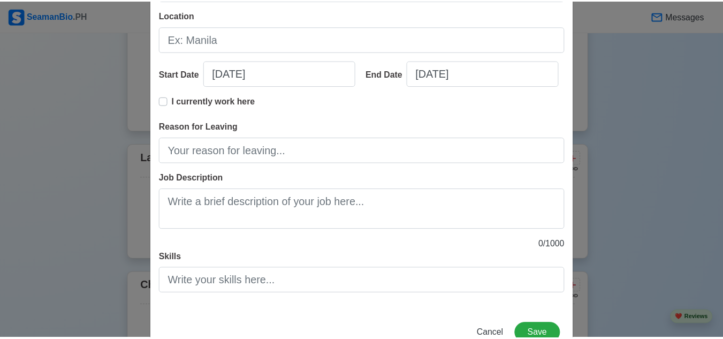
scroll to position [188, 0]
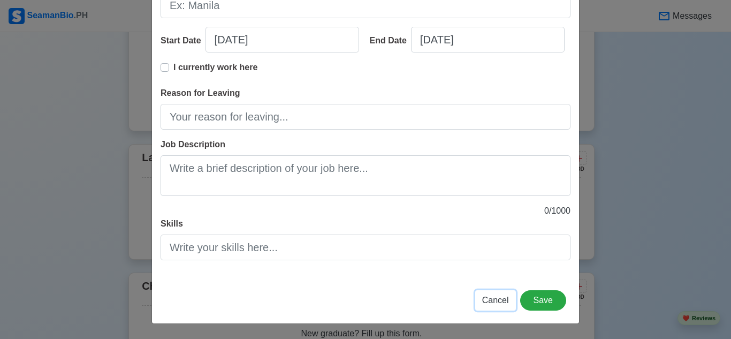
click at [484, 302] on span "Cancel" at bounding box center [495, 299] width 27 height 9
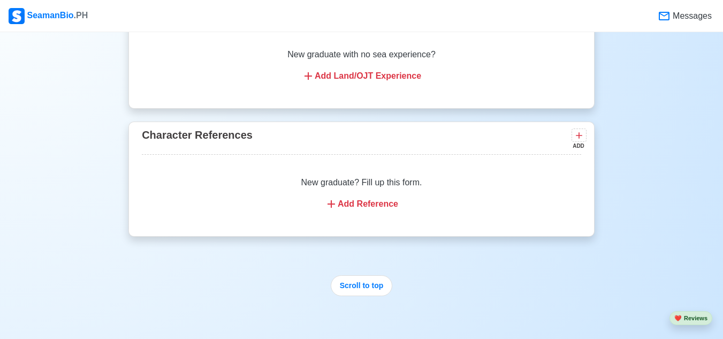
scroll to position [2286, 0]
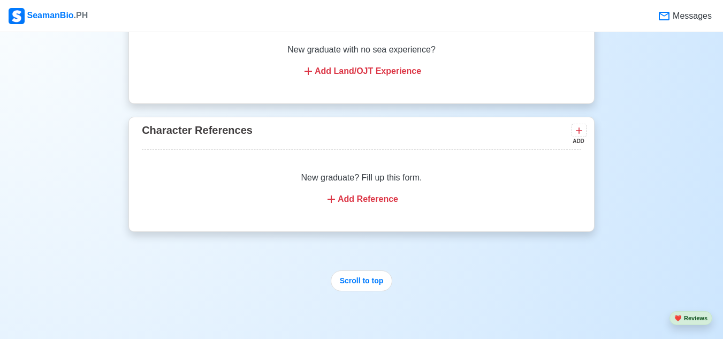
click at [373, 205] on div "Add Reference" at bounding box center [361, 199] width 413 height 13
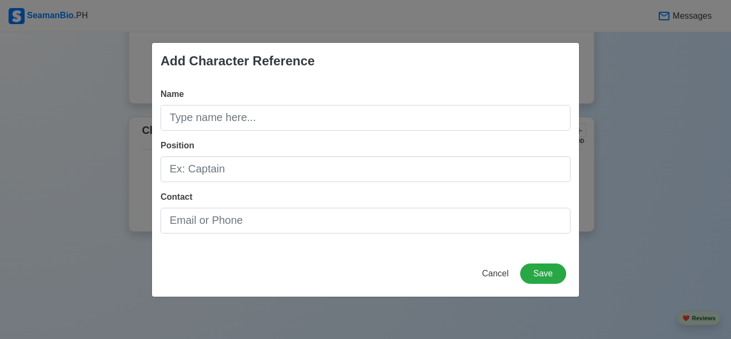
click at [371, 134] on div "Name Position Contact" at bounding box center [365, 164] width 427 height 171
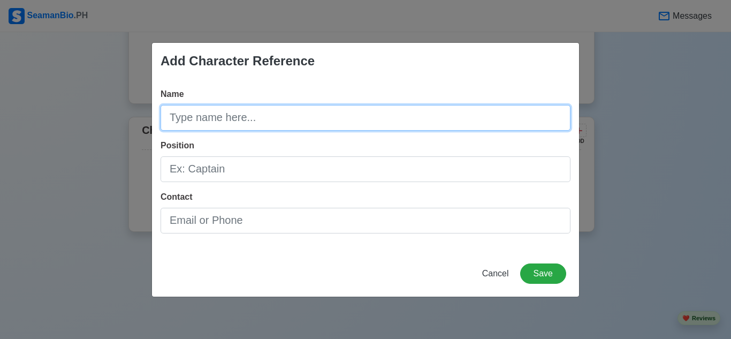
click at [353, 119] on input "Name" at bounding box center [365, 118] width 410 height 26
type input "[PERSON_NAME] GRAGIO [PERSON_NAME]"
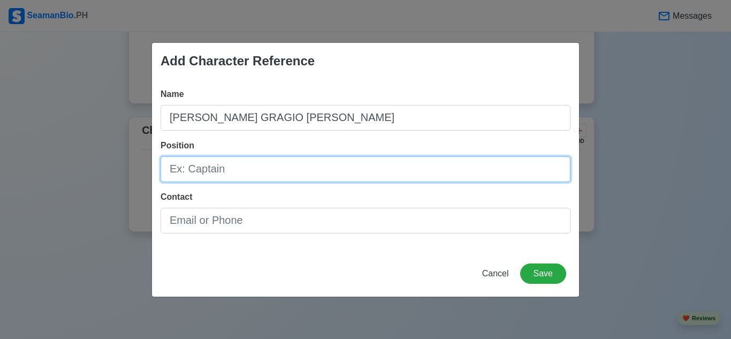
click at [285, 169] on input "Position" at bounding box center [365, 169] width 410 height 26
type input "SENIOR TRAINING STAFF"
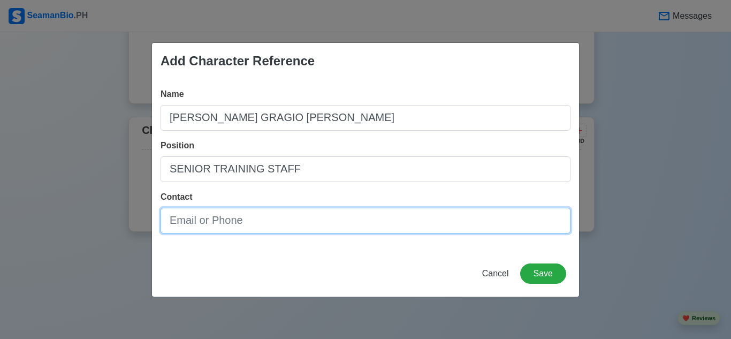
click at [251, 211] on input "Contact" at bounding box center [365, 221] width 410 height 26
click at [250, 212] on input "Contact" at bounding box center [365, 221] width 410 height 26
type input "09770536911"
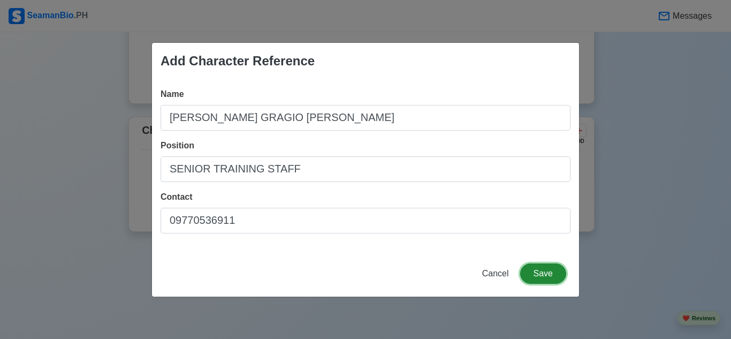
click at [549, 278] on button "Save" at bounding box center [543, 273] width 46 height 20
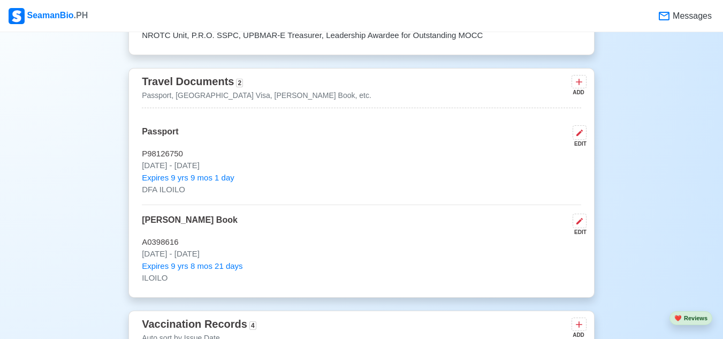
scroll to position [923, 0]
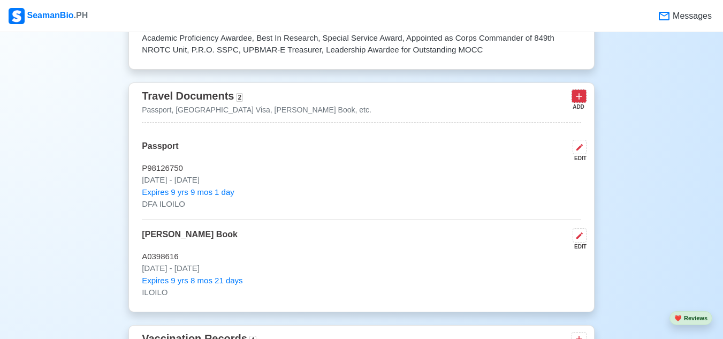
click at [579, 98] on icon at bounding box center [578, 96] width 6 height 6
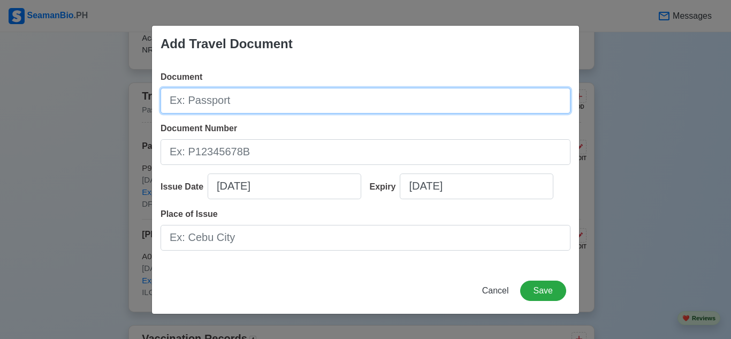
click at [302, 101] on input "Document" at bounding box center [365, 101] width 410 height 26
type input "[PERSON_NAME] ID"
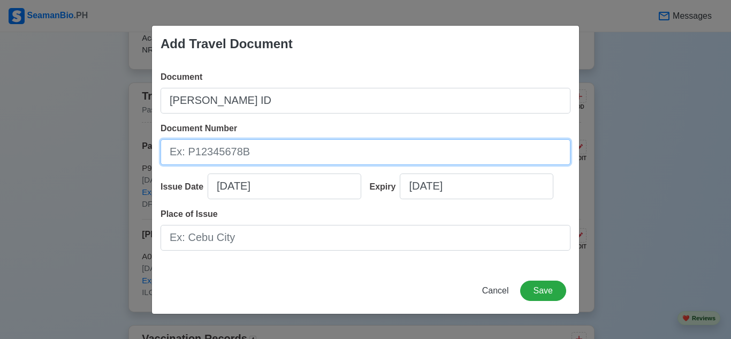
click at [254, 157] on input "Document Number" at bounding box center [365, 152] width 410 height 26
type input "250079210"
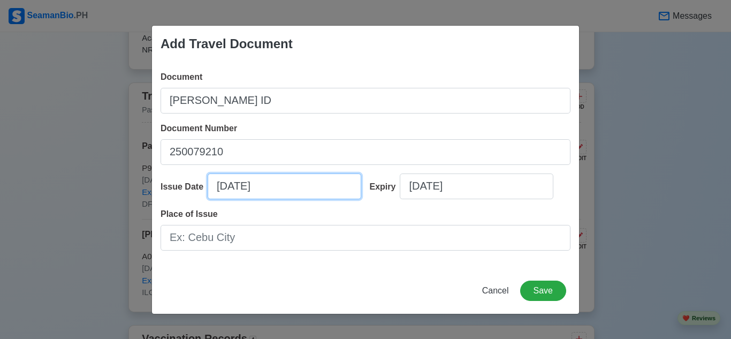
select select "****"
select select "*********"
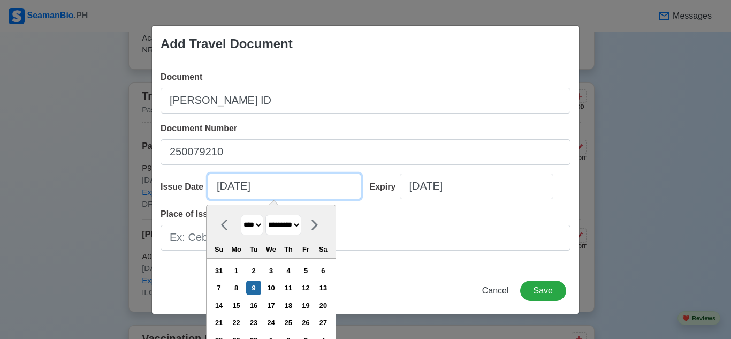
click at [247, 182] on input "[DATE]" at bounding box center [284, 186] width 153 height 26
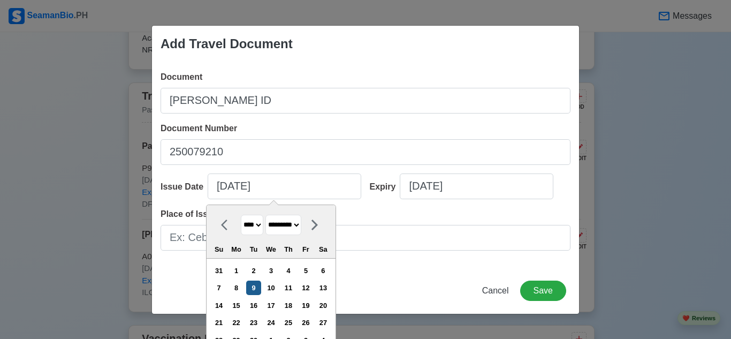
click at [258, 284] on div "9" at bounding box center [253, 287] width 14 height 14
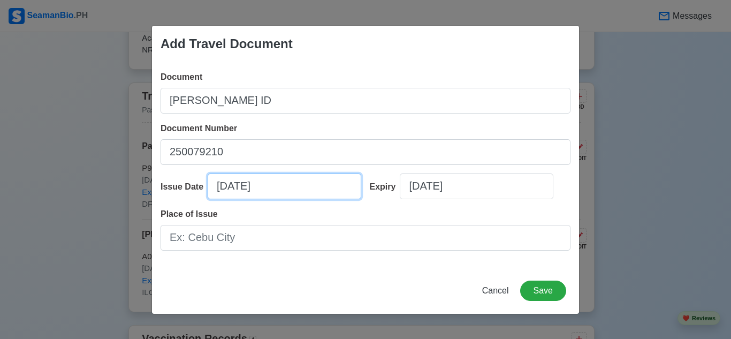
click at [269, 191] on input "[DATE]" at bounding box center [284, 186] width 153 height 26
select select "****"
select select "*********"
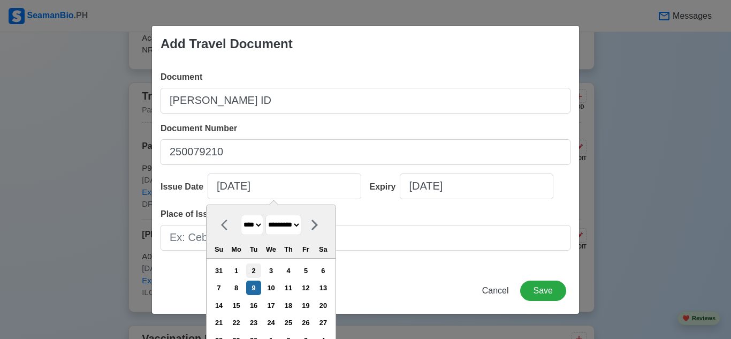
click at [257, 267] on div "2" at bounding box center [253, 270] width 14 height 14
type input "09/02/2025"
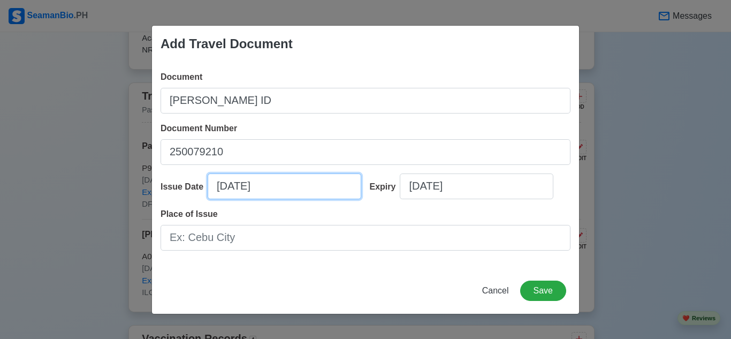
click at [224, 186] on input "09/02/2025" at bounding box center [284, 186] width 153 height 26
select select "****"
select select "*********"
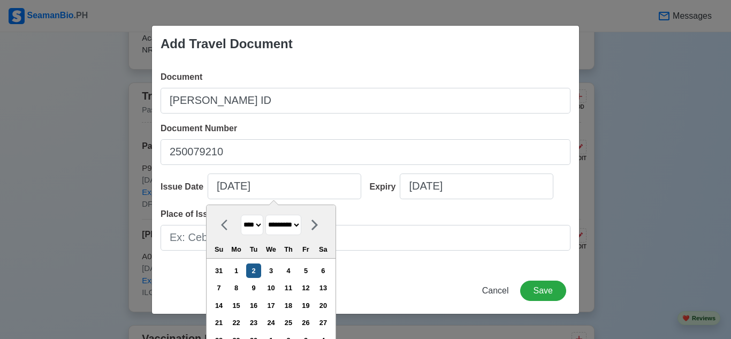
click at [257, 273] on div "2" at bounding box center [253, 270] width 14 height 14
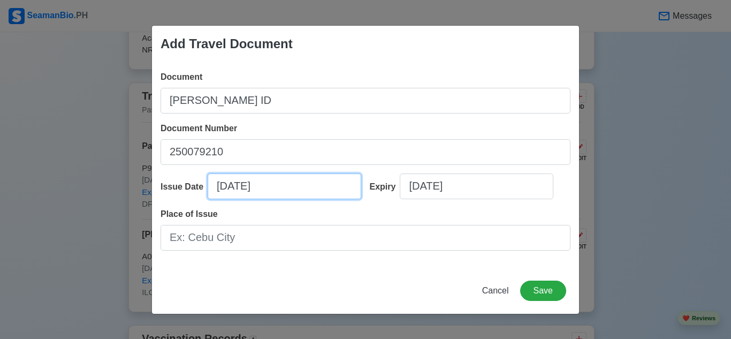
click at [241, 189] on input "09/02/2025" at bounding box center [284, 186] width 153 height 26
select select "****"
select select "*********"
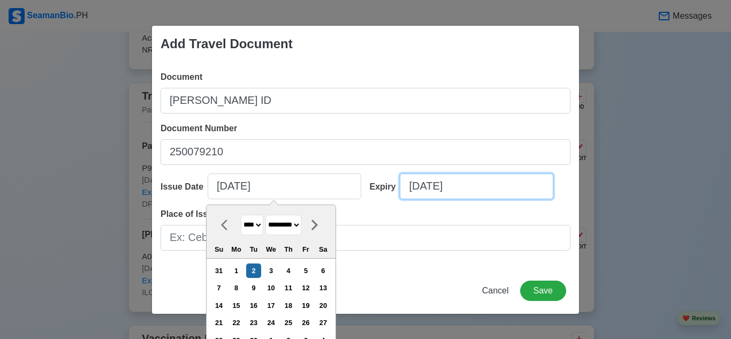
select select "****"
select select "*********"
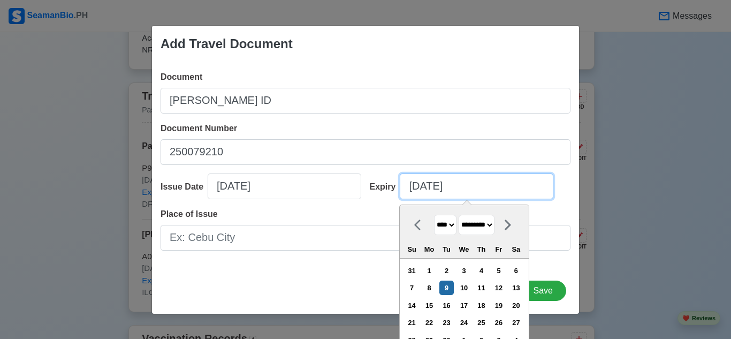
click at [424, 191] on input "[DATE]" at bounding box center [476, 186] width 153 height 26
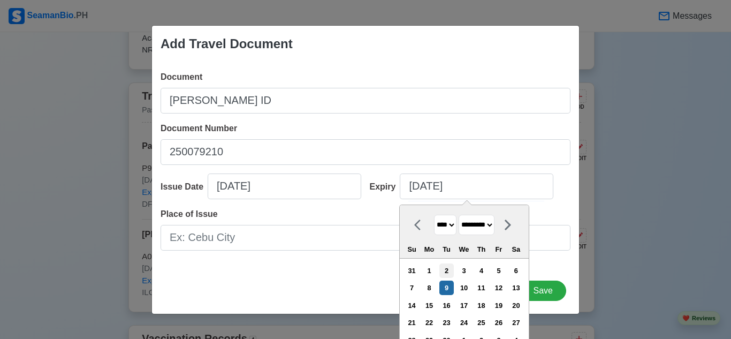
click at [448, 271] on div "2" at bounding box center [446, 270] width 14 height 14
type input "09/02/2025"
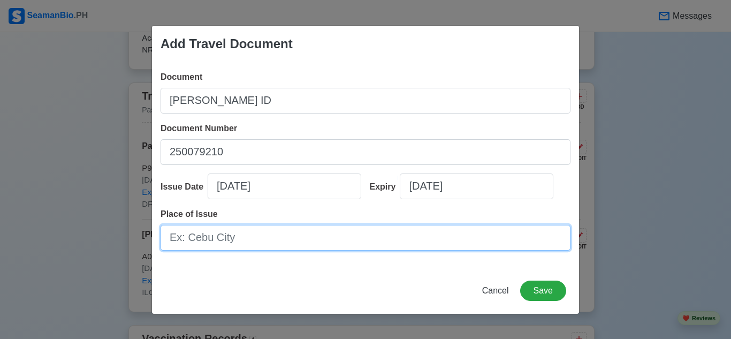
click at [412, 231] on input "Place of Issue" at bounding box center [365, 238] width 410 height 26
type input "[PERSON_NAME]"
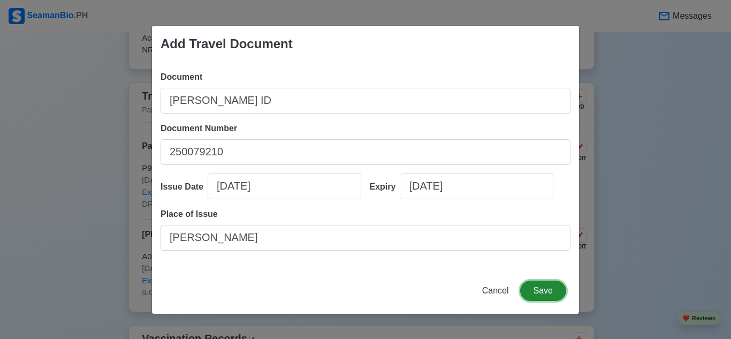
click at [553, 287] on button "Save" at bounding box center [543, 290] width 46 height 20
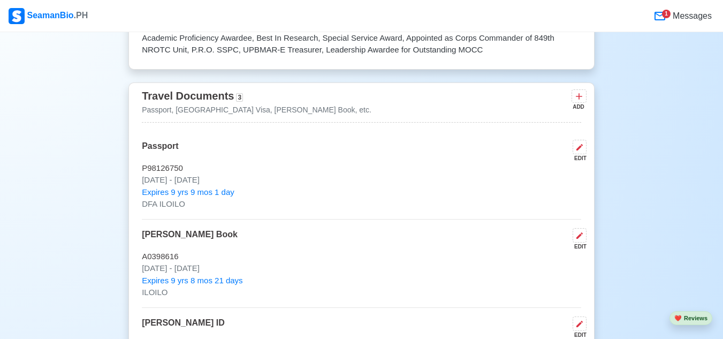
click at [663, 16] on icon at bounding box center [659, 16] width 13 height 13
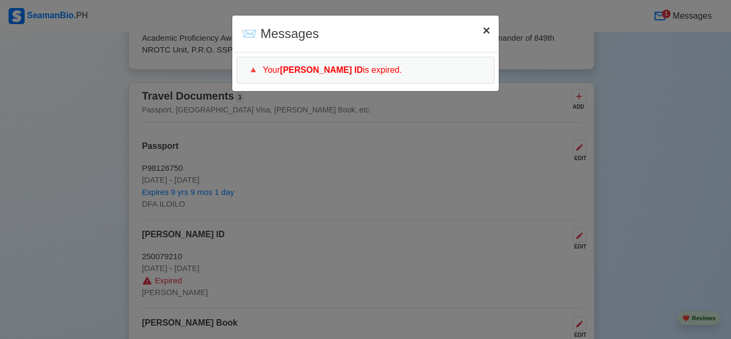
click at [486, 35] on span "×" at bounding box center [485, 30] width 7 height 14
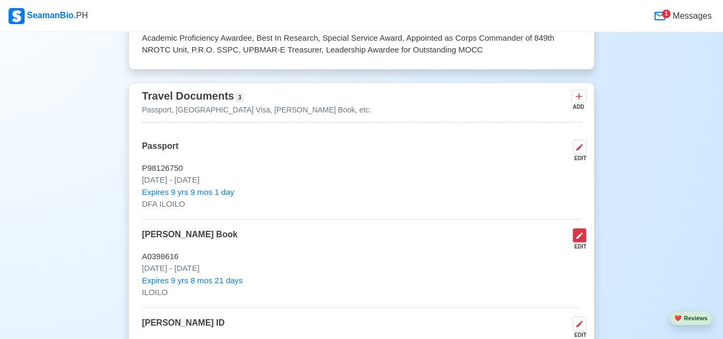
click at [575, 240] on icon at bounding box center [579, 235] width 9 height 9
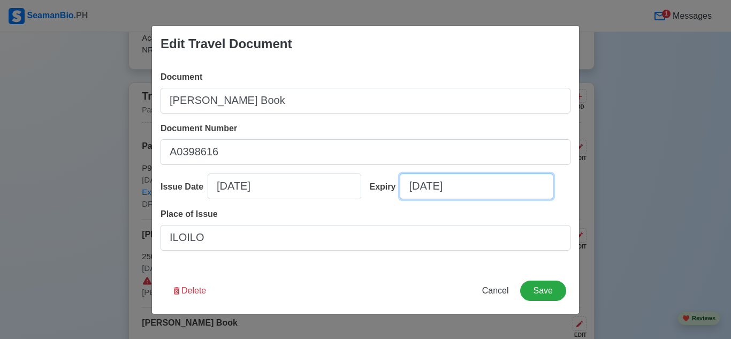
select select "****"
select select "***"
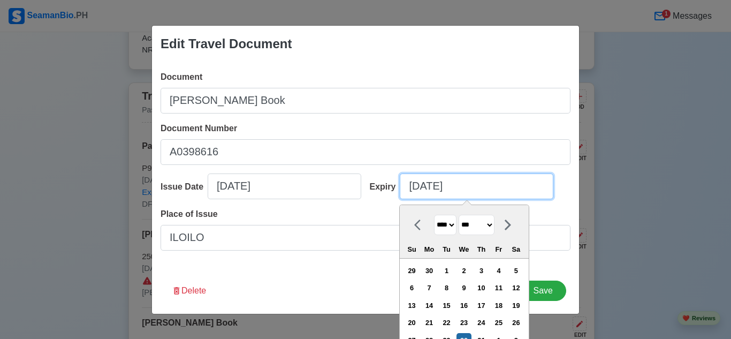
click at [482, 192] on input "05/30/2035" at bounding box center [476, 186] width 153 height 26
type input "05/30/2030"
select select "****"
type input "05/30/2030"
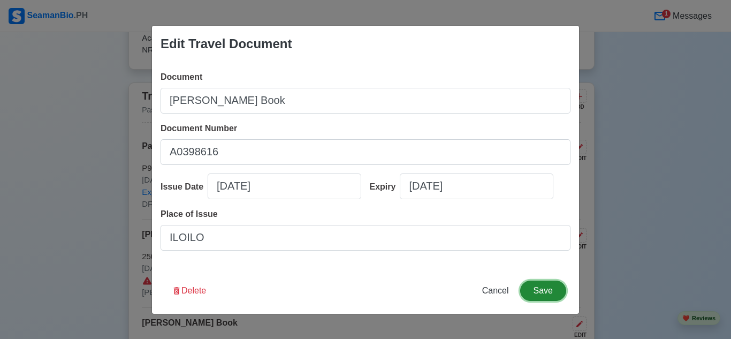
click at [548, 280] on button "Save" at bounding box center [543, 290] width 46 height 20
click at [635, 238] on div "Edit Travel Document Document Seaman's Book Document Number A0398616 Issue Date…" at bounding box center [365, 169] width 731 height 339
click at [599, 104] on div "Edit Travel Document Document Seaman's Book Document Number A0398616 Issue Date…" at bounding box center [365, 169] width 731 height 339
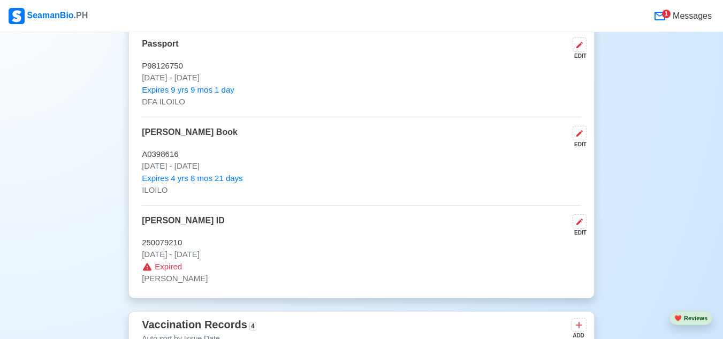
scroll to position [1030, 0]
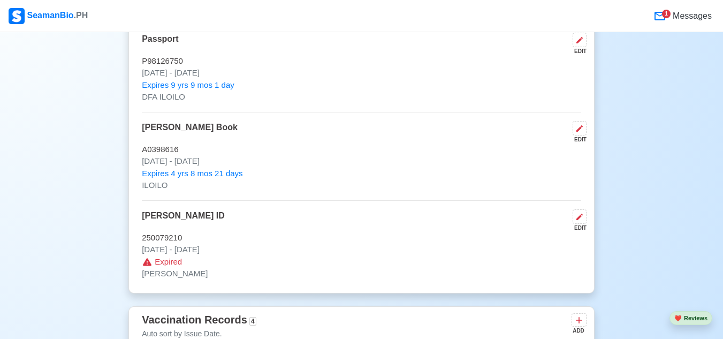
click at [174, 253] on p "Sep 02 2025 - Sep 02 2025" at bounding box center [361, 249] width 439 height 12
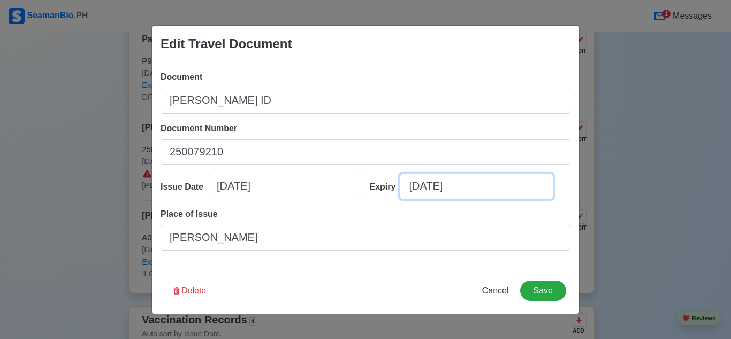
select select "****"
select select "*********"
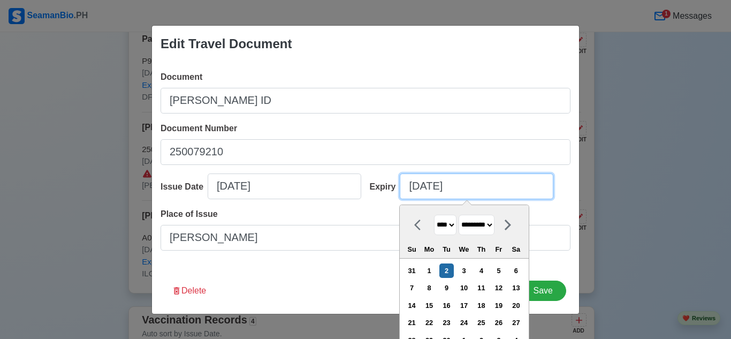
click at [458, 187] on input "09/02/2025" at bounding box center [476, 186] width 153 height 26
click at [463, 187] on input "09/02/2025" at bounding box center [476, 186] width 153 height 26
type input "09/02/20"
select select "****"
type input "09/02/2030"
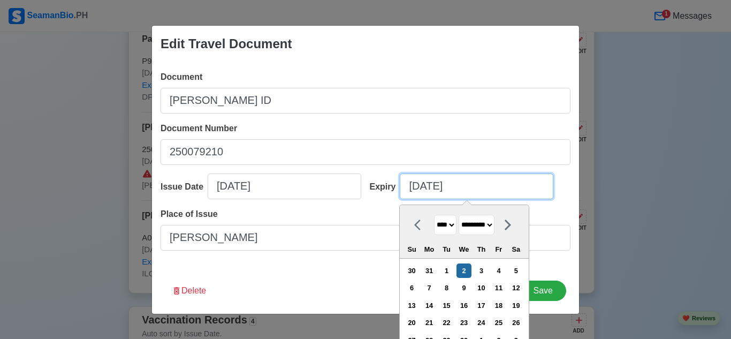
select select "****"
type input "09/02/2030"
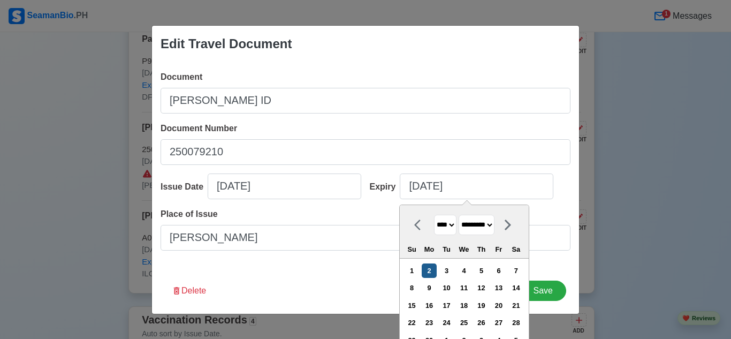
click at [427, 267] on div "2" at bounding box center [428, 270] width 14 height 14
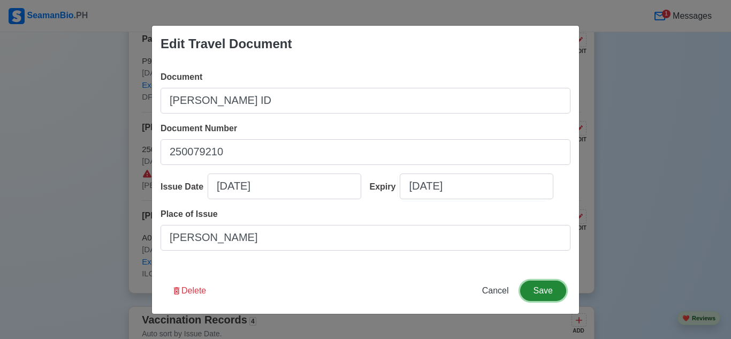
click at [539, 282] on button "Save" at bounding box center [543, 290] width 46 height 20
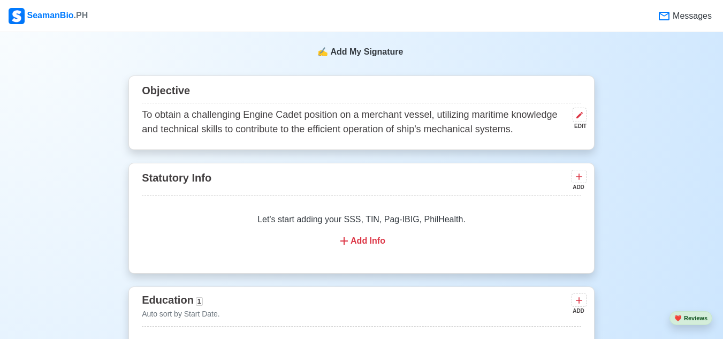
scroll to position [475, 0]
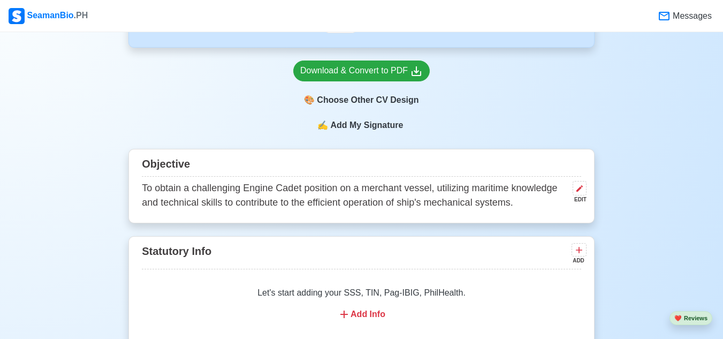
click at [367, 317] on div "Add Info" at bounding box center [361, 314] width 413 height 13
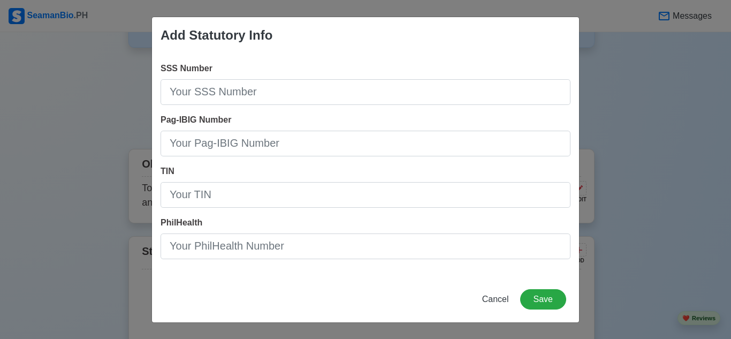
click at [618, 183] on div "Add Statutory Info SSS Number Pag-IBIG Number TIN PhilHealth Cancel Save" at bounding box center [365, 169] width 731 height 339
click at [503, 294] on span "Cancel" at bounding box center [495, 298] width 27 height 9
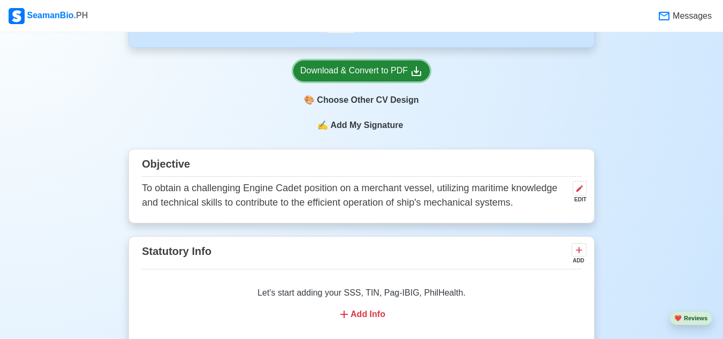
click at [393, 68] on div "Download & Convert to PDF" at bounding box center [361, 70] width 122 height 13
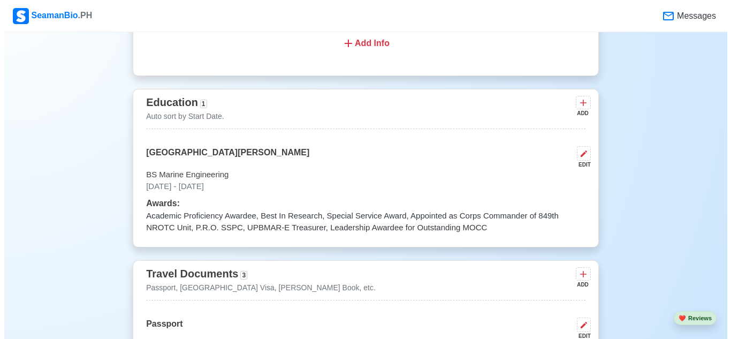
scroll to position [750, 0]
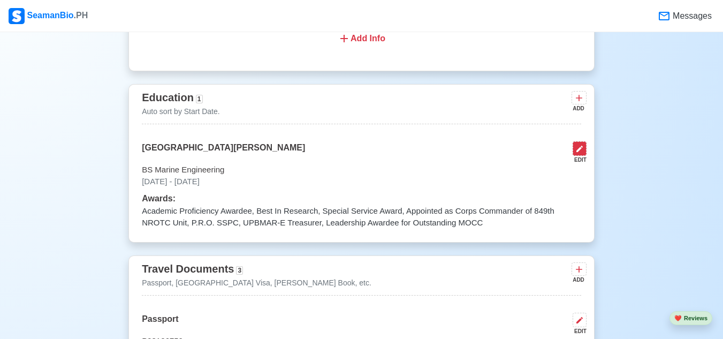
click at [584, 152] on button at bounding box center [579, 148] width 14 height 14
select select "August"
select select "2022"
select select "June"
select select "2025"
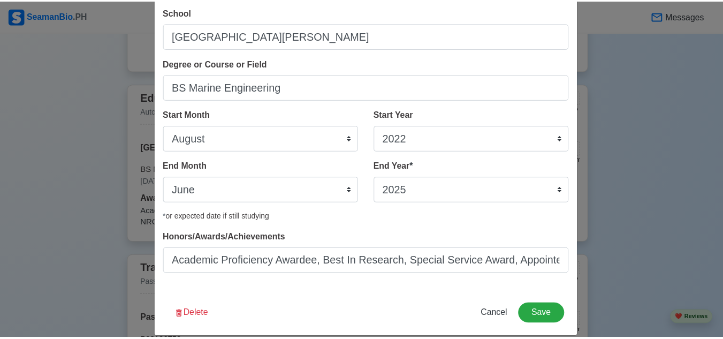
scroll to position [68, 0]
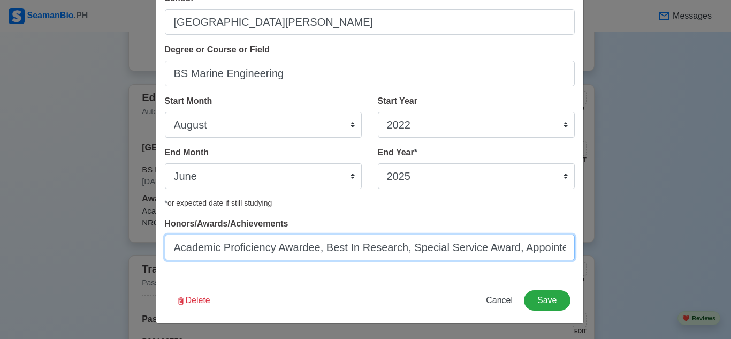
click at [562, 252] on input "Academic Proficiency Awardee, Best In Research, Special Service Award, Appointe…" at bounding box center [370, 247] width 410 height 26
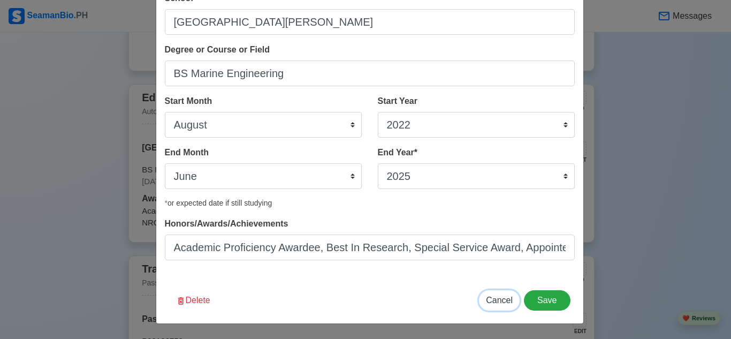
click at [509, 295] on span "Cancel" at bounding box center [499, 299] width 27 height 9
select select
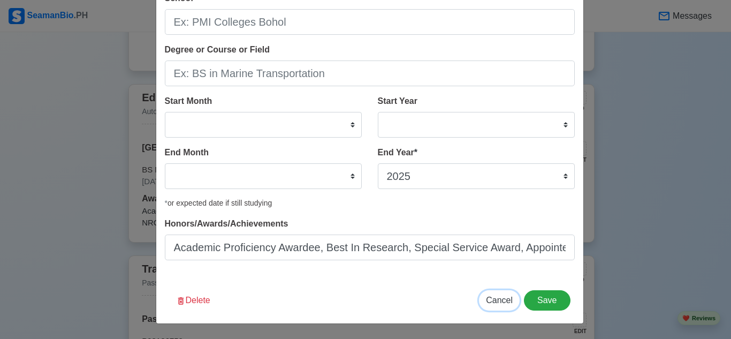
select select
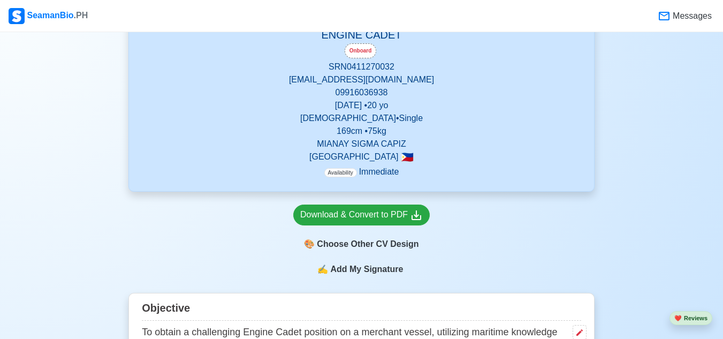
scroll to position [292, 0]
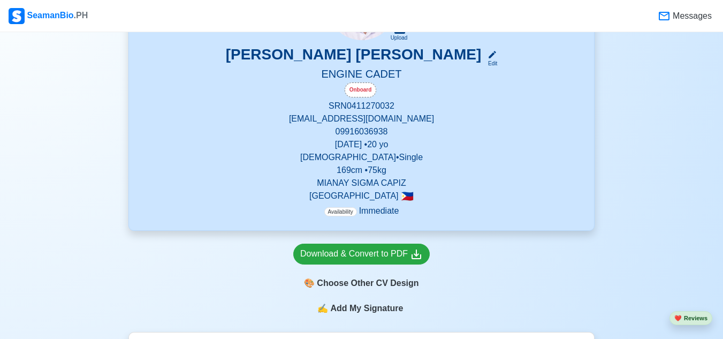
click at [349, 303] on span "Add My Signature" at bounding box center [366, 308] width 77 height 13
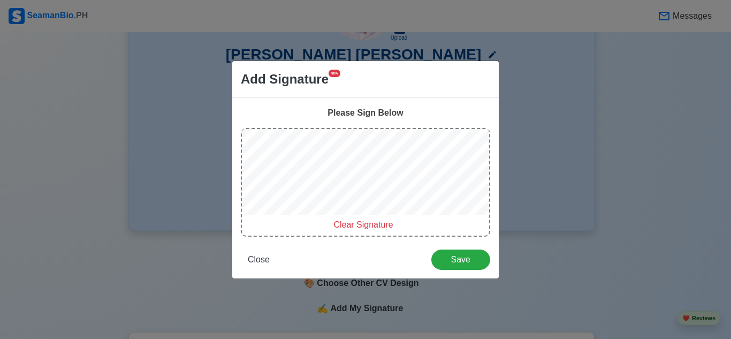
click at [356, 224] on span "Clear Signature" at bounding box center [362, 224] width 59 height 9
click at [262, 259] on span "Close" at bounding box center [259, 259] width 22 height 9
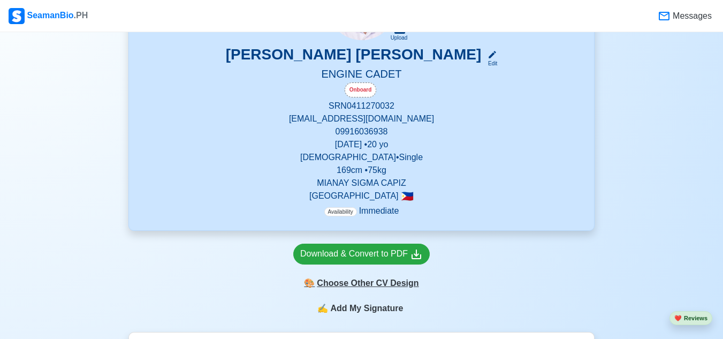
click at [380, 282] on div "🎨 Choose Other CV Design" at bounding box center [361, 283] width 136 height 20
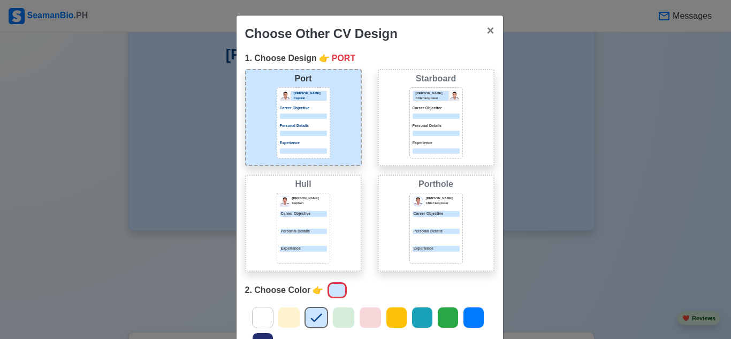
click at [417, 149] on div at bounding box center [435, 150] width 47 height 5
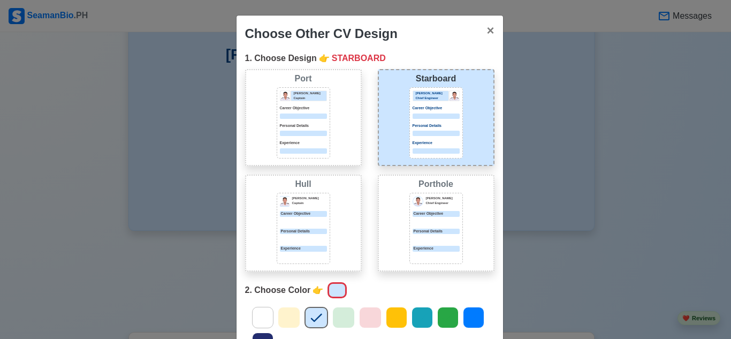
click at [255, 322] on icon at bounding box center [263, 317] width 16 height 16
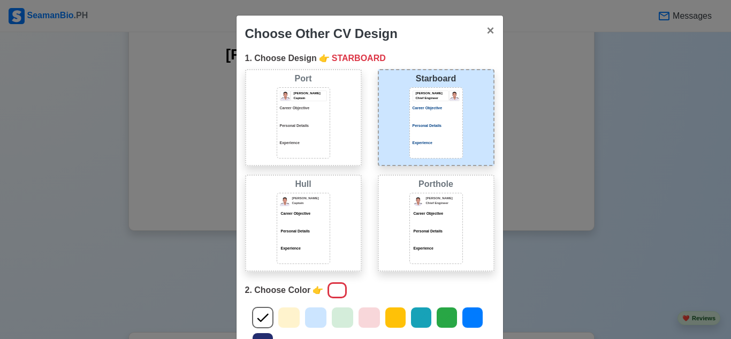
click at [449, 128] on div "Personal Details" at bounding box center [435, 129] width 47 height 13
click at [445, 88] on div "Jeffrey Gil Chief Engineer Career Objective Personal Details Experience" at bounding box center [435, 122] width 53 height 71
click at [480, 33] on button "× Close" at bounding box center [490, 31] width 25 height 30
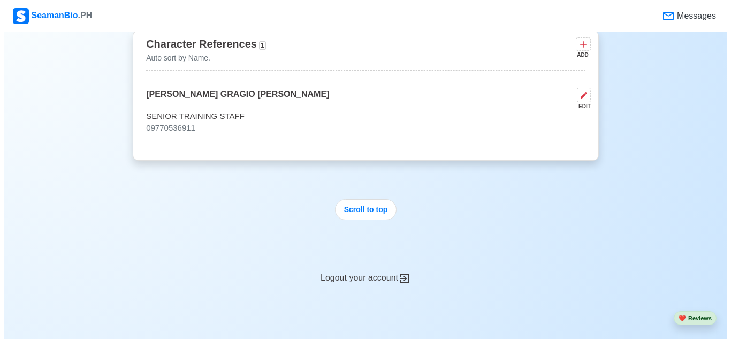
scroll to position [2426, 0]
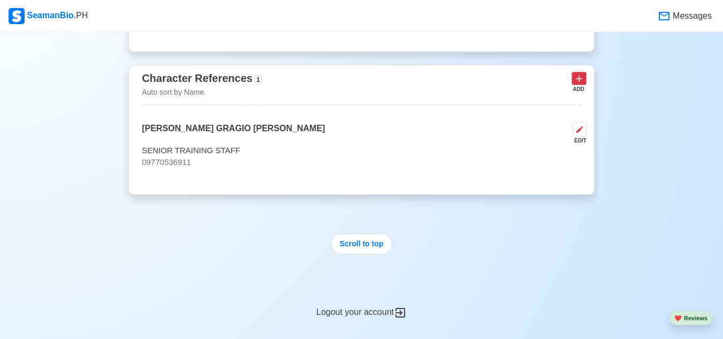
click at [583, 84] on icon at bounding box center [578, 78] width 11 height 11
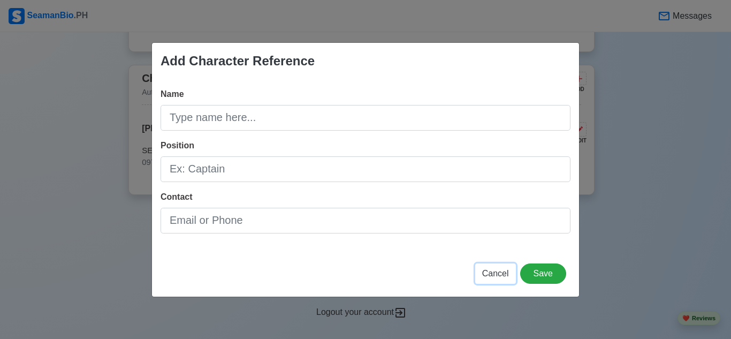
click at [502, 277] on span "Cancel" at bounding box center [495, 272] width 27 height 9
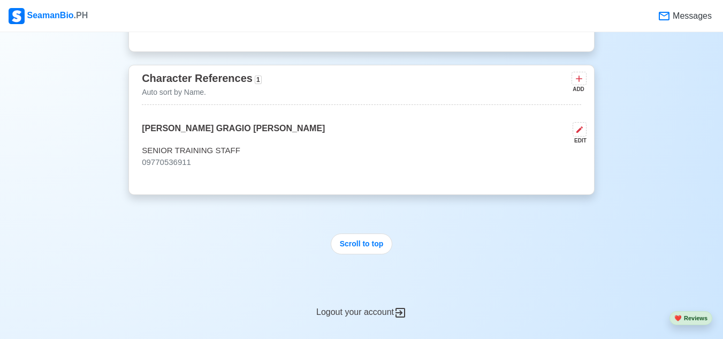
click at [577, 92] on div "ADD" at bounding box center [577, 89] width 13 height 8
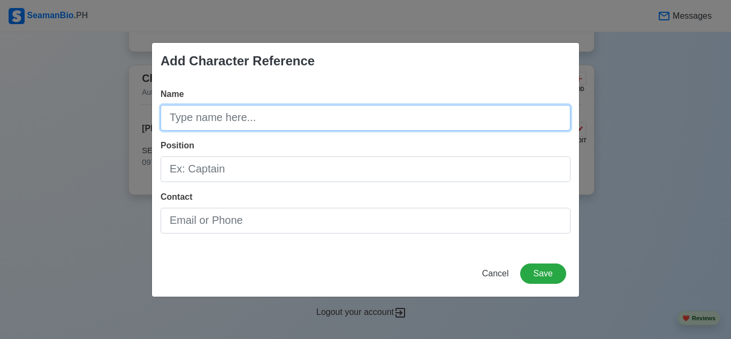
click at [462, 121] on input "Name" at bounding box center [365, 118] width 410 height 26
type input "RODOLFO D. RAMOS"
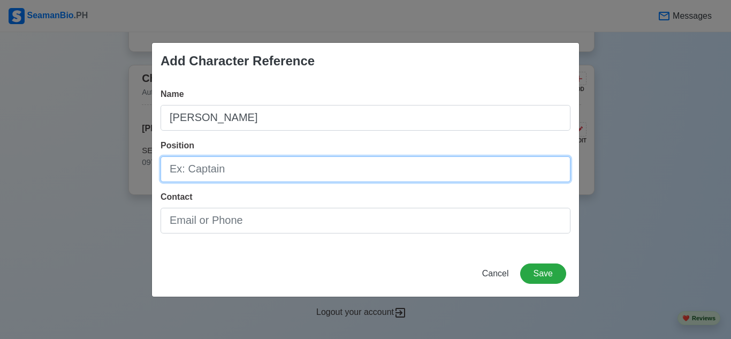
click at [429, 169] on input "Position" at bounding box center [365, 169] width 410 height 26
type input "4TH ENGINEER"
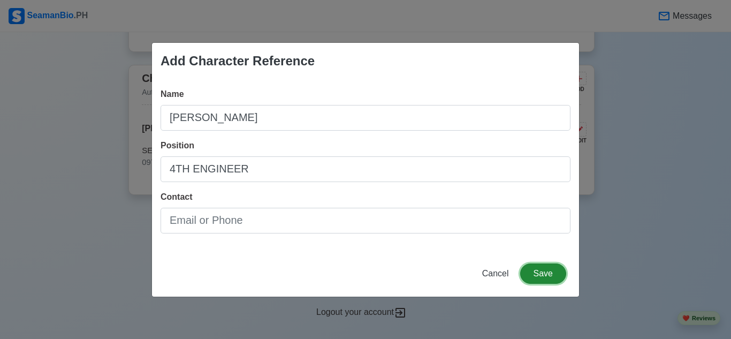
click at [543, 264] on button "Save" at bounding box center [543, 273] width 46 height 20
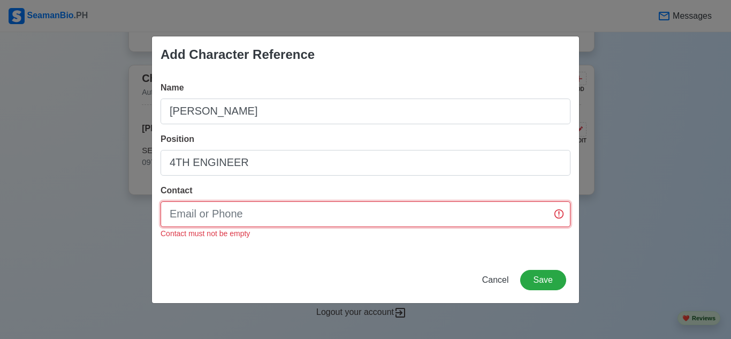
click at [378, 211] on input "Contact" at bounding box center [365, 214] width 410 height 26
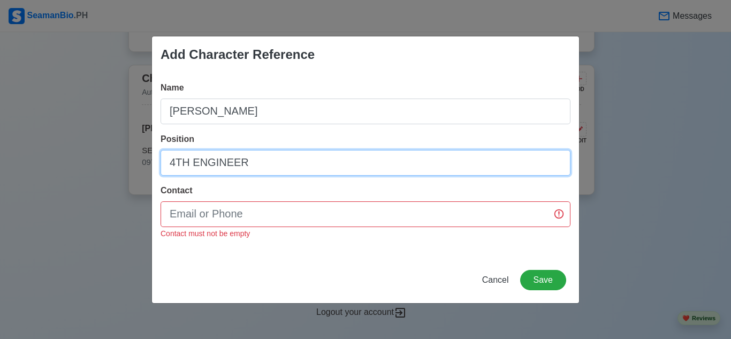
click at [375, 165] on input "4TH ENGINEER" at bounding box center [365, 163] width 410 height 26
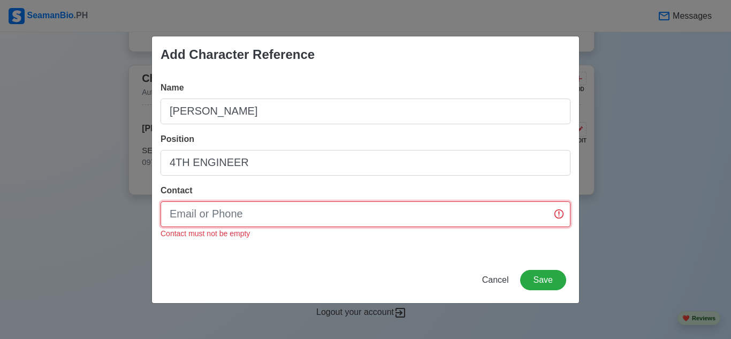
click at [377, 216] on input "Contact" at bounding box center [365, 214] width 410 height 26
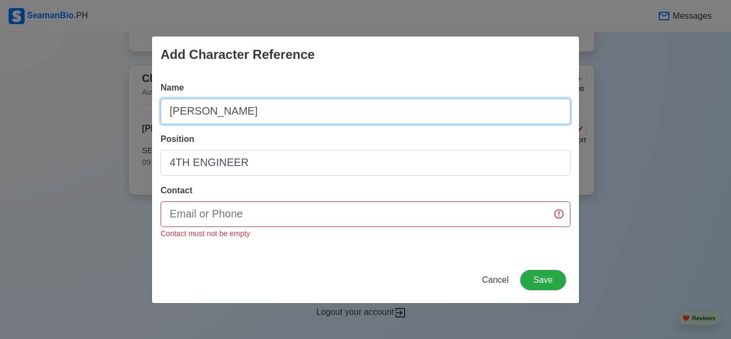
click at [401, 119] on input "RODOLFO D. RAMOS" at bounding box center [365, 111] width 410 height 26
type input "R"
type input "JESSICA A. ORDAS"
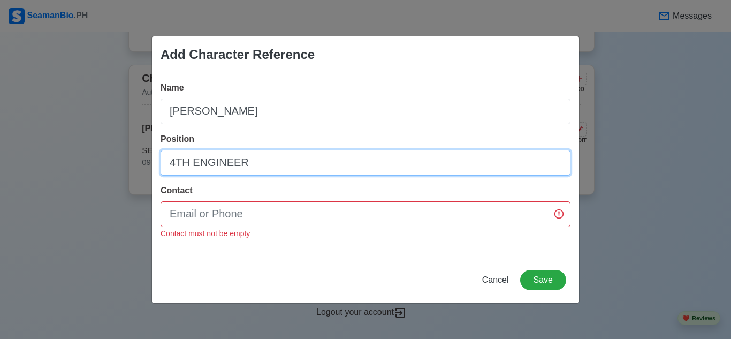
click at [366, 159] on input "4TH ENGINEER" at bounding box center [365, 163] width 410 height 26
type input "4"
type input "TEACHER"
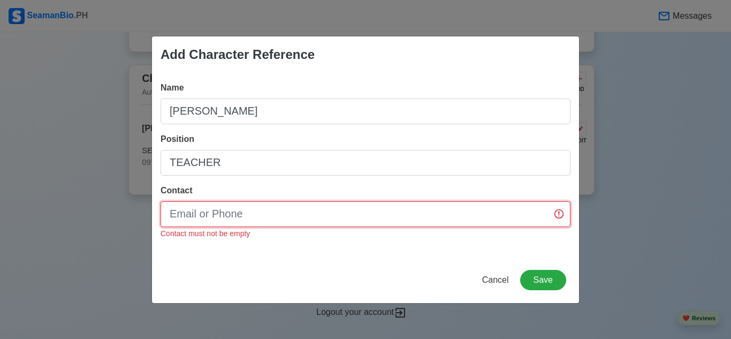
click at [348, 207] on input "Contact" at bounding box center [365, 214] width 410 height 26
type input "09914410961"
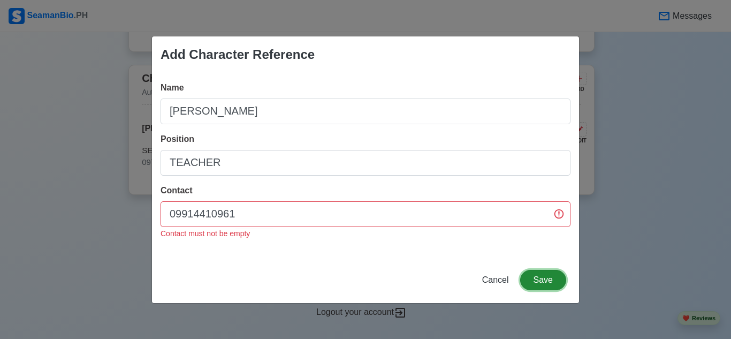
click at [554, 286] on button "Save" at bounding box center [543, 280] width 46 height 20
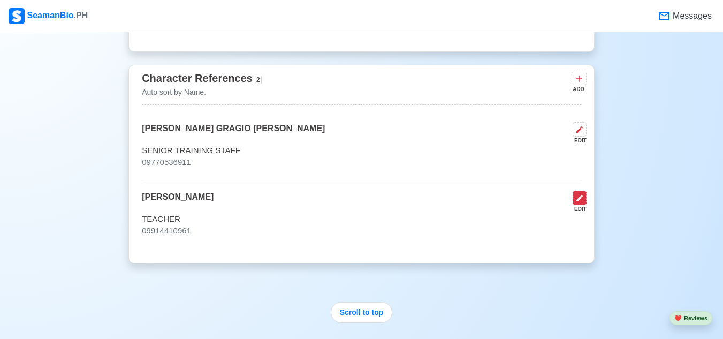
click at [582, 202] on icon at bounding box center [579, 198] width 9 height 9
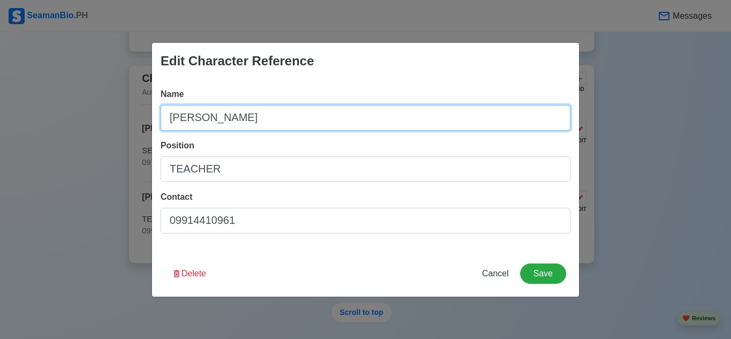
click at [438, 116] on input "JESSICA A. ORDAS" at bounding box center [365, 118] width 410 height 26
type input "[PERSON_NAME] LPT"
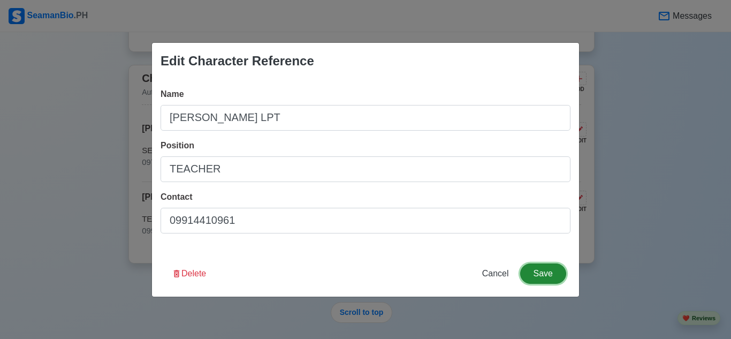
click at [550, 273] on button "Save" at bounding box center [543, 273] width 46 height 20
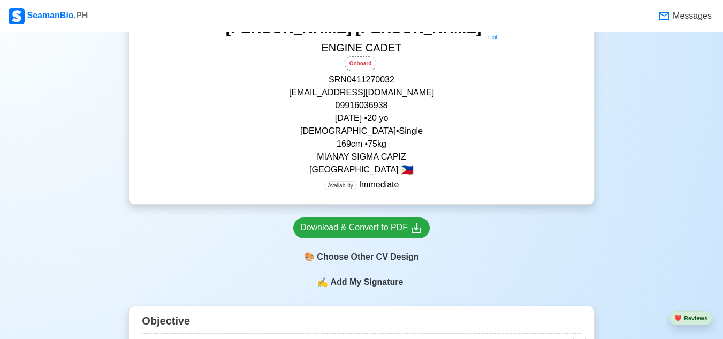
scroll to position [294, 0]
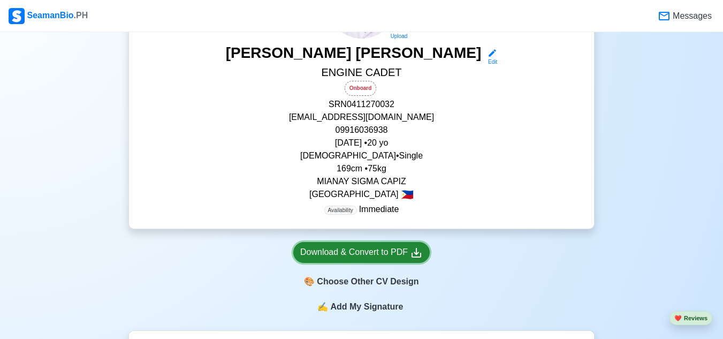
click at [395, 251] on div "Download & Convert to PDF" at bounding box center [361, 251] width 122 height 13
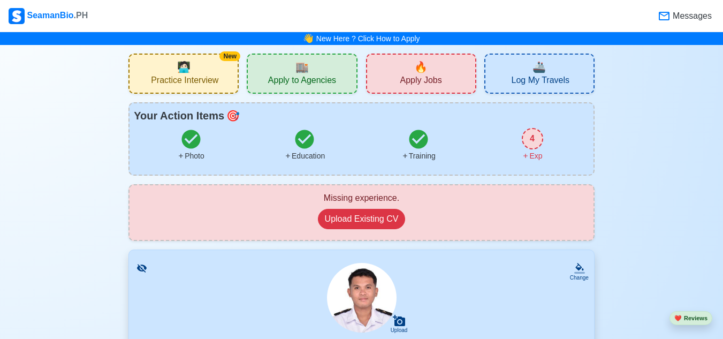
click at [532, 137] on div "4" at bounding box center [531, 138] width 21 height 21
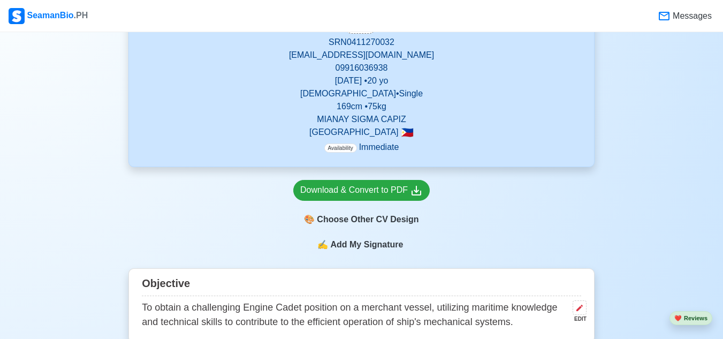
scroll to position [360, 0]
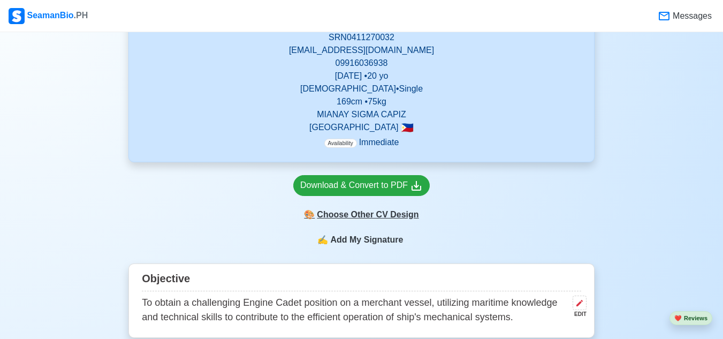
click at [400, 216] on div "🎨 Choose Other CV Design" at bounding box center [361, 214] width 136 height 20
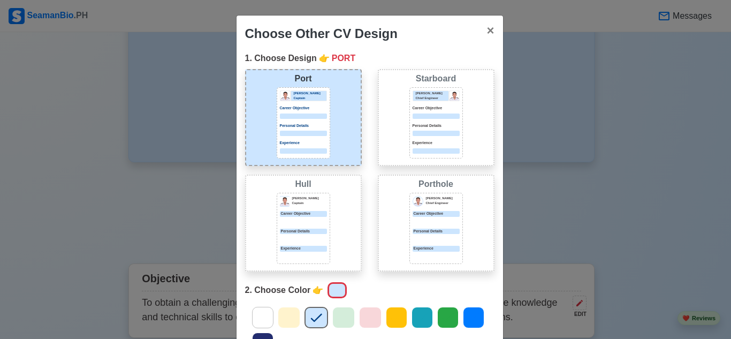
click at [409, 155] on div "[PERSON_NAME] Chief Engineer Career Objective Personal Details Experience" at bounding box center [435, 122] width 53 height 71
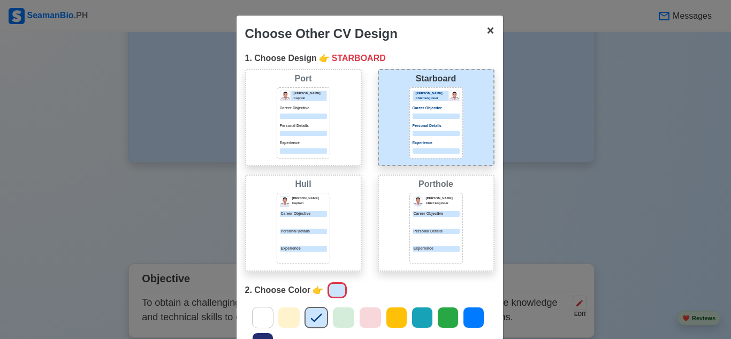
click at [480, 33] on button "× Close" at bounding box center [490, 31] width 25 height 30
click at [486, 34] on span "×" at bounding box center [489, 30] width 7 height 14
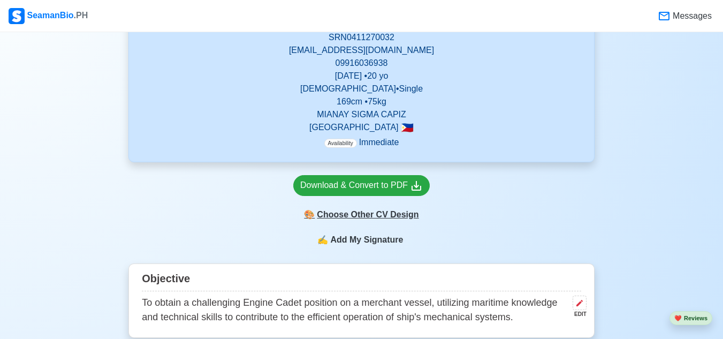
click at [405, 222] on div "🎨 Choose Other CV Design" at bounding box center [361, 214] width 136 height 20
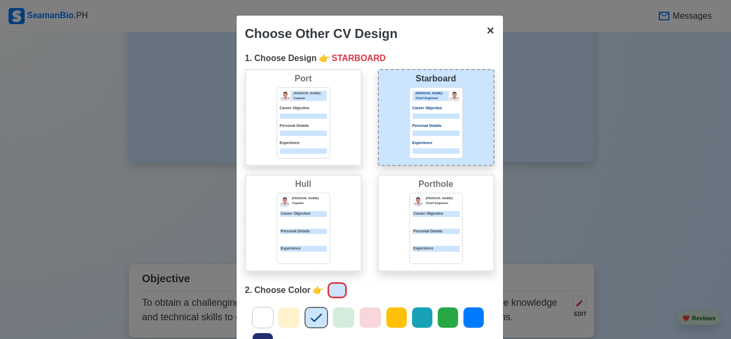
click at [486, 32] on span "×" at bounding box center [489, 30] width 7 height 14
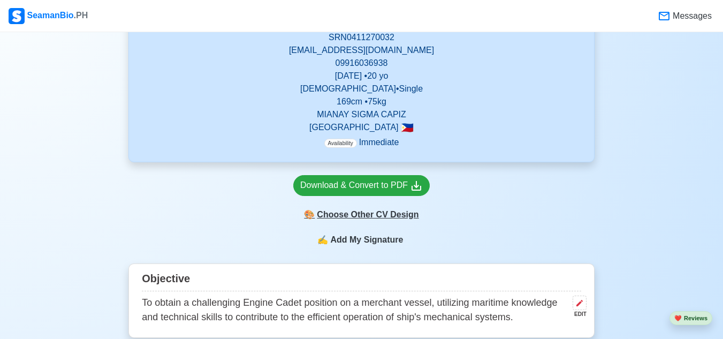
click at [379, 210] on div "🎨 Choose Other CV Design" at bounding box center [361, 214] width 136 height 20
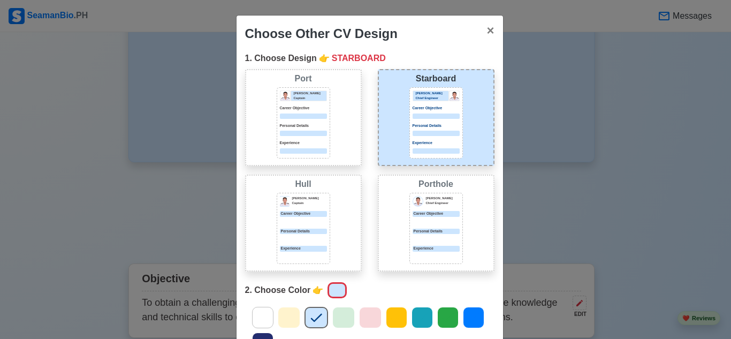
click at [264, 323] on icon at bounding box center [263, 317] width 16 height 16
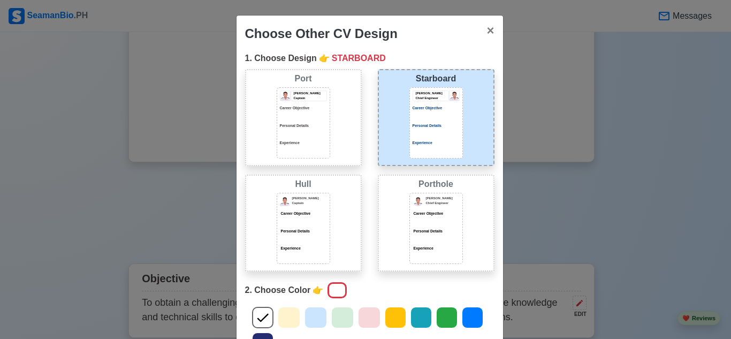
click at [281, 320] on icon at bounding box center [289, 317] width 16 height 16
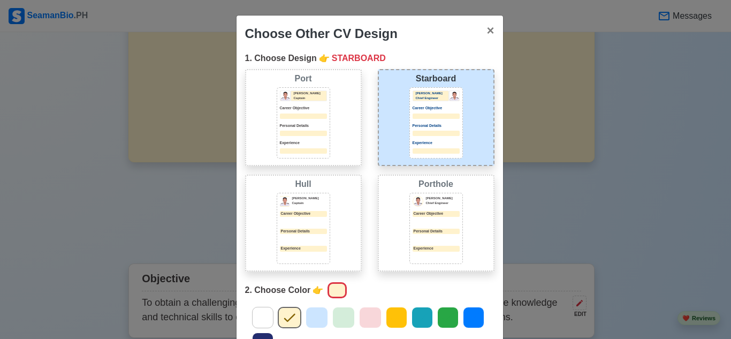
click at [268, 318] on div at bounding box center [262, 316] width 21 height 21
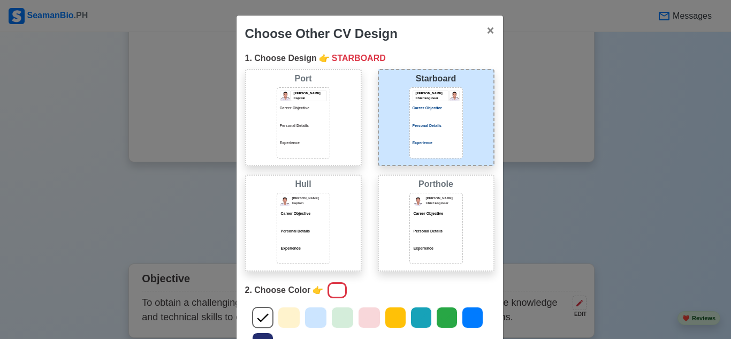
click at [343, 163] on div "Port [PERSON_NAME] Captain Career Objective Personal Details Experience" at bounding box center [303, 117] width 117 height 97
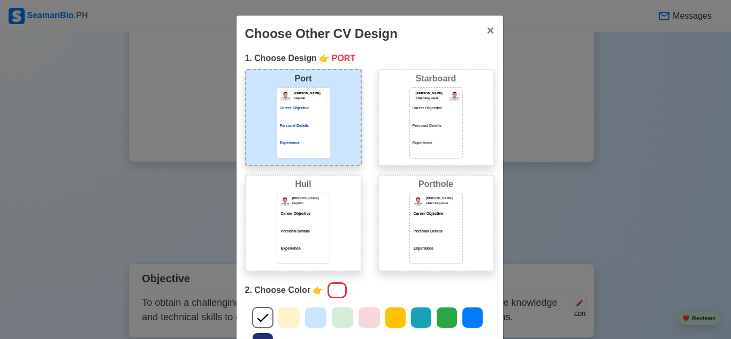
click at [412, 141] on p "Experience" at bounding box center [435, 143] width 47 height 6
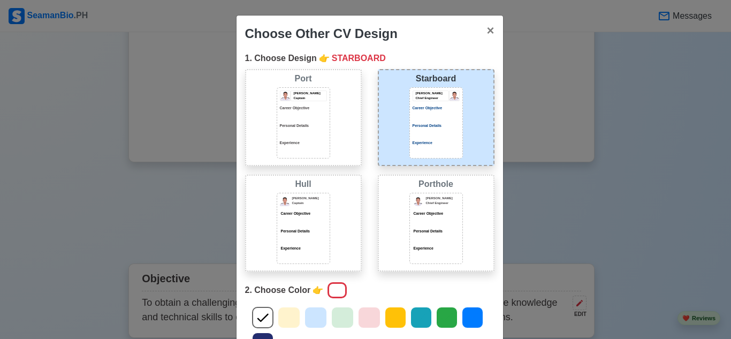
click at [325, 148] on div "[PERSON_NAME] Captain Career Objective Personal Details Experience" at bounding box center [303, 122] width 53 height 71
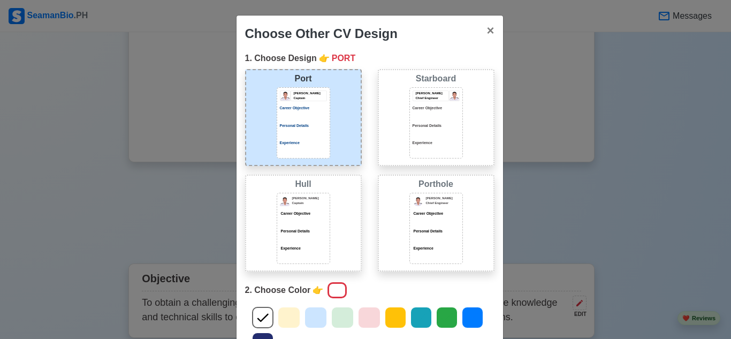
click at [392, 135] on div "Starboard [PERSON_NAME] Chief Engineer Career Objective Personal Details Experi…" at bounding box center [436, 117] width 117 height 97
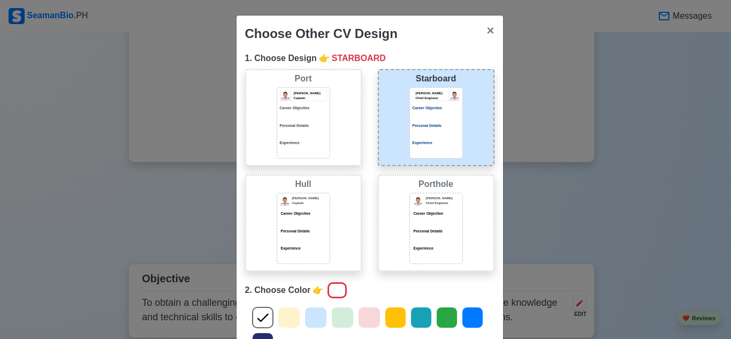
click at [291, 321] on icon at bounding box center [289, 317] width 16 height 16
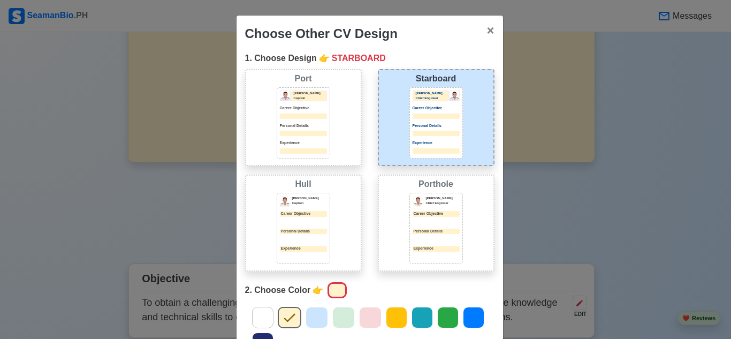
click at [260, 314] on icon at bounding box center [263, 317] width 16 height 16
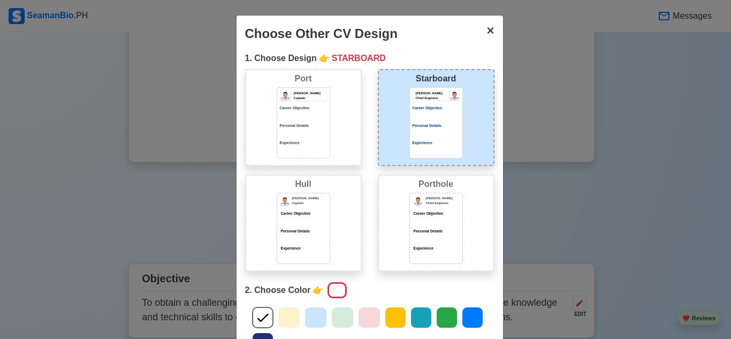
click at [479, 32] on button "× Close" at bounding box center [490, 31] width 25 height 30
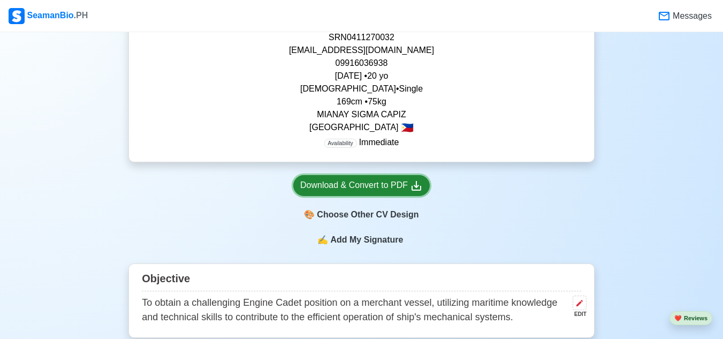
click at [387, 179] on link "Download & Convert to PDF" at bounding box center [361, 185] width 136 height 21
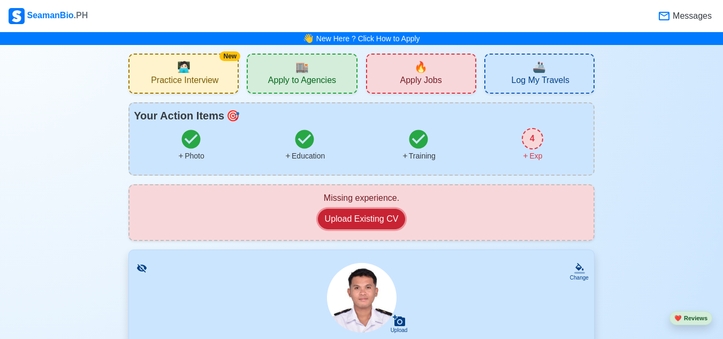
click at [372, 223] on button "Upload Existing CV" at bounding box center [362, 219] width 88 height 20
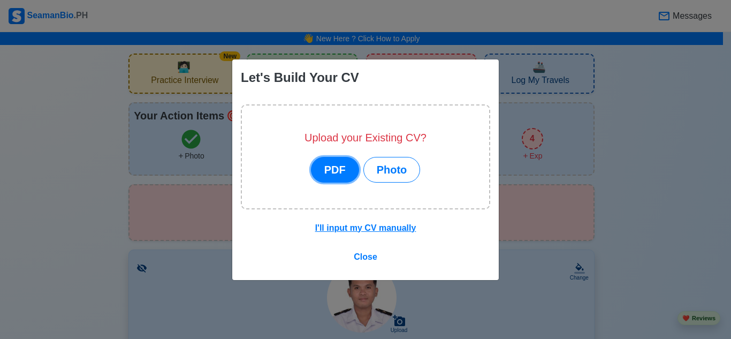
click at [336, 166] on button "PDF" at bounding box center [335, 170] width 48 height 26
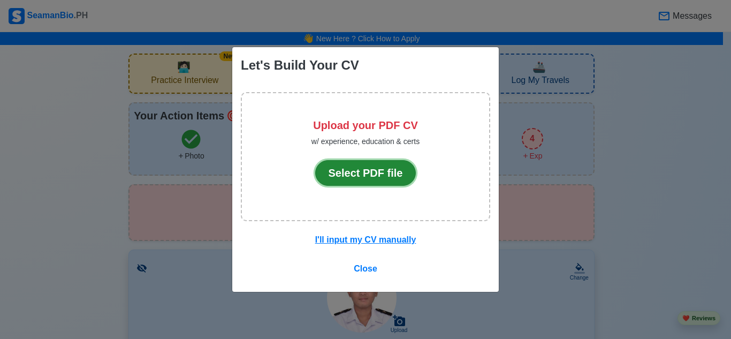
click at [347, 176] on button "Select PDF file" at bounding box center [365, 173] width 101 height 26
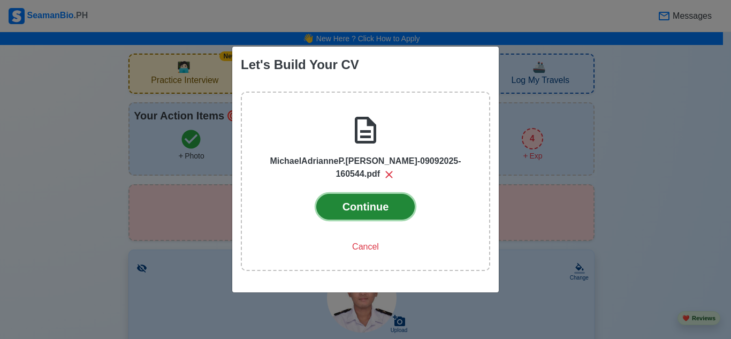
click at [358, 208] on button "Continue" at bounding box center [365, 207] width 99 height 26
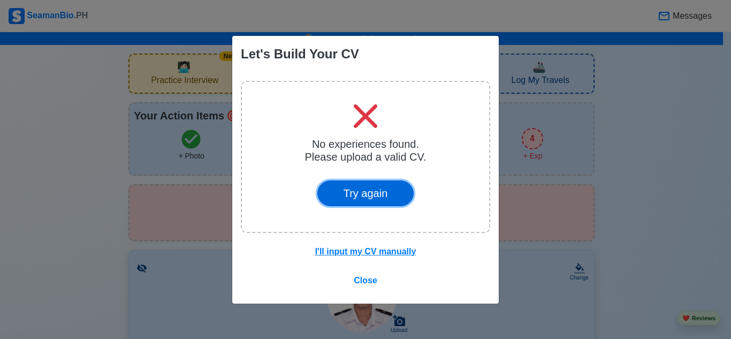
click at [371, 193] on button "Try again" at bounding box center [365, 193] width 97 height 26
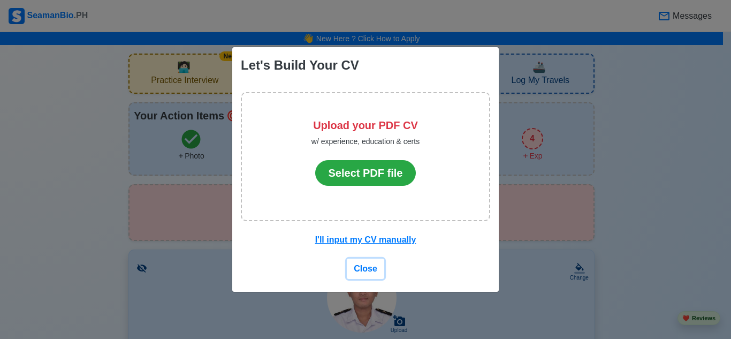
click at [365, 268] on span "Close" at bounding box center [366, 268] width 24 height 9
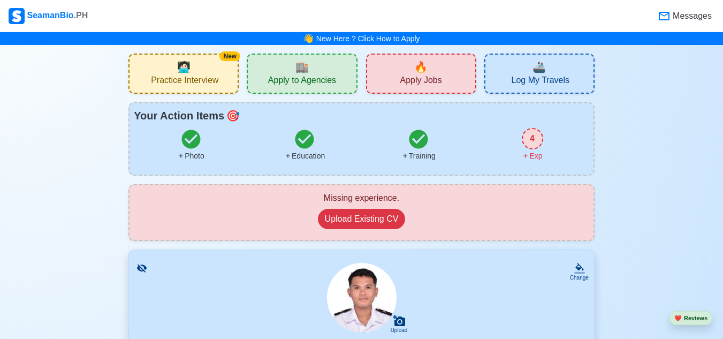
click at [538, 142] on div "4" at bounding box center [531, 138] width 21 height 21
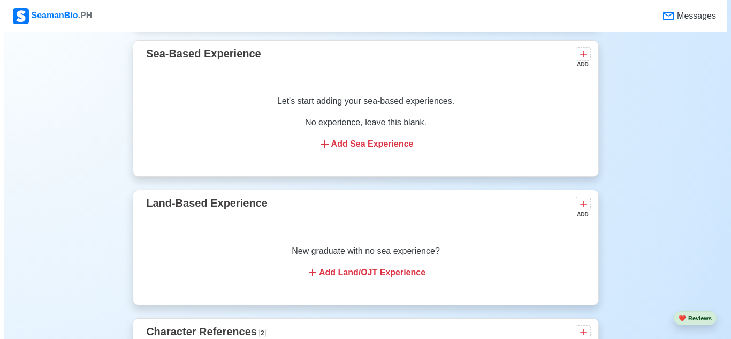
scroll to position [2174, 0]
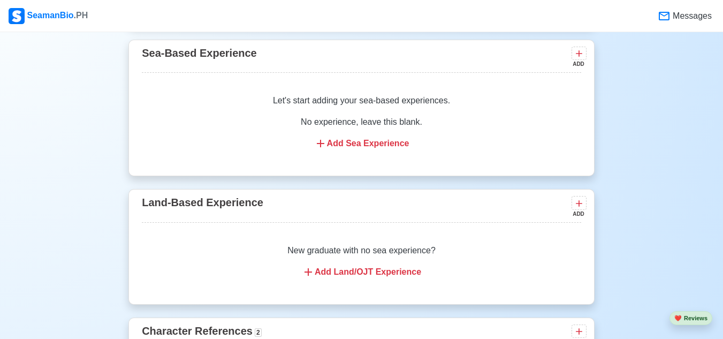
click at [405, 123] on p "No experience, leave this blank." at bounding box center [361, 122] width 413 height 13
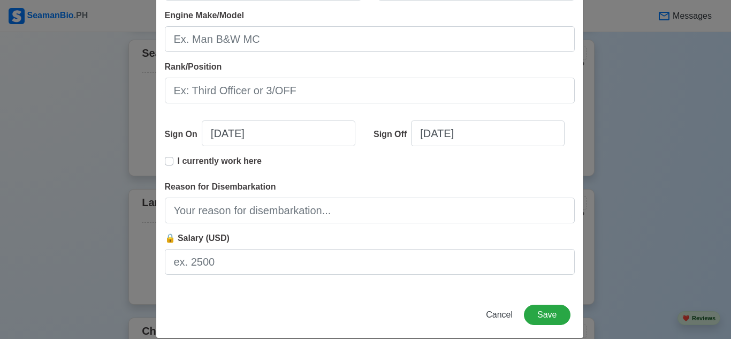
scroll to position [271, 0]
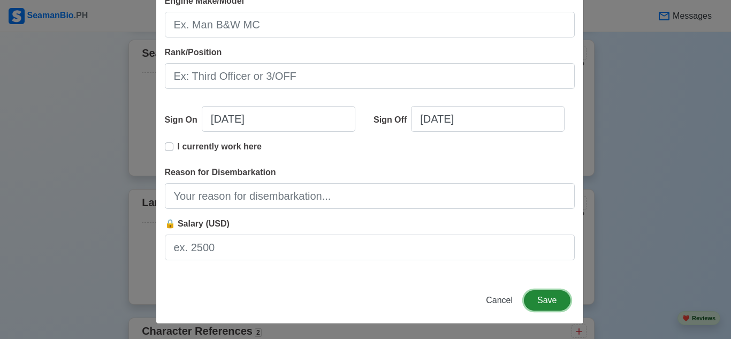
click at [558, 301] on button "Save" at bounding box center [547, 300] width 46 height 20
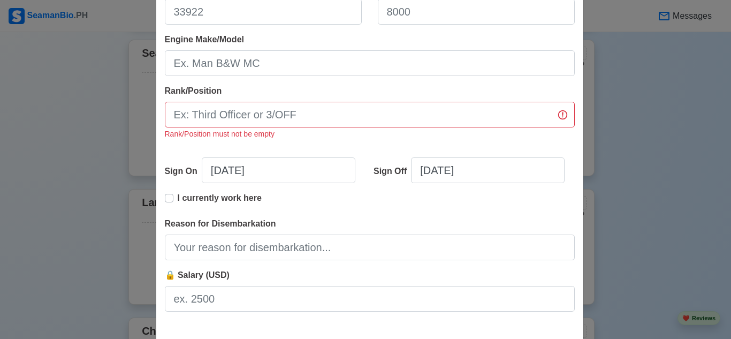
scroll to position [310, 0]
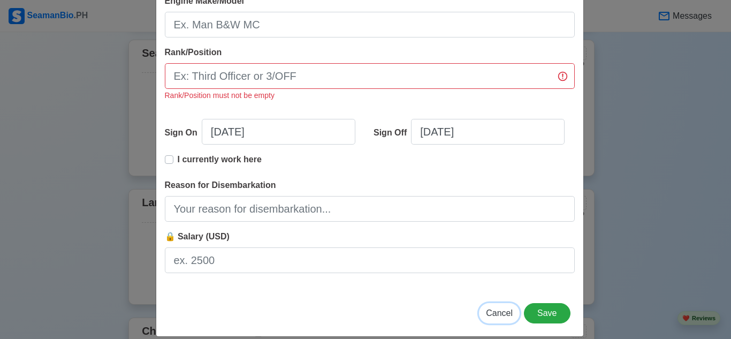
click at [504, 308] on span "Cancel" at bounding box center [499, 312] width 27 height 9
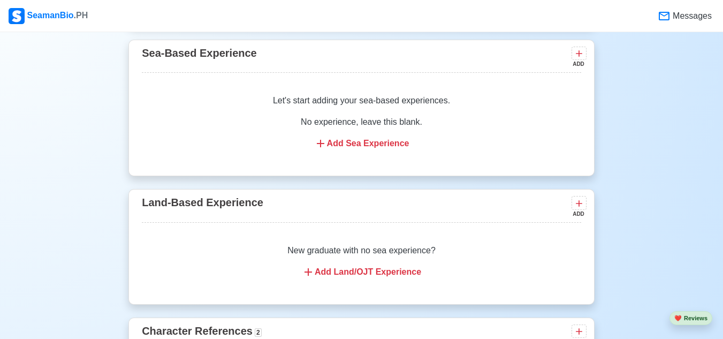
click at [387, 275] on div "Add Land/OJT Experience" at bounding box center [361, 271] width 413 height 13
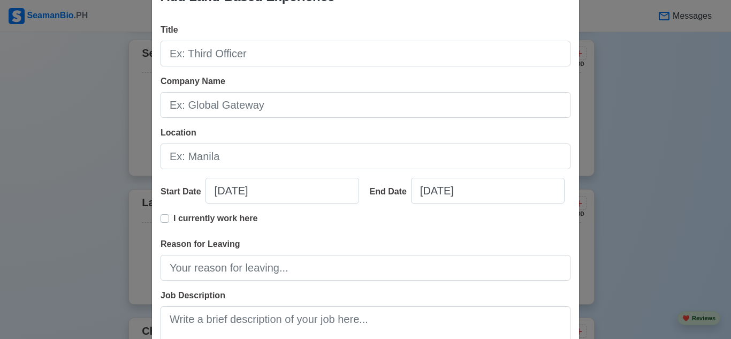
scroll to position [0, 0]
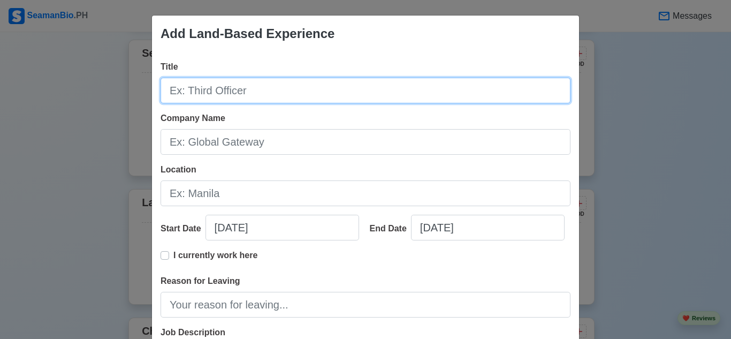
click at [325, 99] on input "Title" at bounding box center [365, 91] width 410 height 26
type input "BATTALION CORPS COMMANDER"
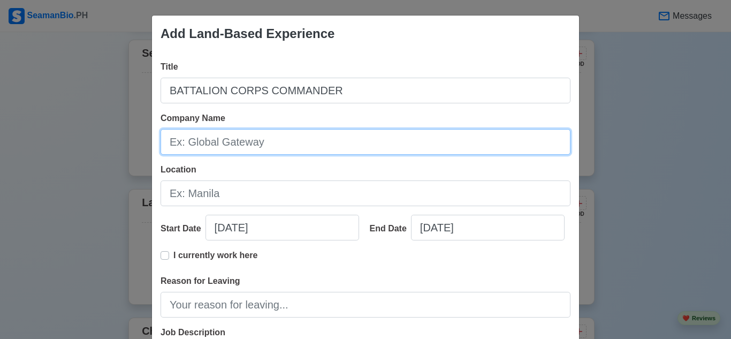
click at [285, 144] on input "Company Name" at bounding box center [365, 142] width 410 height 26
type input "849TH NAVAL RESERVE OFFICER TRAINING CORPS"
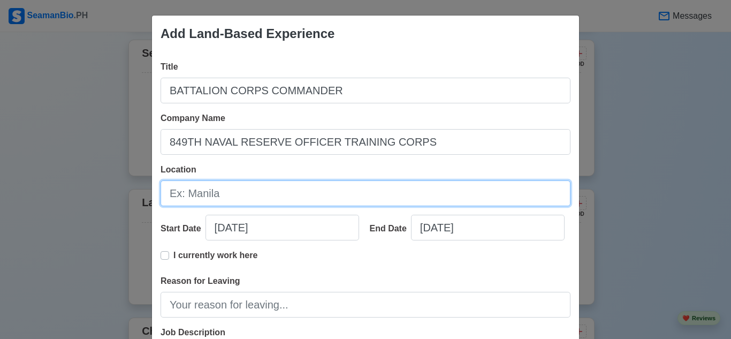
click at [245, 186] on input "Location" at bounding box center [365, 193] width 410 height 26
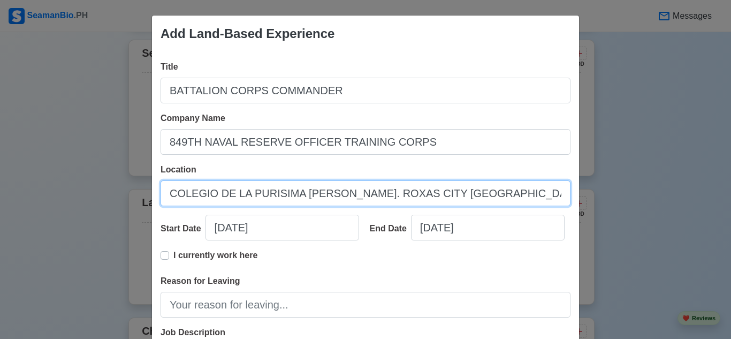
type input "COLEGIO DE LA PURISIMA [PERSON_NAME]. ROXAS CITY [GEOGRAPHIC_DATA]"
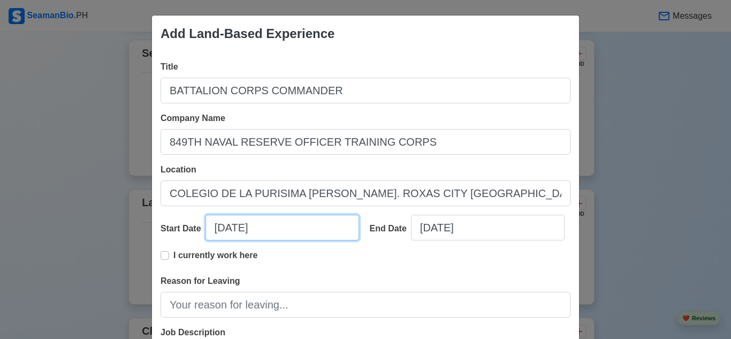
select select "****"
select select "*********"
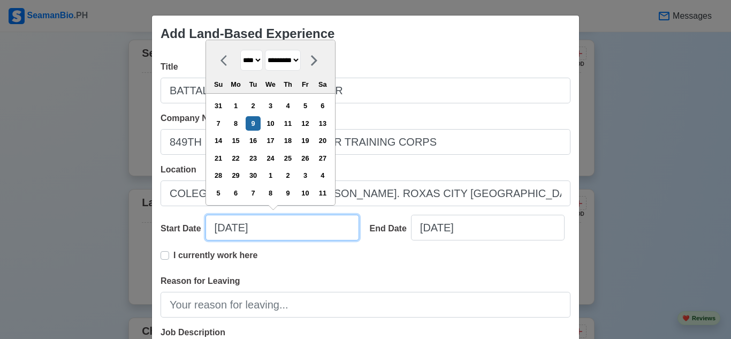
click at [259, 233] on input "[DATE]" at bounding box center [281, 227] width 153 height 26
click at [258, 58] on select "**** **** **** **** **** **** **** **** **** **** **** **** **** **** **** ****…" at bounding box center [251, 60] width 22 height 21
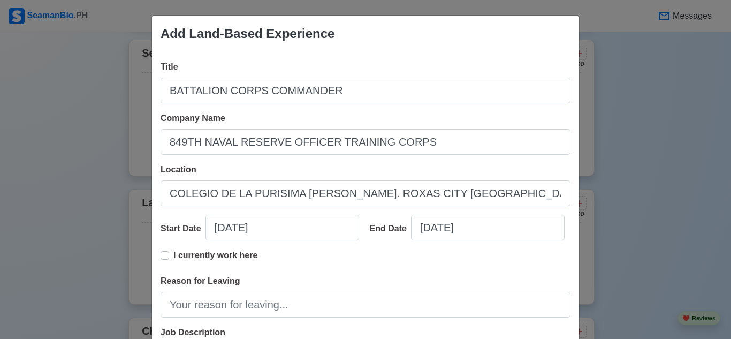
click at [328, 268] on div "I currently work here" at bounding box center [365, 262] width 410 height 26
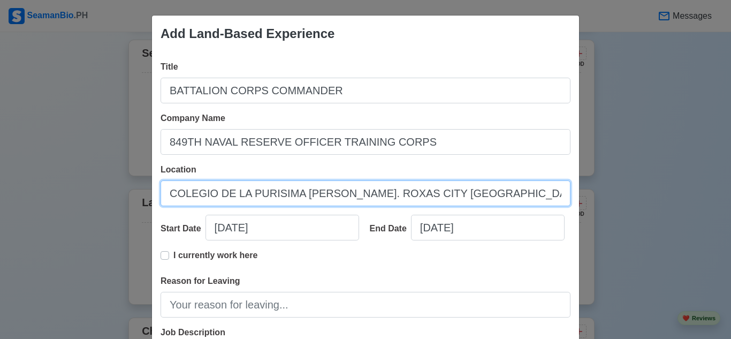
click at [341, 203] on input "COLEGIO DE LA PURISIMA [PERSON_NAME]. ROXAS CITY [GEOGRAPHIC_DATA]" at bounding box center [365, 193] width 410 height 26
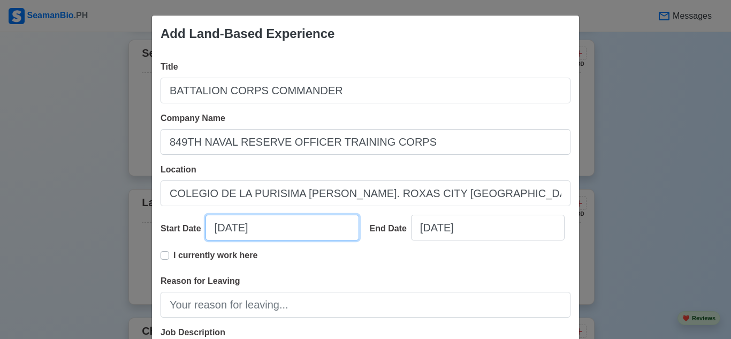
select select "****"
select select "*********"
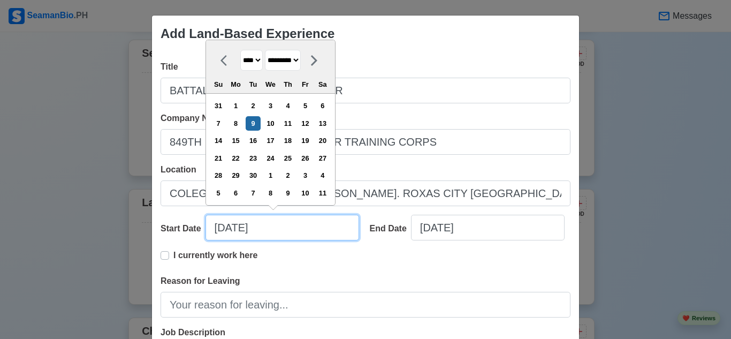
click at [258, 229] on input "[DATE]" at bounding box center [281, 227] width 153 height 26
click at [257, 62] on select "**** **** **** **** **** **** **** **** **** **** **** **** **** **** **** ****…" at bounding box center [251, 60] width 22 height 21
select select "****"
click at [240, 50] on select "**** **** **** **** **** **** **** **** **** **** **** **** **** **** **** ****…" at bounding box center [251, 60] width 22 height 21
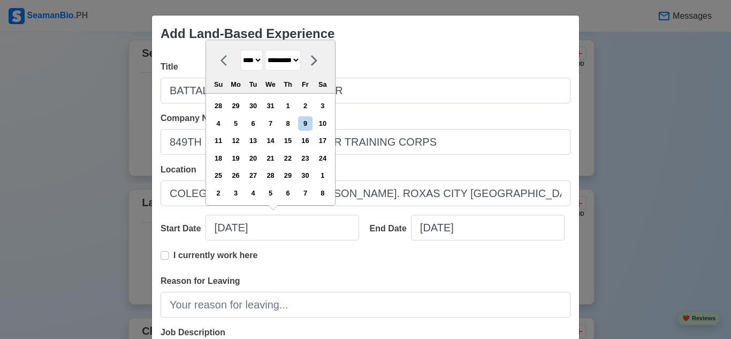
click at [301, 57] on select "******* ******** ***** ***** *** **** **** ****** ********* ******* ******** **…" at bounding box center [283, 60] width 36 height 21
click at [265, 50] on select "******* ******** ***** ***** *** **** **** ****** ********* ******* ******** **…" at bounding box center [283, 60] width 36 height 21
click at [278, 229] on input "[DATE]" at bounding box center [281, 227] width 153 height 26
click at [272, 221] on input "[DATE]" at bounding box center [281, 227] width 153 height 26
type input "[DATE]"
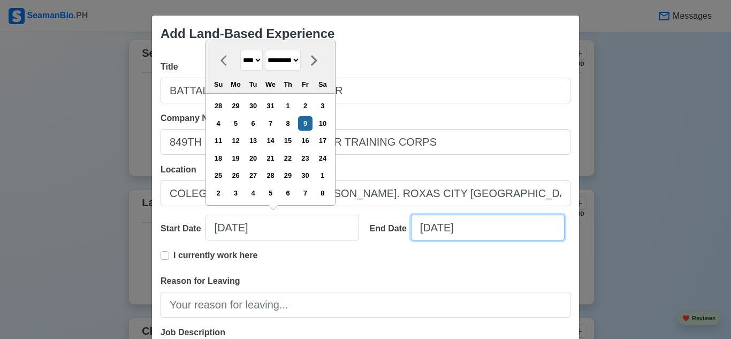
select select "****"
select select "*********"
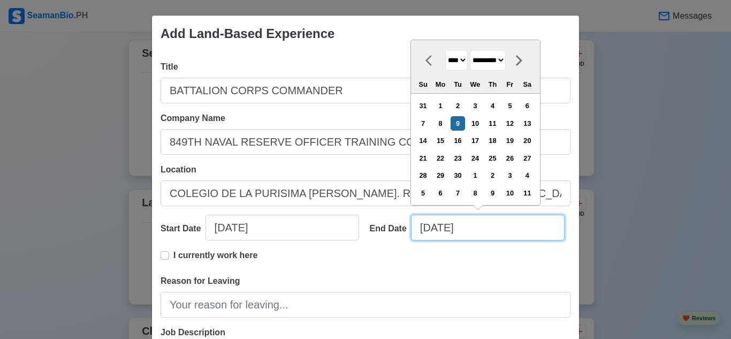
click at [457, 228] on input "[DATE]" at bounding box center [487, 227] width 153 height 26
click at [427, 228] on input "[DATE]" at bounding box center [487, 227] width 153 height 26
click at [166, 255] on div "I currently work here" at bounding box center [208, 259] width 97 height 21
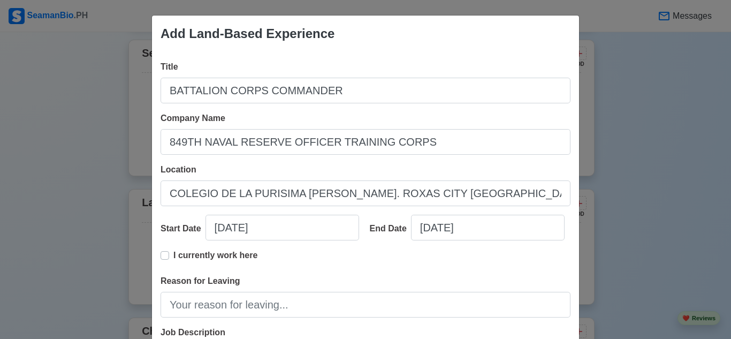
click at [173, 256] on label "I currently work here" at bounding box center [215, 259] width 84 height 21
type input "[DATE]"
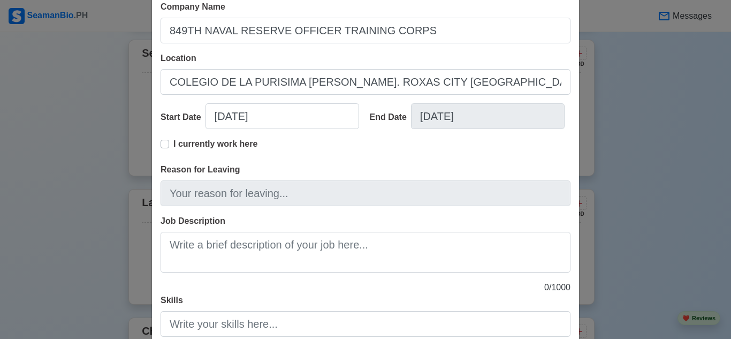
scroll to position [188, 0]
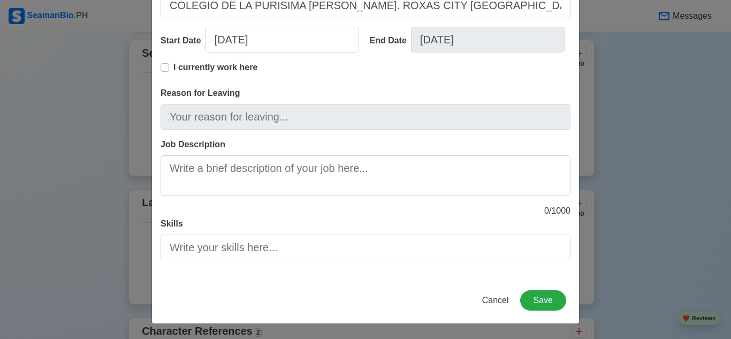
click at [281, 182] on div "Title BATTALION CORPS COMMANDER Company Name 849TH NAVAL RESERVE OFFICER TRAINI…" at bounding box center [365, 70] width 427 height 413
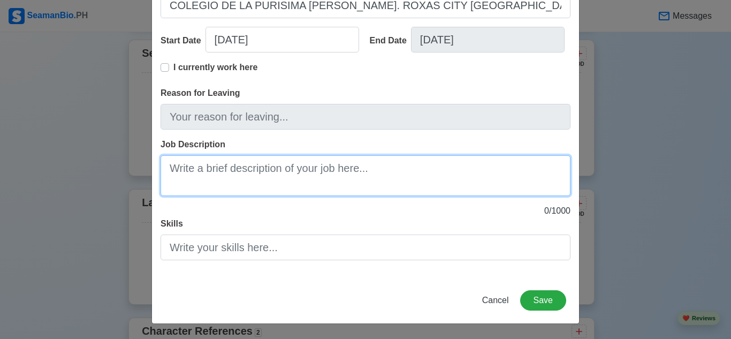
click at [296, 177] on textarea "Job Description" at bounding box center [365, 175] width 410 height 41
type textarea "A"
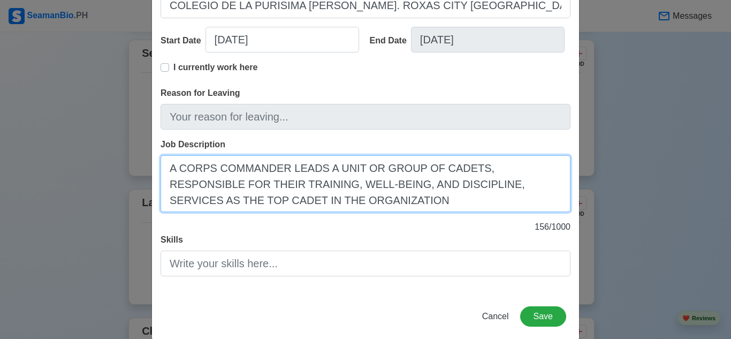
type textarea "A CORPS COMMANDER LEADS A UNIT OR GROUP OF CADETS, RESPONSIBLE FOR THEIR TRAINI…"
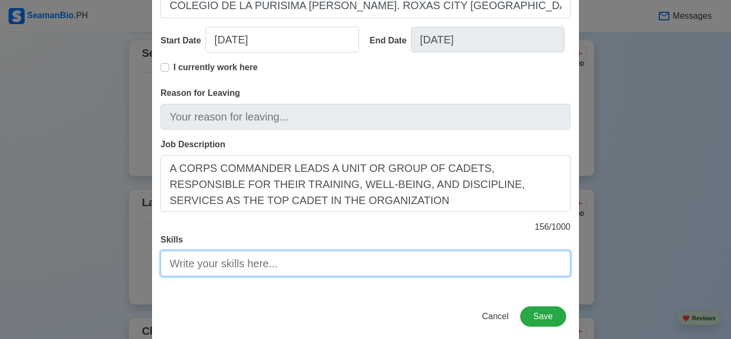
click at [360, 262] on input "Skills" at bounding box center [365, 263] width 410 height 26
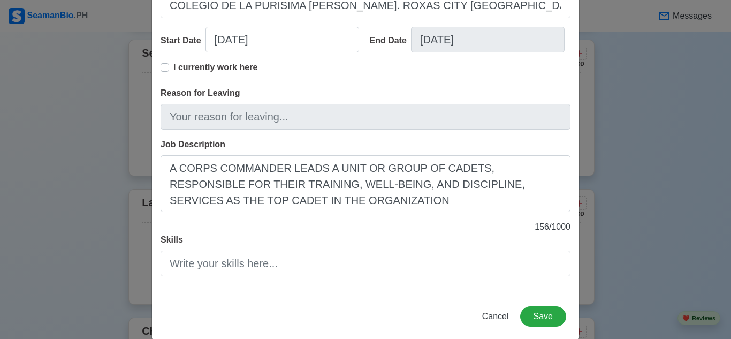
scroll to position [204, 0]
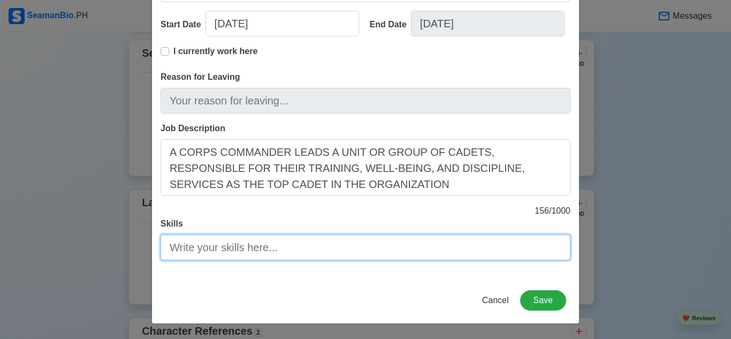
click at [452, 241] on input "Skills" at bounding box center [365, 247] width 410 height 26
type input "L"
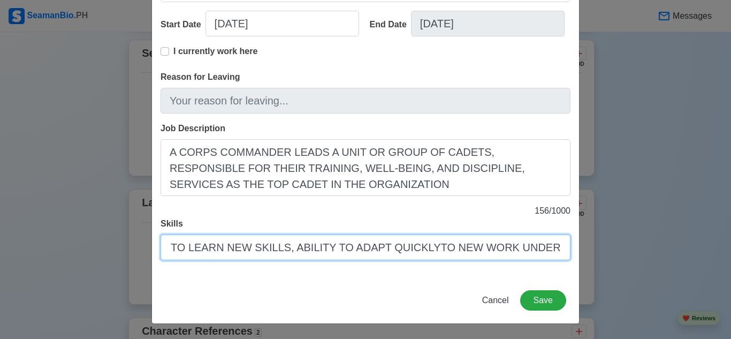
scroll to position [0, 0]
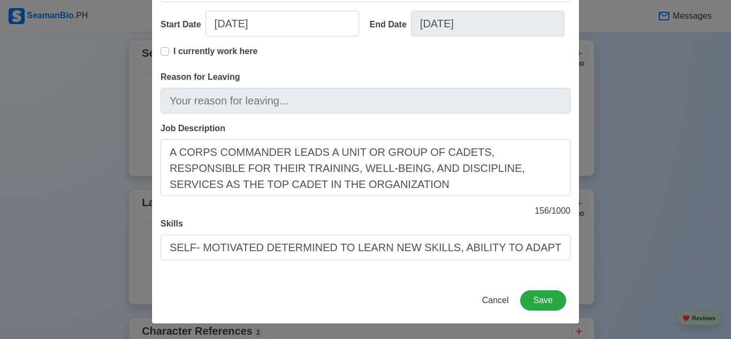
click at [513, 214] on p "156 / 1000" at bounding box center [365, 210] width 410 height 13
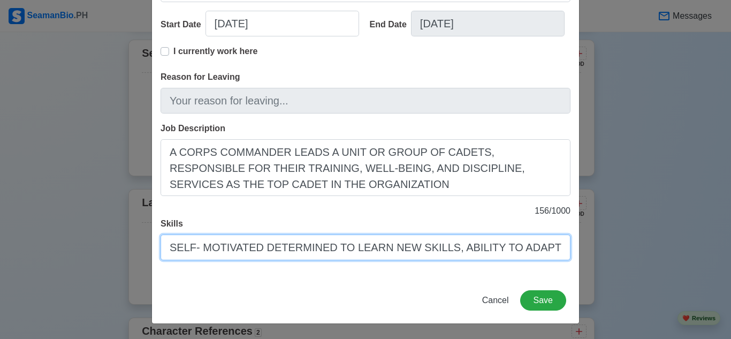
click at [557, 245] on input "SELF- MOTIVATED DETERMINED TO LEARN NEW SKILLS, ABILITY TO ADAPT QUICKLYTO NEW …" at bounding box center [365, 247] width 410 height 26
click at [557, 247] on input "SELF- MOTIVATED DETERMINED TO LEARN NEW SKILLS, ABILITY TO ADAPT QUICKLYTO NEW …" at bounding box center [365, 247] width 410 height 26
click at [553, 250] on input "SELF- MOTIVATED DETERMINED TO LEARN NEW SKILLS, ABILITY TO ADAPT QUICKLY,DYTO N…" at bounding box center [365, 247] width 410 height 26
click at [558, 248] on input "SELF- MOTIVATED DETERMINED TO LEARN NEW SKILLS, ABILITY TO ADAPT QUICKLY, NEW W…" at bounding box center [365, 247] width 410 height 26
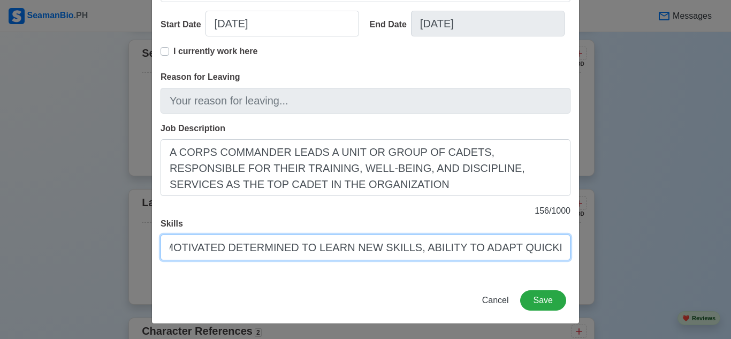
click at [556, 248] on input "SELF- MOTIVATED DETERMINED TO LEARN NEW SKILLS, ABILITY TO ADAPT QUICKLY, NEW W…" at bounding box center [365, 247] width 410 height 26
click at [555, 249] on input "SELF- MOTIVATED DETERMINED TO LEARN NEW SKILLS, ABILITY TO ADAPT QUICKL WORK UN…" at bounding box center [365, 247] width 410 height 26
click at [554, 247] on input "SELF- MOTIVATED DETERMINED TO LEARN NEW SKILLS, ABILITY TO AD UNDER PRESSURE" at bounding box center [365, 247] width 410 height 26
click at [556, 247] on input "SELF- MOTIVATED DETERMINED TO LEARN NEW SKILLS, ABILITY TO AD UNDER PRESSURE" at bounding box center [365, 247] width 410 height 26
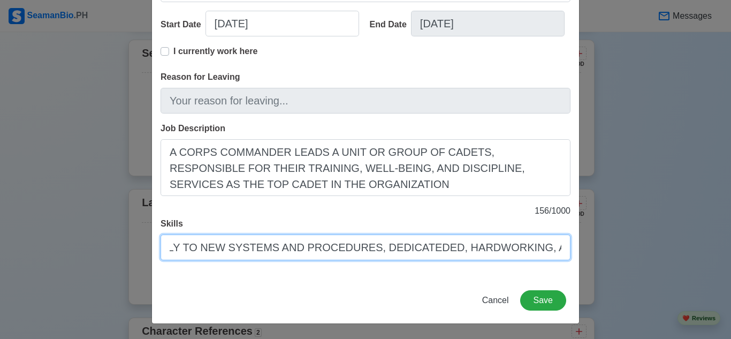
scroll to position [0, 441]
type input "SELF- MOTIVATED DETERMINED TO LEARN NEW SKILLS, ABILITY TO ADAPT QUICKLY TO NEW…"
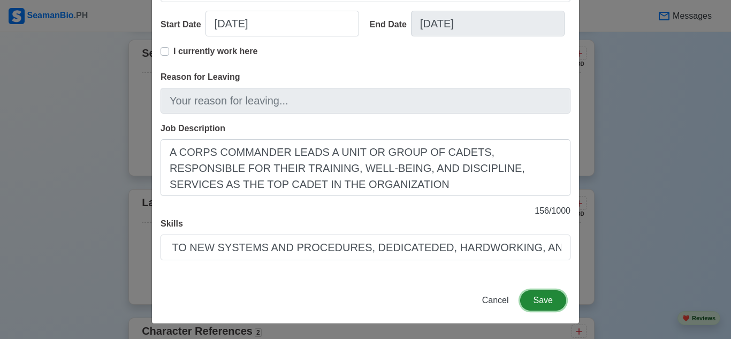
scroll to position [0, 0]
click at [543, 299] on button "Save" at bounding box center [543, 300] width 46 height 20
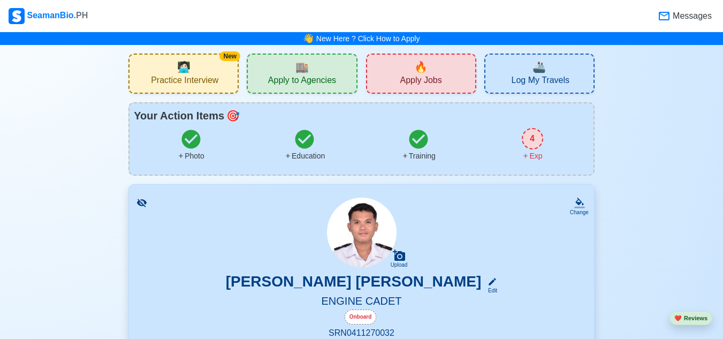
click at [334, 75] on span "Apply to Agencies" at bounding box center [302, 81] width 68 height 13
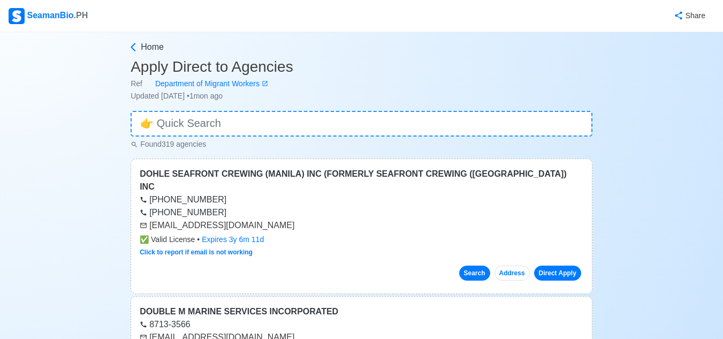
click at [481, 265] on button "Search" at bounding box center [474, 272] width 31 height 15
click at [548, 265] on link "Direct Apply" at bounding box center [557, 272] width 47 height 15
click at [545, 265] on link "Direct Apply" at bounding box center [557, 272] width 47 height 15
click at [565, 265] on link "Direct Apply" at bounding box center [557, 272] width 47 height 15
click at [551, 265] on link "Direct Apply" at bounding box center [557, 272] width 47 height 15
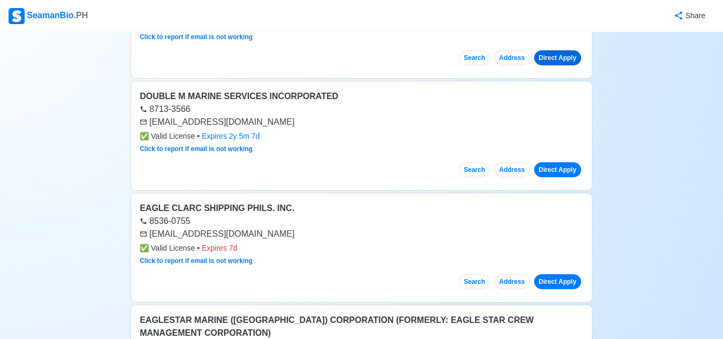
scroll to position [228, 0]
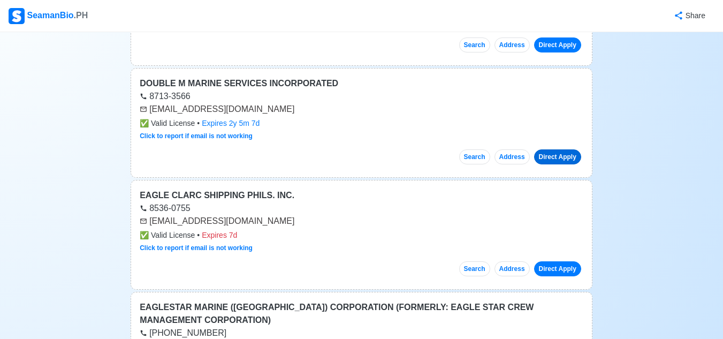
click at [570, 149] on link "Direct Apply" at bounding box center [557, 156] width 47 height 15
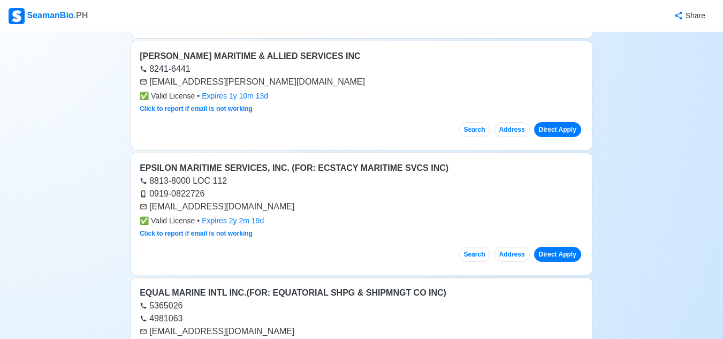
scroll to position [1133, 0]
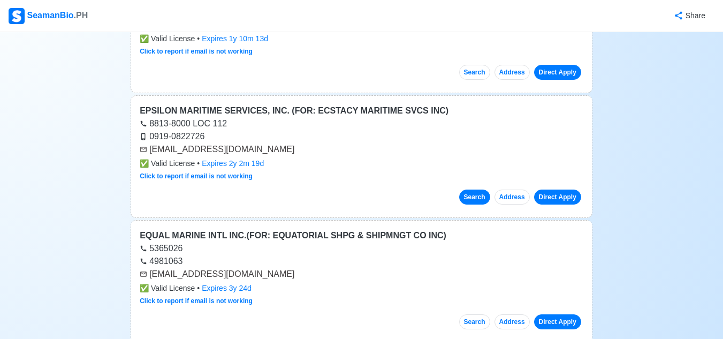
click at [471, 189] on button "Search" at bounding box center [474, 196] width 31 height 15
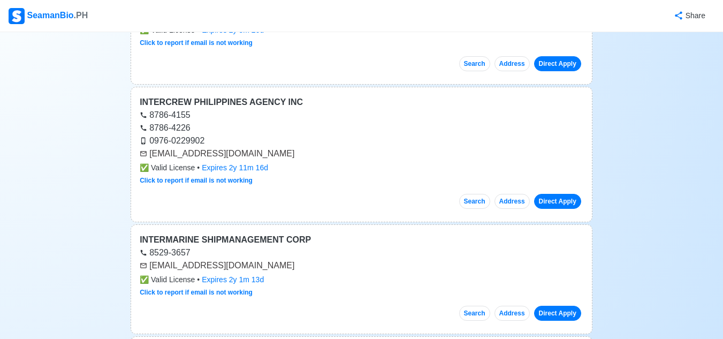
scroll to position [5900, 0]
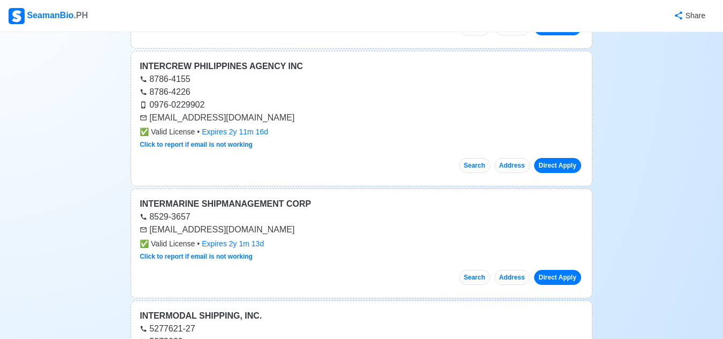
click at [243, 111] on div "[EMAIL_ADDRESS][DOMAIN_NAME]" at bounding box center [361, 117] width 443 height 13
click at [480, 158] on button "Search" at bounding box center [474, 165] width 31 height 15
click at [570, 158] on link "Direct Apply" at bounding box center [557, 165] width 47 height 15
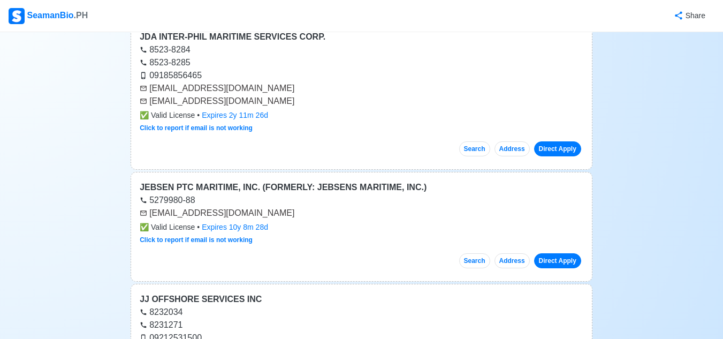
scroll to position [6812, 0]
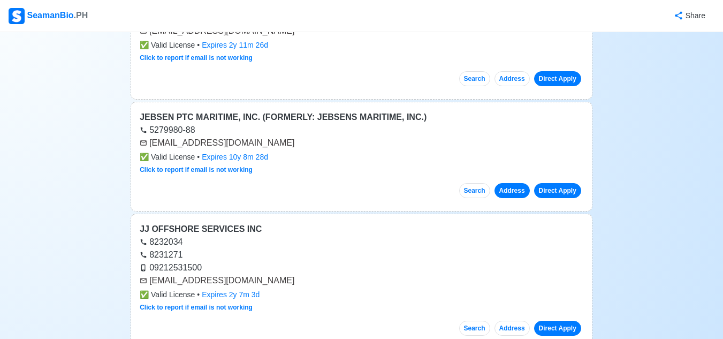
click at [519, 183] on button "Address" at bounding box center [511, 190] width 35 height 15
click at [566, 183] on link "Direct Apply" at bounding box center [557, 190] width 47 height 15
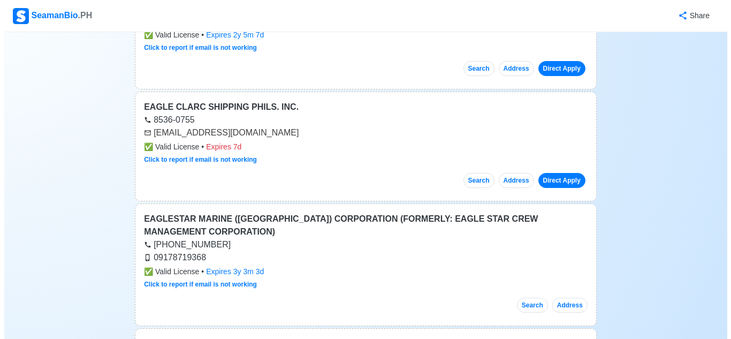
scroll to position [0, 0]
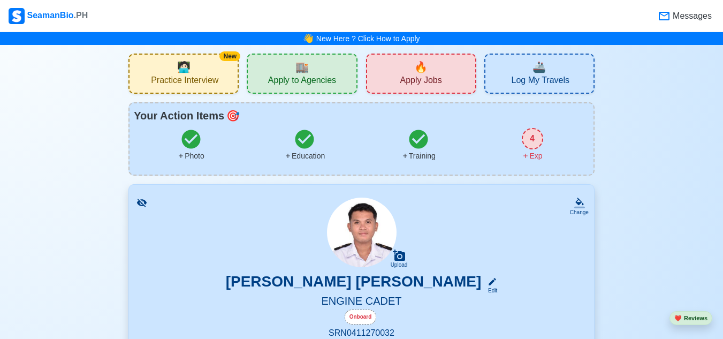
click at [206, 87] on span "Practice Interview" at bounding box center [184, 81] width 67 height 13
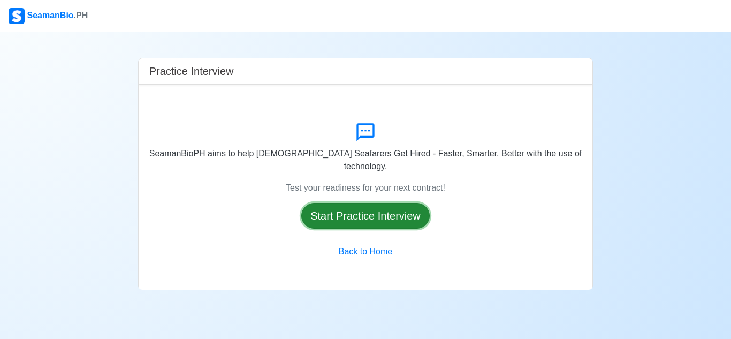
click at [373, 215] on button "Start Practice Interview" at bounding box center [365, 216] width 128 height 26
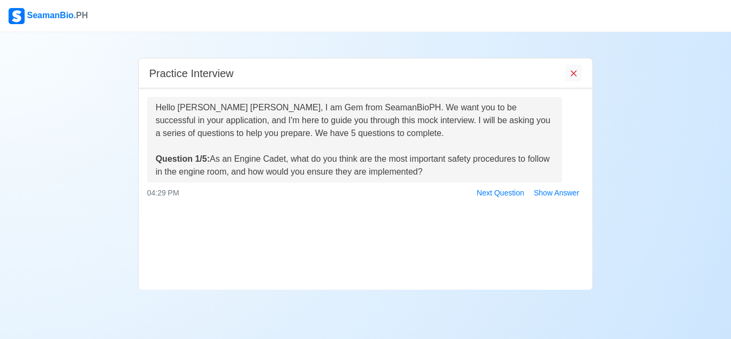
scroll to position [52, 0]
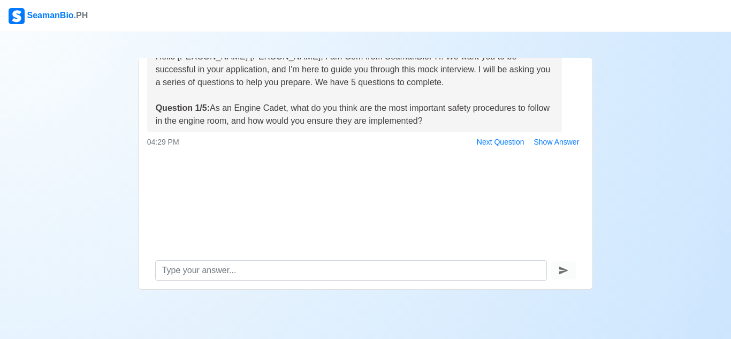
drag, startPoint x: 556, startPoint y: 93, endPoint x: 565, endPoint y: 108, distance: 17.7
click at [565, 108] on div "Hello [PERSON_NAME] [PERSON_NAME], I am Gem from SeamanBioPH. We want you to be…" at bounding box center [365, 98] width 453 height 104
click at [645, 106] on div "Practice Interview Hello [PERSON_NAME] [PERSON_NAME], I am Gem from SeamanBioPH…" at bounding box center [365, 160] width 731 height 257
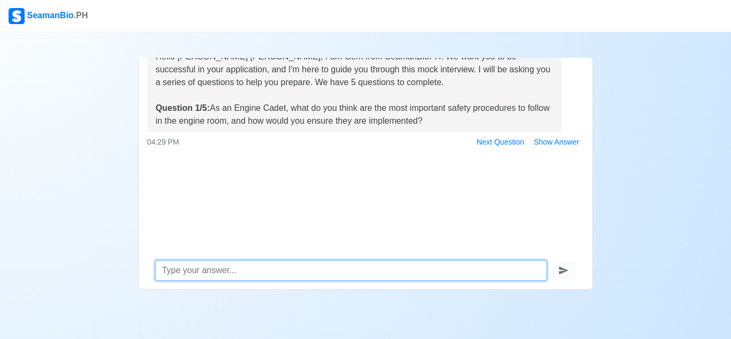
click at [349, 270] on textarea at bounding box center [351, 270] width 392 height 20
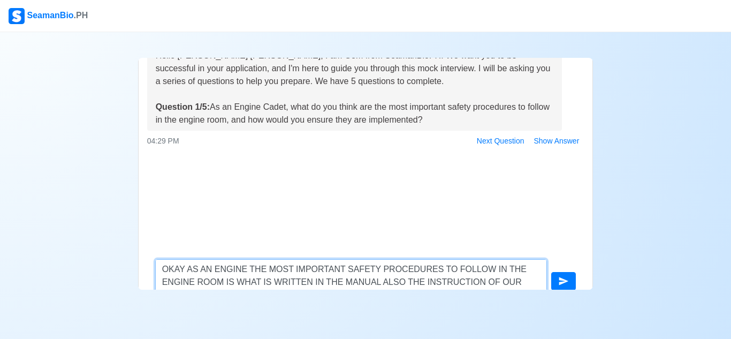
scroll to position [64, 0]
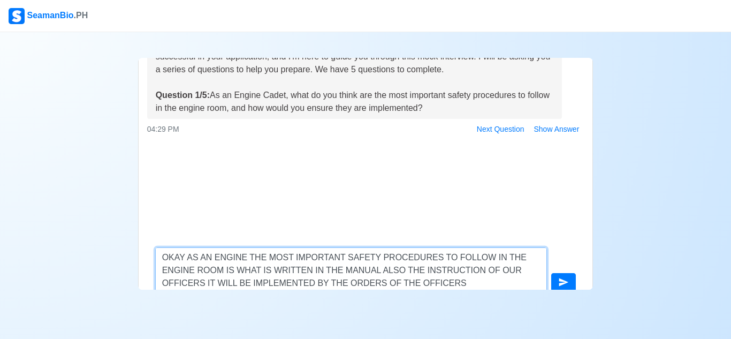
type textarea "OKAY AS AN ENGINE THE MOST IMPORTANT SAFETY PROCEDURES TO FOLLOW IN THE ENGINE …"
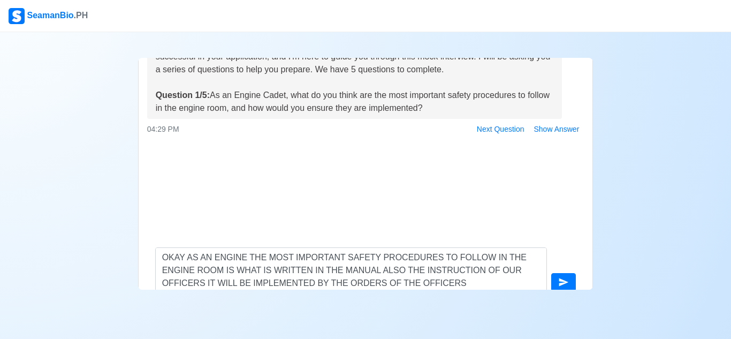
click at [559, 272] on div "OKAY AS AN ENGINE THE MOST IMPORTANT SAFETY PROCEDURES TO FOLLOW IN THE ENGINE …" at bounding box center [365, 269] width 437 height 45
click at [565, 279] on icon "submit" at bounding box center [563, 282] width 11 height 11
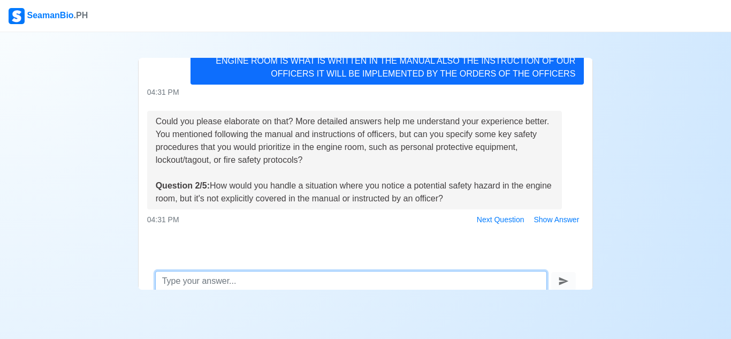
scroll to position [52, 0]
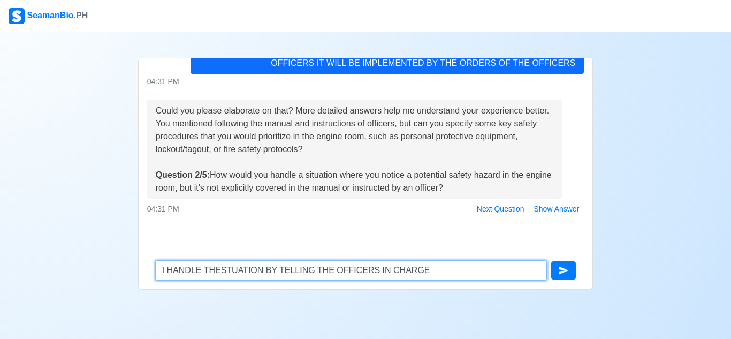
click at [226, 266] on textarea "I HANDLE THESTUATION BY TELLING THE OFFICERS IN CHARGE" at bounding box center [351, 270] width 392 height 20
click at [420, 270] on textarea "I HANDLE THE SITUATION BY TELLING THE OFFICERS IN CHARGE" at bounding box center [351, 270] width 392 height 20
type textarea "I HANDLE THE SITUATION BY TELLING THE OFFICERS IN CHARGE"
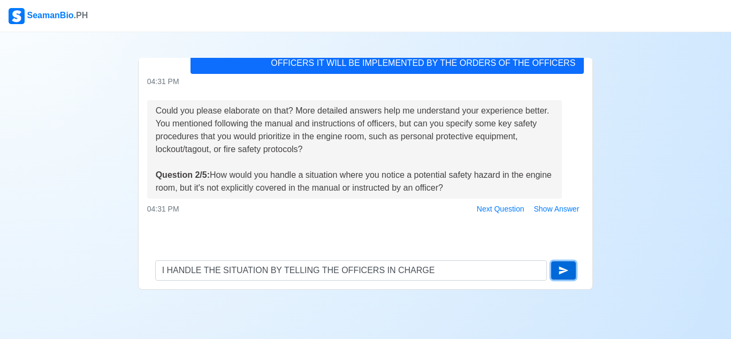
click at [565, 266] on icon "submit" at bounding box center [563, 270] width 11 height 11
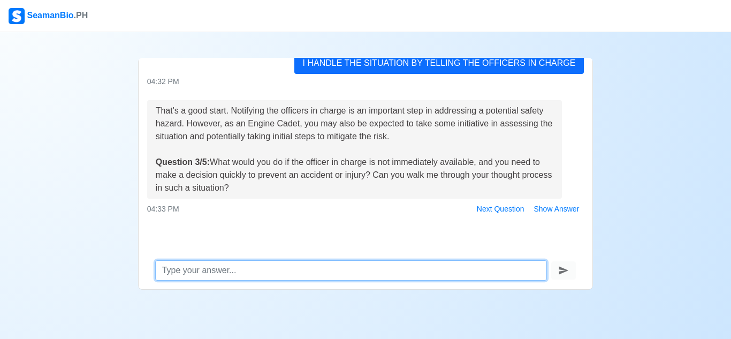
click at [389, 267] on textarea at bounding box center [351, 270] width 392 height 20
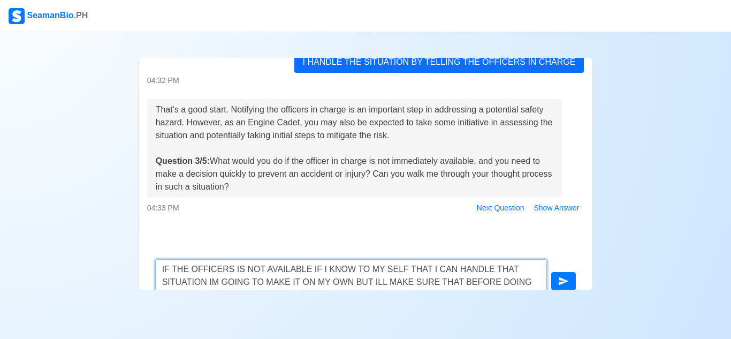
scroll to position [64, 0]
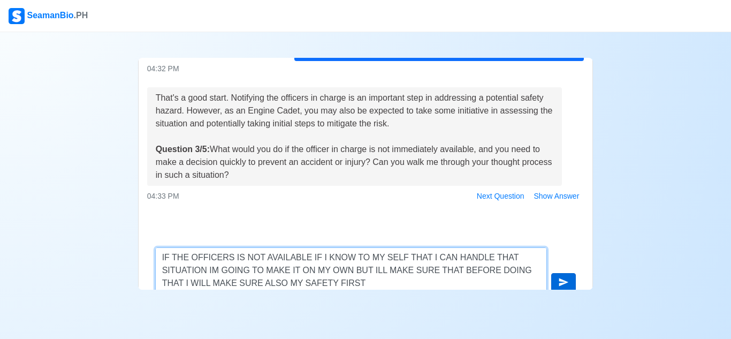
type textarea "IF THE OFFICERS IS NOT AVAILABLE IF I KNOW TO MY SELF THAT I CAN HANDLE THAT SI…"
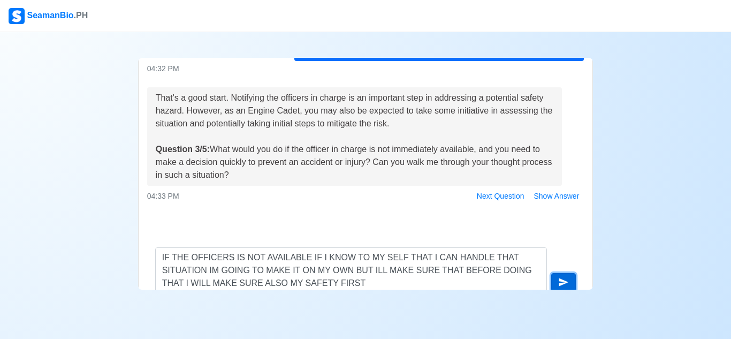
click at [554, 281] on button "submit" at bounding box center [563, 282] width 25 height 18
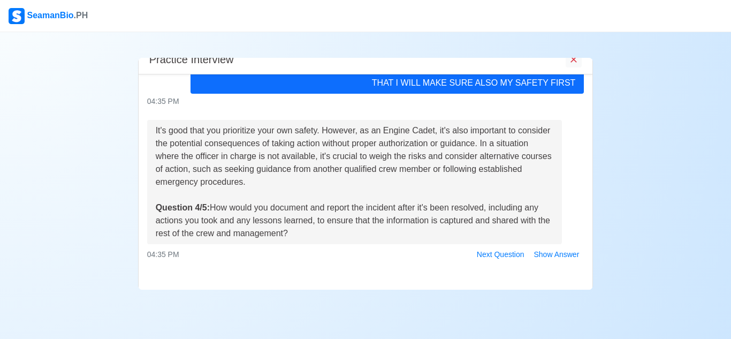
scroll to position [52, 0]
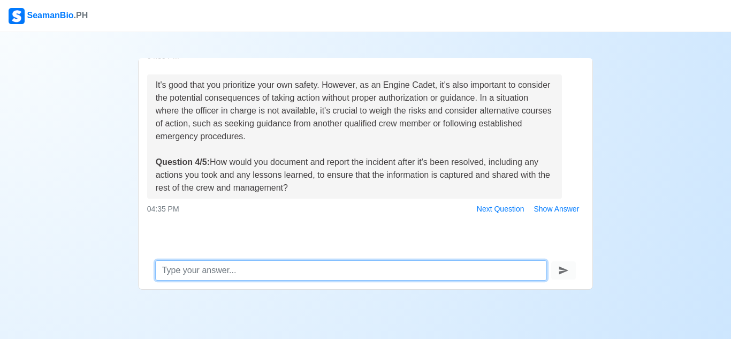
click at [369, 278] on textarea at bounding box center [351, 270] width 392 height 20
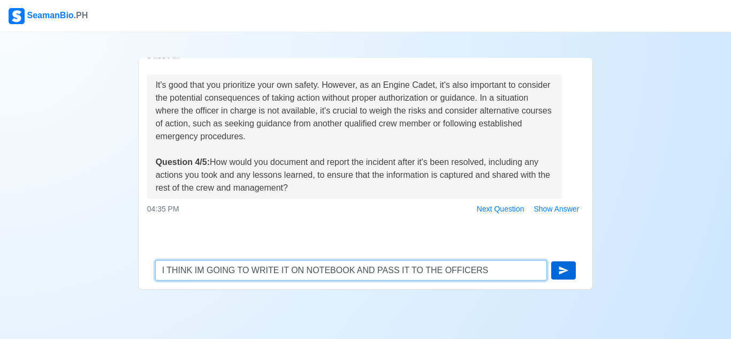
type textarea "I THINK IM GOING TO WRITE IT ON NOTEBOOK AND PASS IT TO THE OFFICERS"
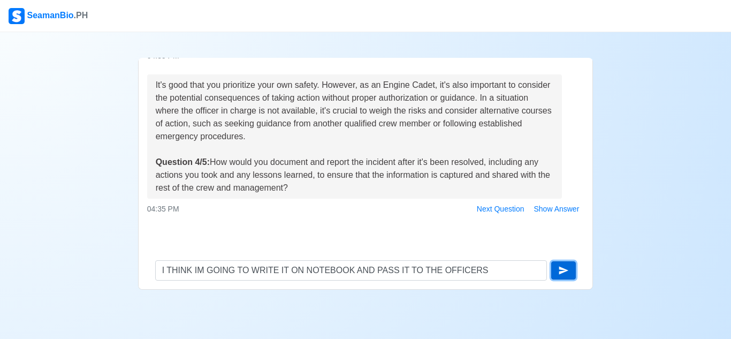
click at [561, 271] on icon "submit" at bounding box center [564, 270] width 10 height 8
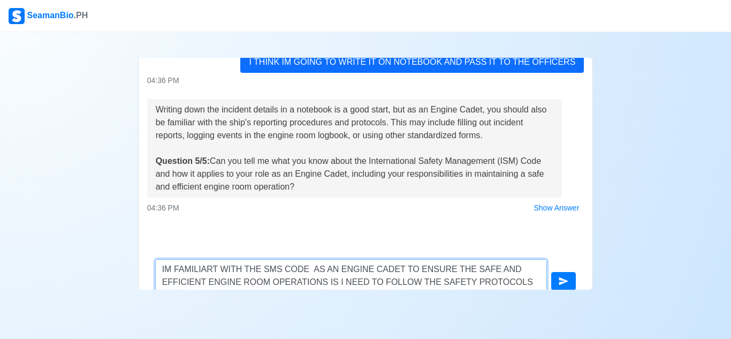
scroll to position [64, 0]
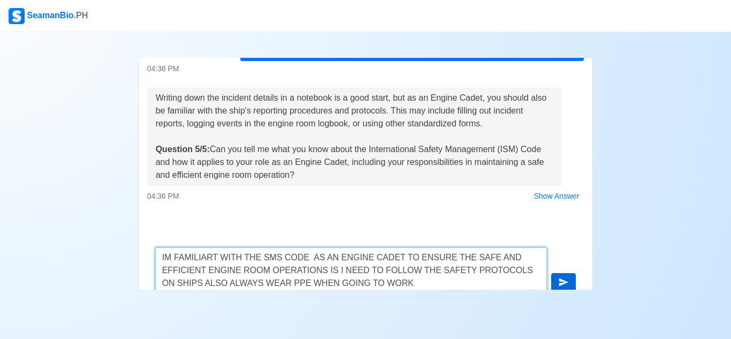
type textarea "IM FAMILIART WITH THE SMS CODE AS AN ENGINE CADET TO ENSURE THE SAFE AND EFFICI…"
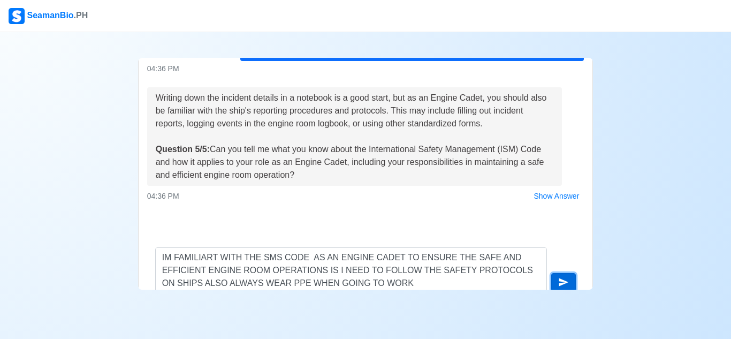
click at [562, 275] on button "submit" at bounding box center [563, 282] width 25 height 18
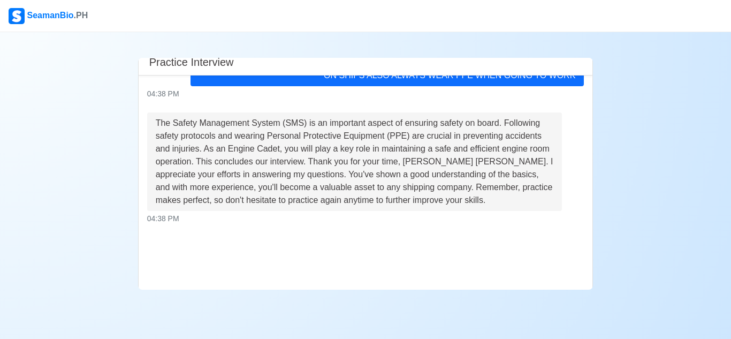
scroll to position [931, 0]
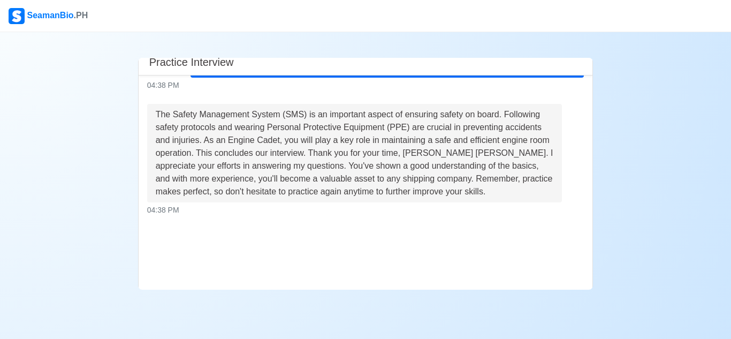
click at [602, 214] on div "Practice Interview Hello [PERSON_NAME] [PERSON_NAME], I am Gem from SeamanBioPH…" at bounding box center [365, 160] width 487 height 257
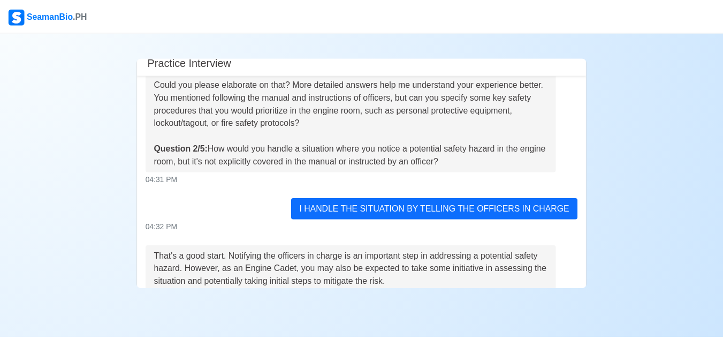
scroll to position [0, 0]
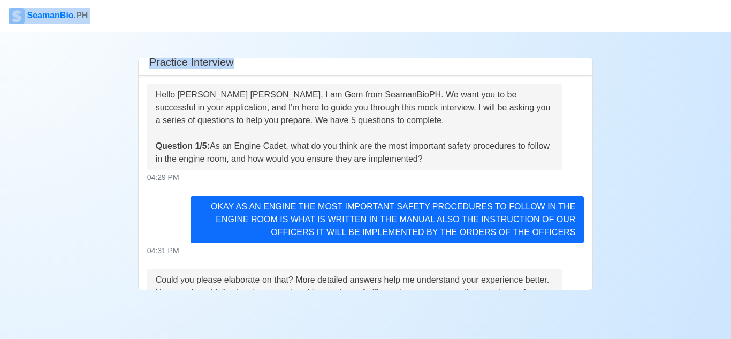
drag, startPoint x: 607, startPoint y: 71, endPoint x: 291, endPoint y: -41, distance: 334.9
click at [291, 0] on html "SeamanBio .PH Practice Interview Hello [PERSON_NAME] [PERSON_NAME], I am Gem fr…" at bounding box center [365, 169] width 731 height 339
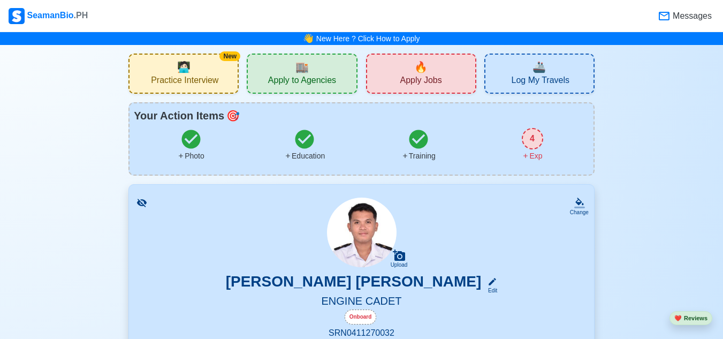
click at [393, 71] on div "🔥 Apply Jobs" at bounding box center [421, 73] width 110 height 40
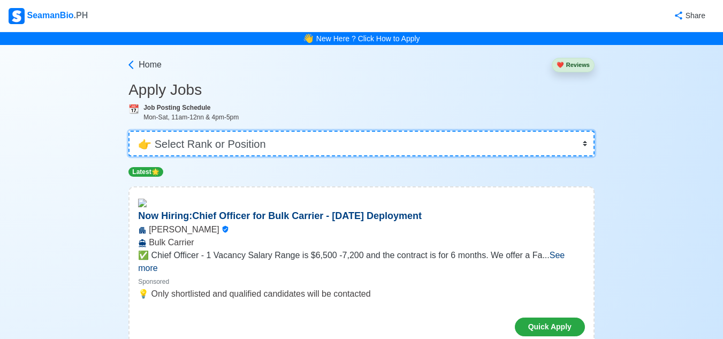
click at [588, 152] on select "👉 Select Rank or Position Master Chief Officer 2nd Officer 3rd Officer Junior O…" at bounding box center [361, 143] width 466 height 26
select select "Cadet"
click at [129, 130] on select "👉 Select Rank or Position Master Chief Officer 2nd Officer 3rd Officer Junior O…" at bounding box center [361, 143] width 466 height 26
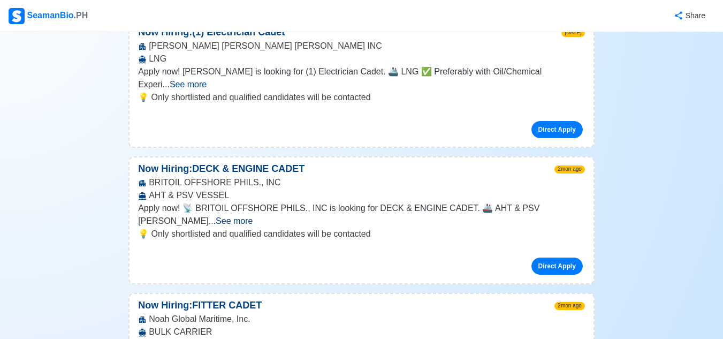
scroll to position [199, 0]
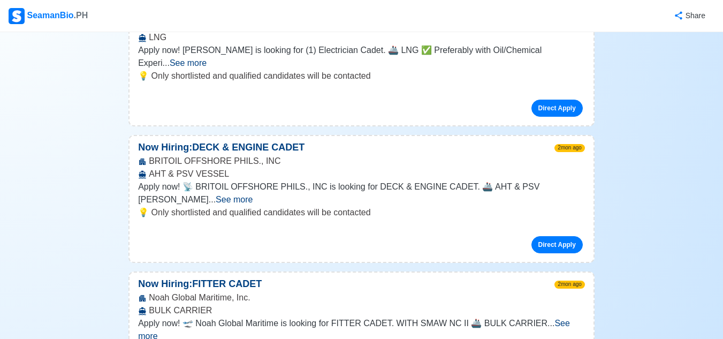
click at [252, 195] on span "See more" at bounding box center [234, 199] width 37 height 9
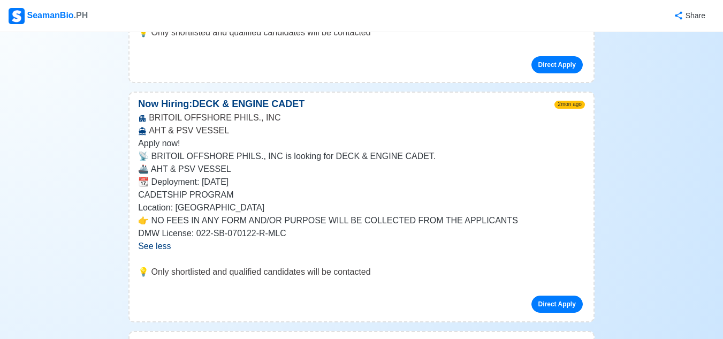
scroll to position [264, 0]
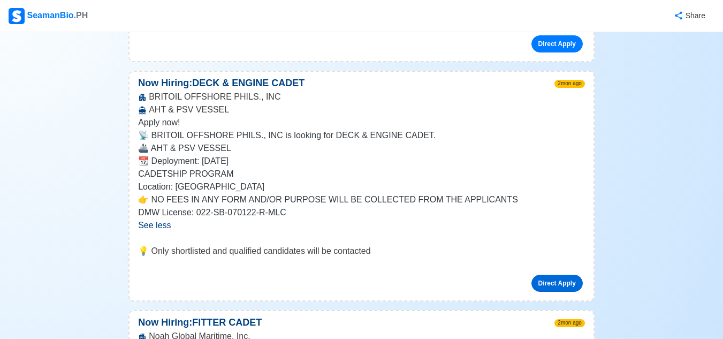
click at [574, 274] on link "Direct Apply" at bounding box center [556, 282] width 51 height 17
click at [222, 76] on p "Now Hiring: DECK & ENGINE CADET" at bounding box center [220, 83] width 183 height 14
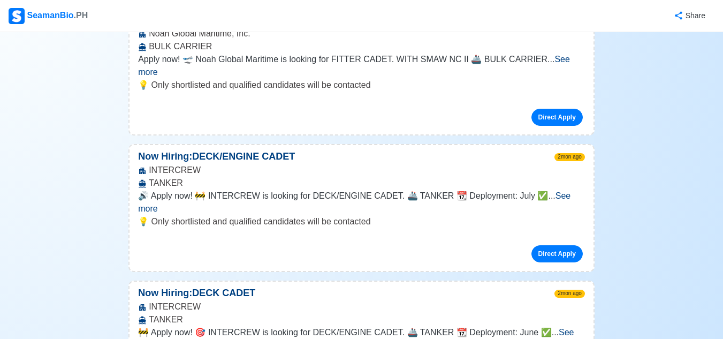
scroll to position [585, 0]
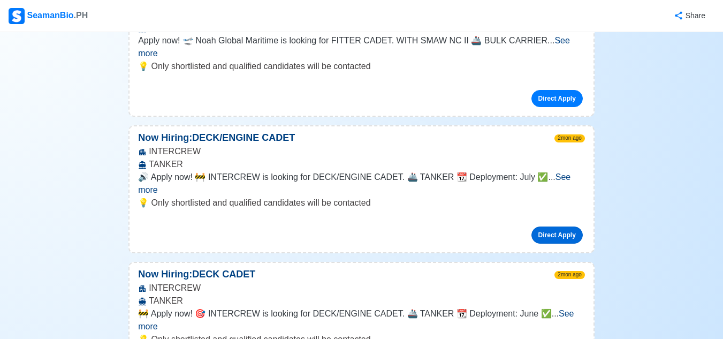
click at [566, 226] on link "Direct Apply" at bounding box center [556, 234] width 51 height 17
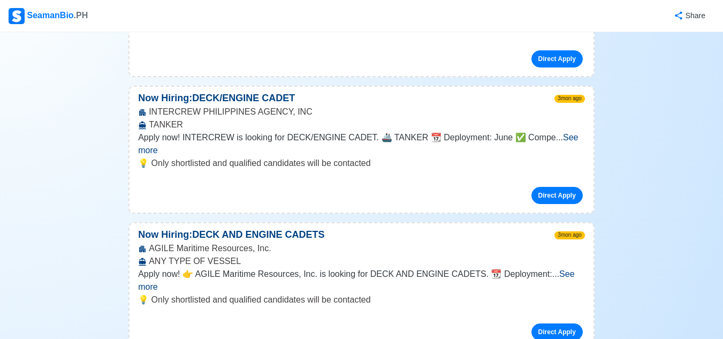
scroll to position [1055, 0]
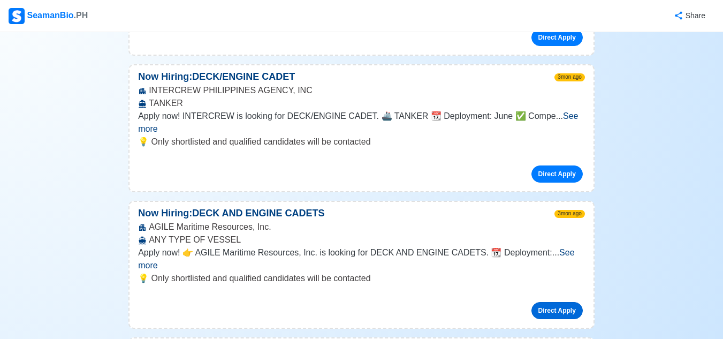
click at [556, 302] on link "Direct Apply" at bounding box center [556, 310] width 51 height 17
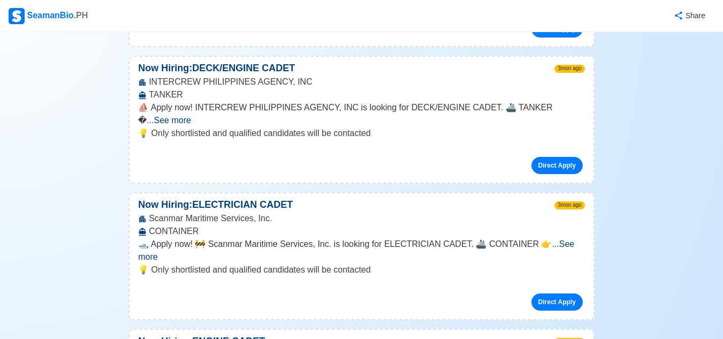
scroll to position [1483, 0]
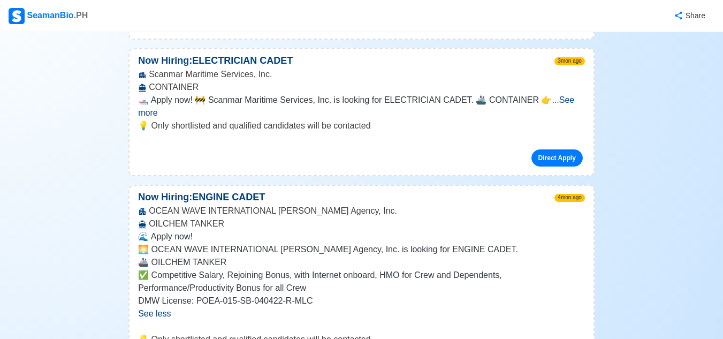
scroll to position [1632, 0]
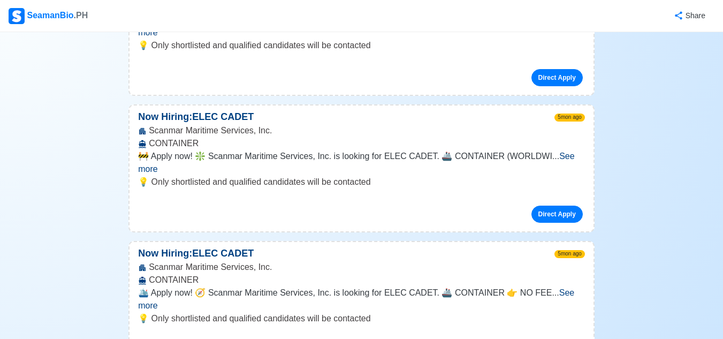
scroll to position [3129, 0]
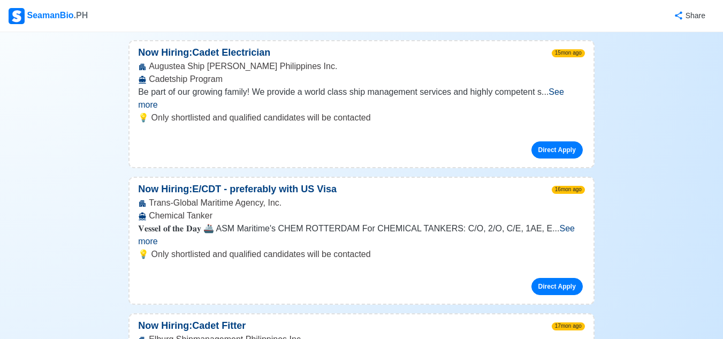
scroll to position [7297, 0]
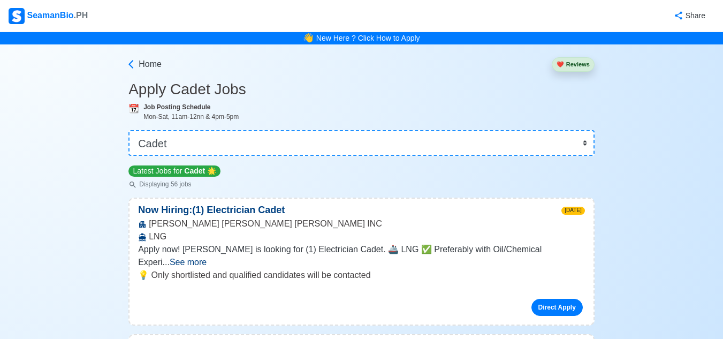
scroll to position [0, 0]
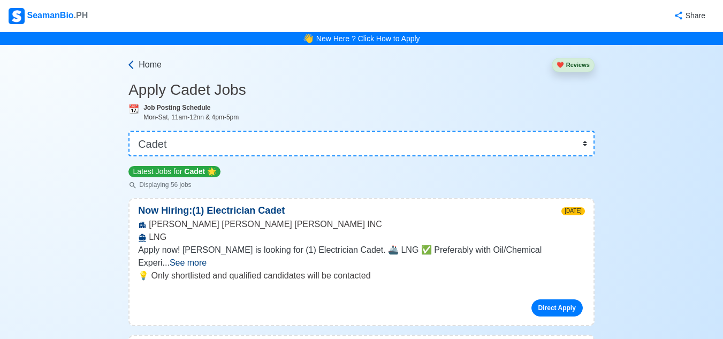
click at [127, 63] on icon at bounding box center [131, 64] width 11 height 11
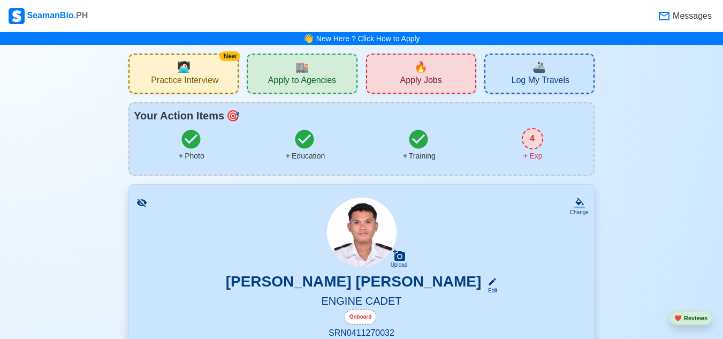
click at [309, 82] on span "Apply to Agencies" at bounding box center [302, 81] width 68 height 13
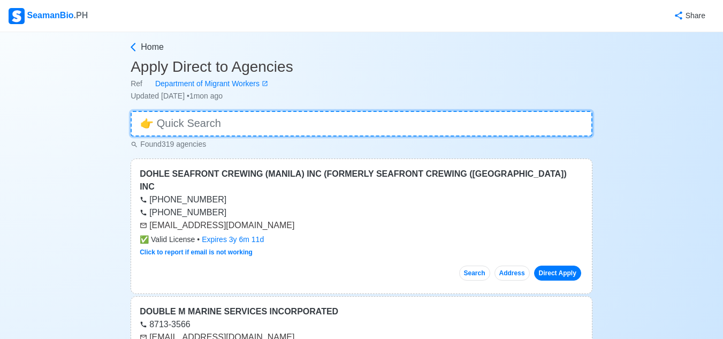
click at [378, 132] on input at bounding box center [361, 124] width 462 height 26
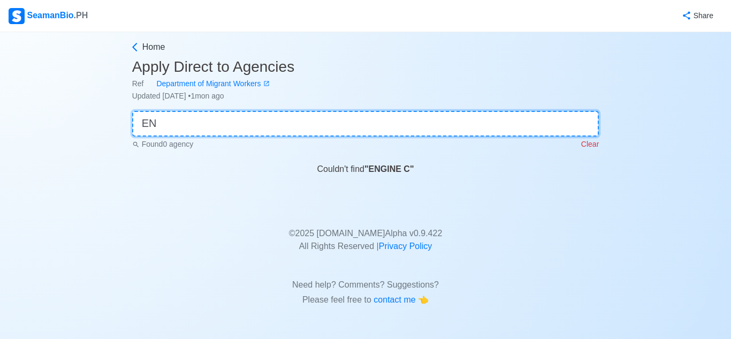
type input "E"
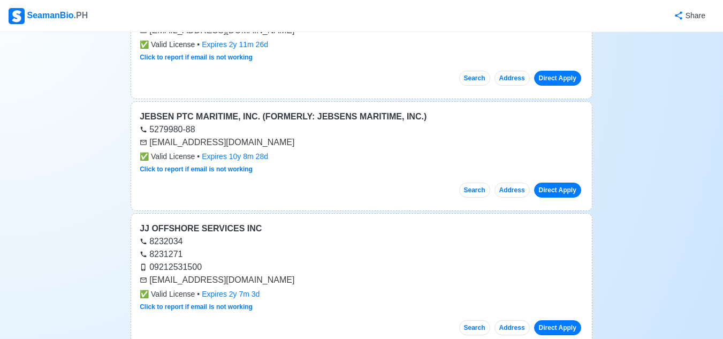
scroll to position [6833, 0]
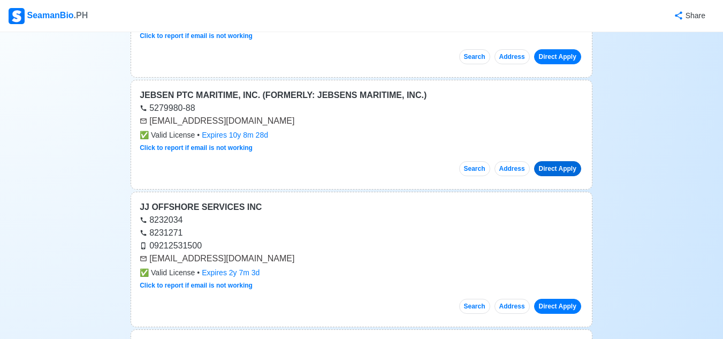
click at [548, 161] on link "Direct Apply" at bounding box center [557, 168] width 47 height 15
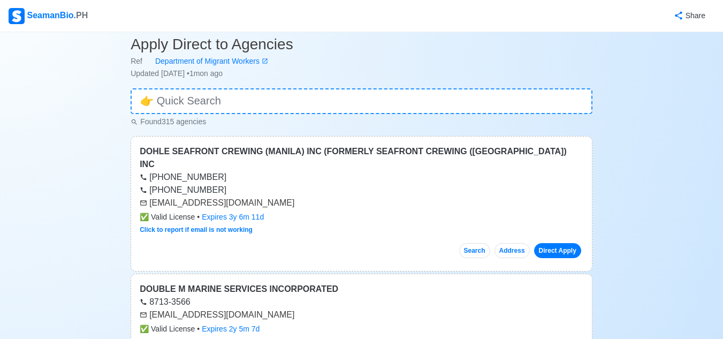
scroll to position [0, 0]
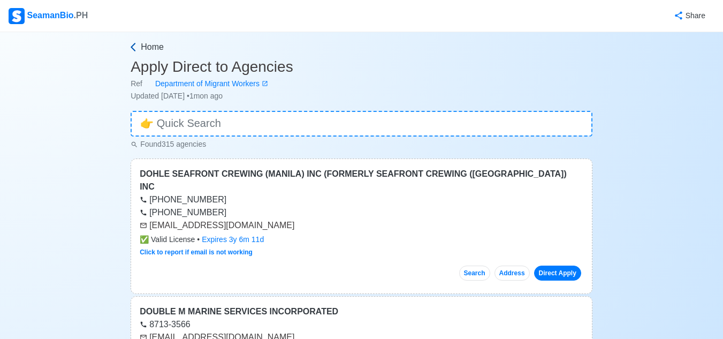
click at [136, 53] on link "Home" at bounding box center [360, 47] width 464 height 13
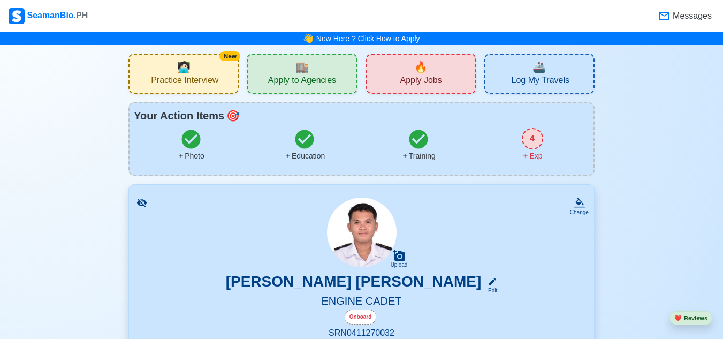
click at [526, 139] on div "4" at bounding box center [531, 138] width 21 height 21
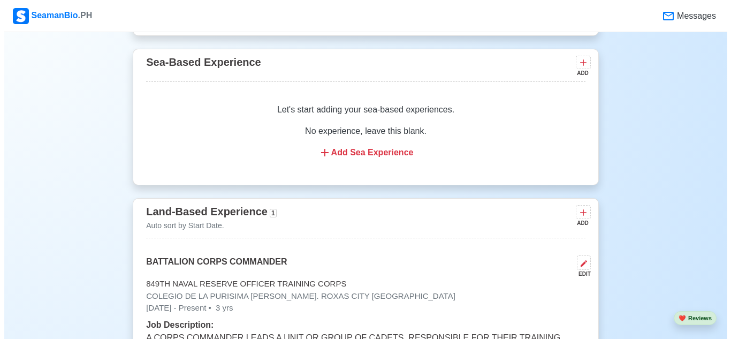
scroll to position [2108, 0]
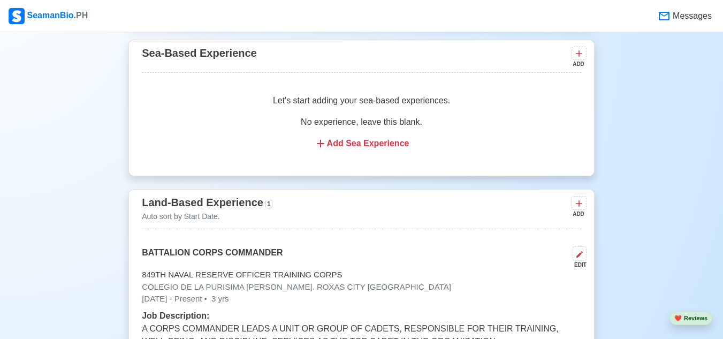
click at [408, 150] on div "Add Sea Experience" at bounding box center [361, 143] width 413 height 13
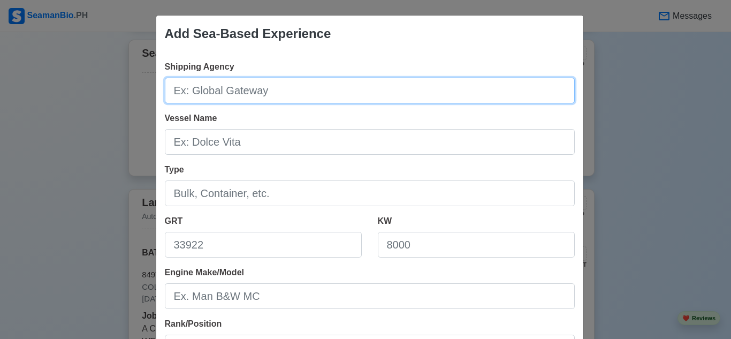
click at [315, 98] on input "Shipping Agency" at bounding box center [370, 91] width 410 height 26
type input "NONE"
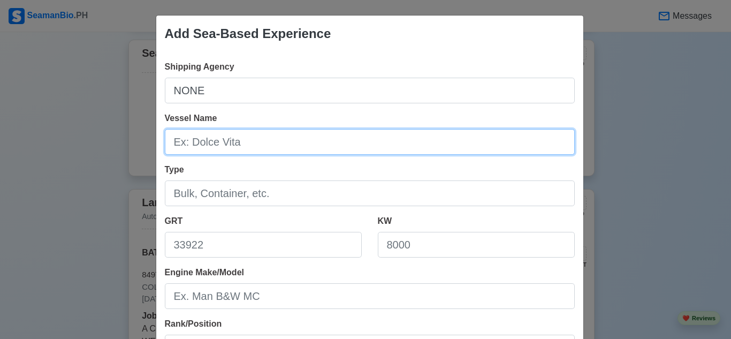
click at [285, 140] on input "Vessel Name" at bounding box center [370, 142] width 410 height 26
type input "NONE"
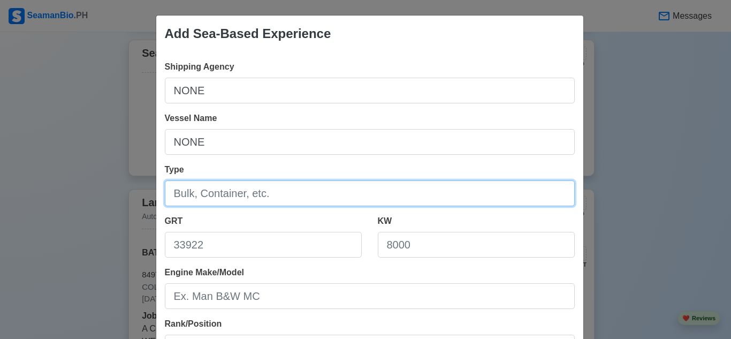
click at [294, 186] on input "Type" at bounding box center [370, 193] width 410 height 26
type input "NONE"
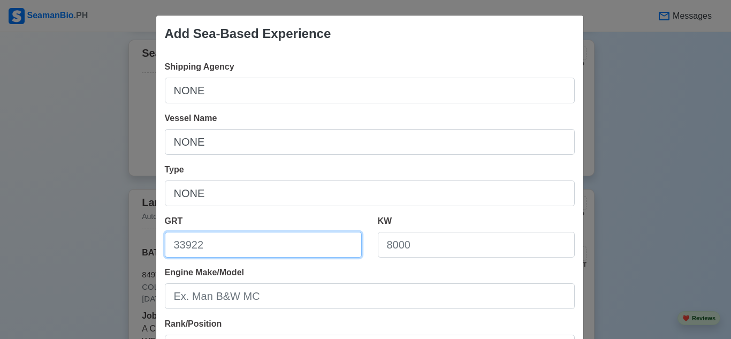
click at [275, 237] on input "GRT" at bounding box center [263, 245] width 197 height 26
type input "NONE"
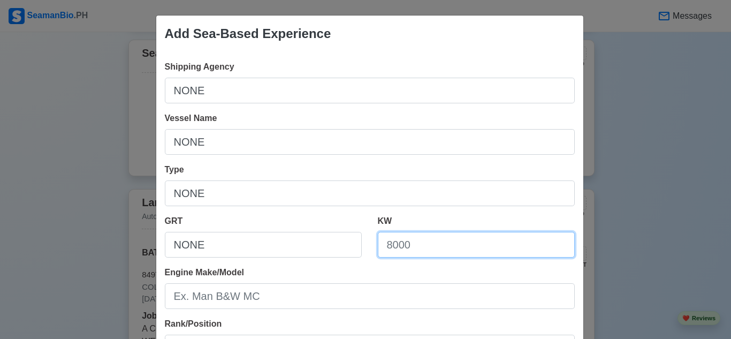
click at [395, 245] on input "KW" at bounding box center [476, 245] width 197 height 26
type input "NONE"
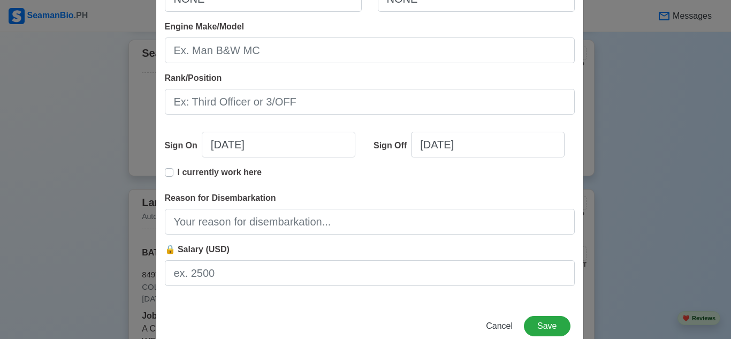
scroll to position [271, 0]
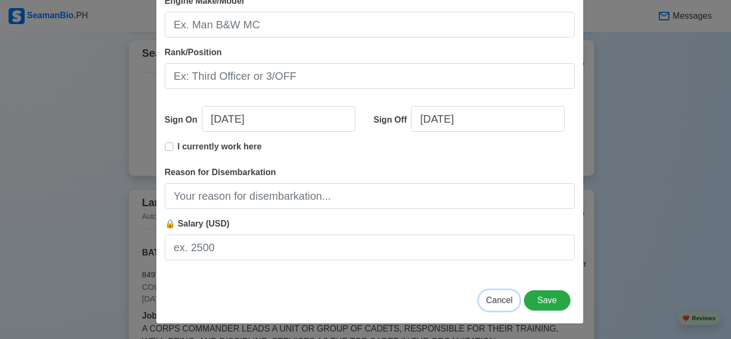
click at [510, 295] on span "Cancel" at bounding box center [499, 299] width 27 height 9
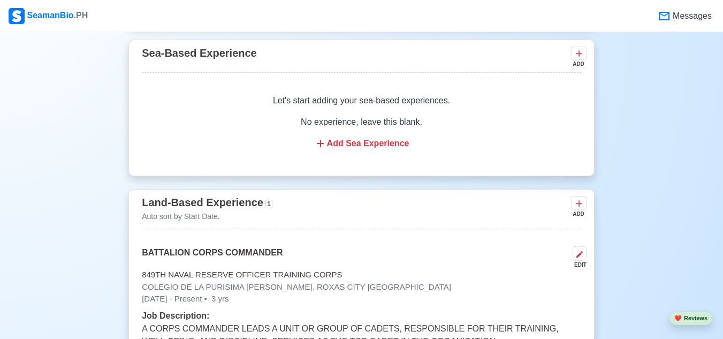
click at [395, 126] on p "No experience, leave this blank." at bounding box center [361, 122] width 413 height 13
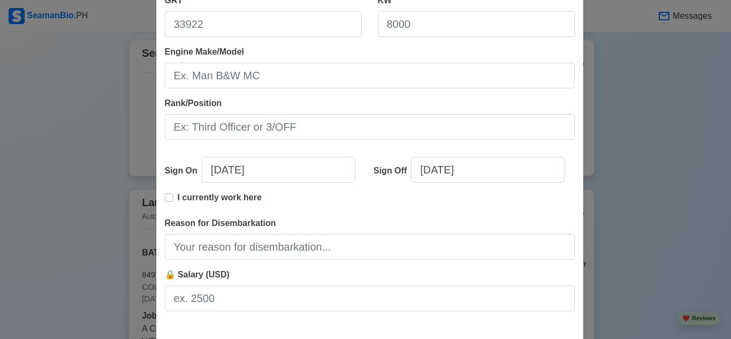
scroll to position [231, 0]
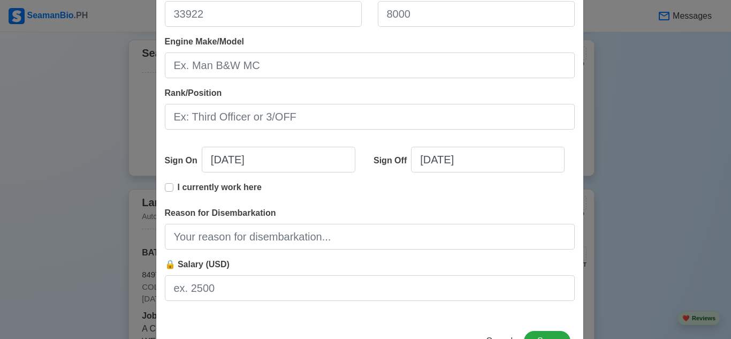
drag, startPoint x: 721, startPoint y: 263, endPoint x: 724, endPoint y: 311, distance: 48.8
click at [724, 311] on div "Add Sea-Based Experience Shipping Agency Vessel Name Type GRT KW Engine Make/Mo…" at bounding box center [365, 169] width 731 height 339
click at [547, 331] on button "Save" at bounding box center [547, 341] width 46 height 20
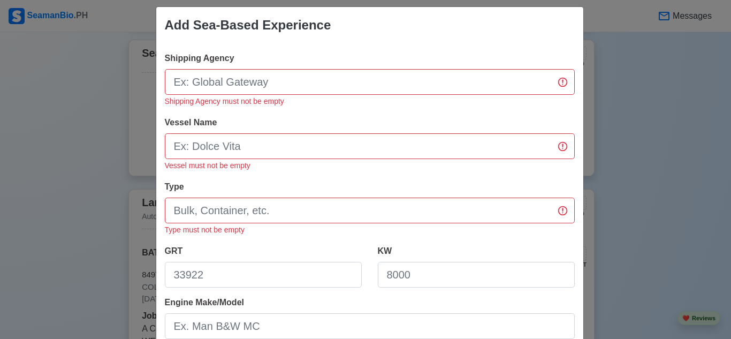
scroll to position [0, 0]
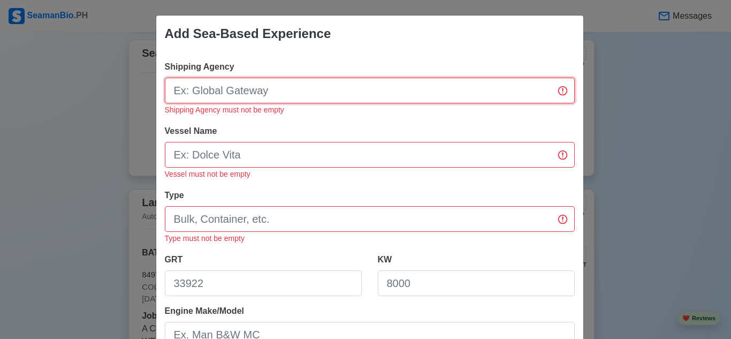
click at [323, 94] on input "Shipping Agency" at bounding box center [370, 91] width 410 height 26
type input "NONE"
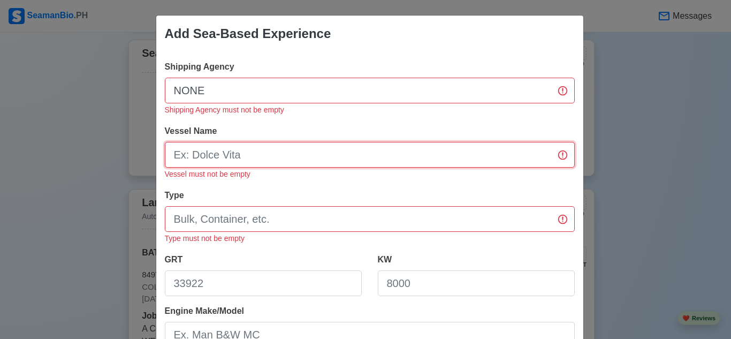
click at [268, 154] on input "Vessel Name" at bounding box center [370, 155] width 410 height 26
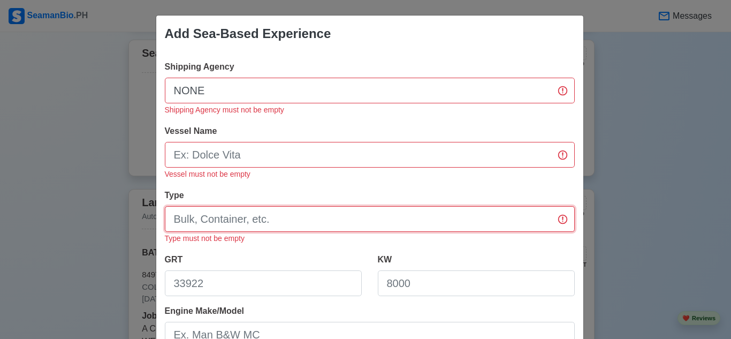
click at [263, 216] on input "Type" at bounding box center [370, 219] width 410 height 26
type input "NONE"
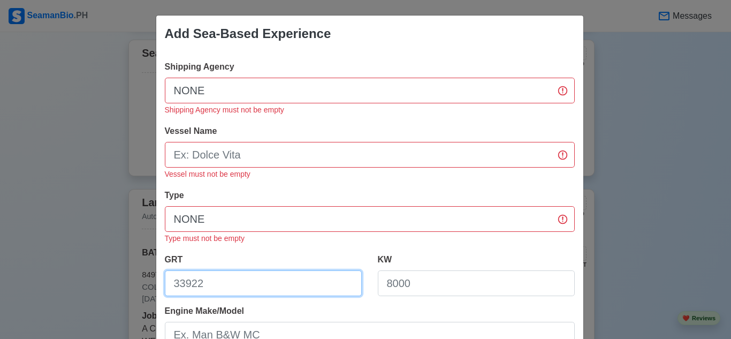
click at [225, 287] on input "GRT" at bounding box center [263, 283] width 197 height 26
type input "NONE"
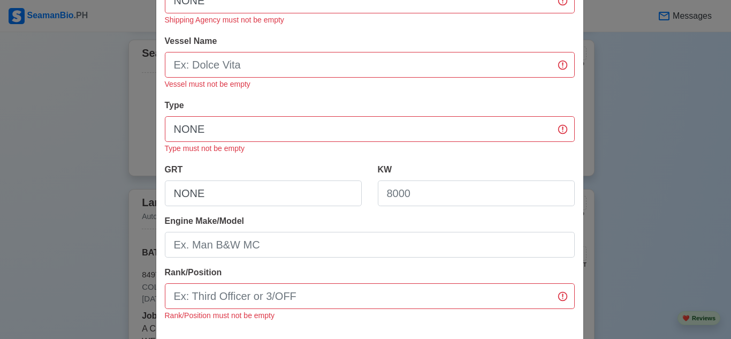
scroll to position [94, 0]
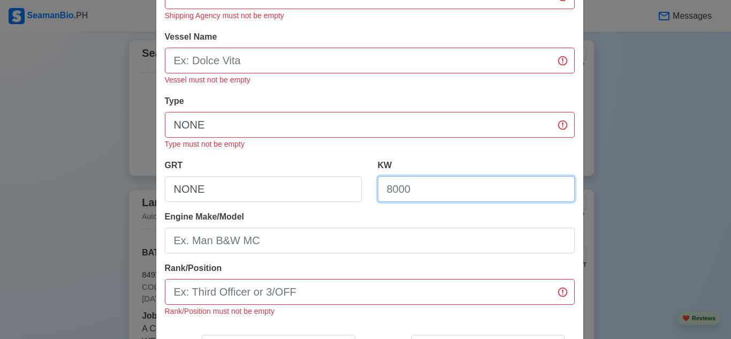
click at [493, 187] on input "KW" at bounding box center [476, 189] width 197 height 26
type input "NONE"
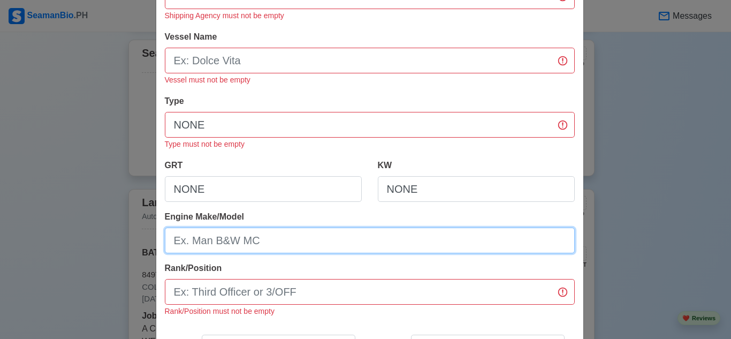
click at [379, 244] on input "Engine Make/Model" at bounding box center [370, 240] width 410 height 26
type input "NONE"
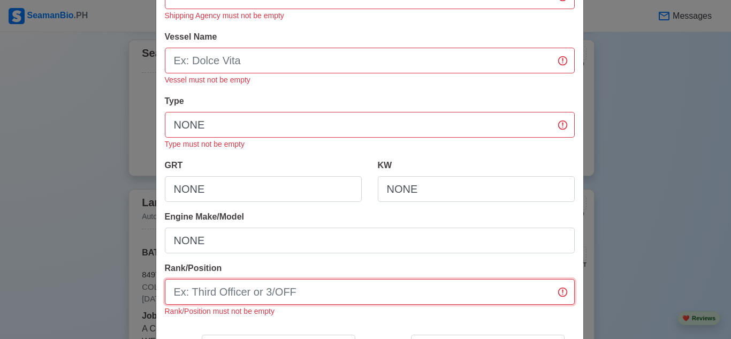
click at [339, 290] on input "Rank/Position" at bounding box center [370, 292] width 410 height 26
type input "NONE"
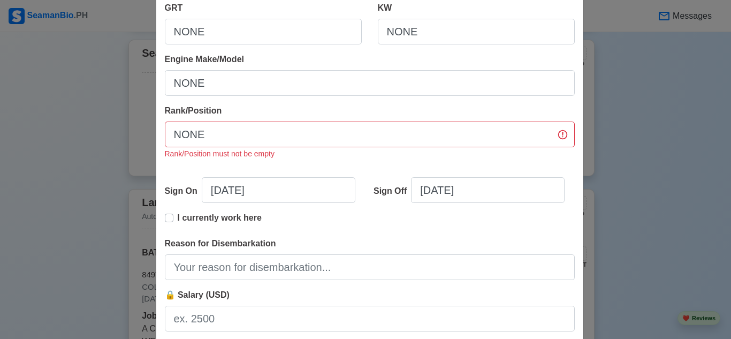
scroll to position [247, 0]
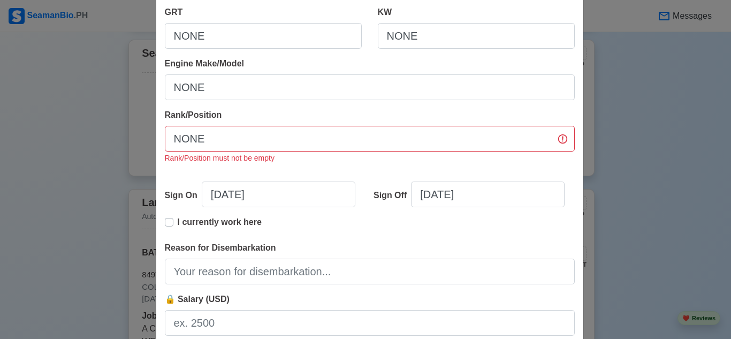
click at [178, 219] on label "I currently work here" at bounding box center [220, 226] width 84 height 21
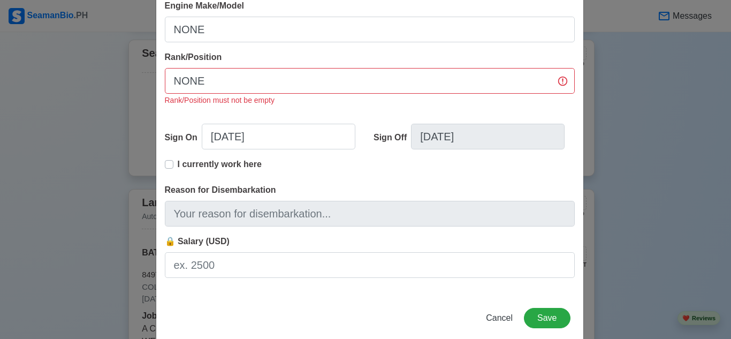
scroll to position [306, 0]
click at [544, 309] on button "Save" at bounding box center [547, 316] width 46 height 20
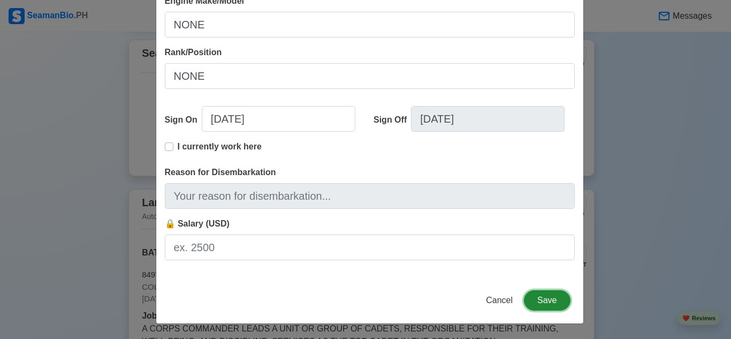
scroll to position [280, 0]
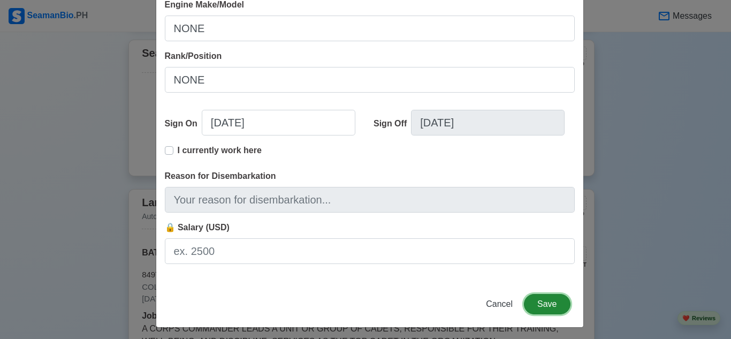
click at [544, 309] on button "Save" at bounding box center [547, 304] width 46 height 20
click at [549, 300] on button "Save" at bounding box center [547, 304] width 46 height 20
click at [622, 250] on div "Add Sea-Based Experience Shipping Agency NONE Vessel Name Vessel must not be em…" at bounding box center [365, 169] width 731 height 339
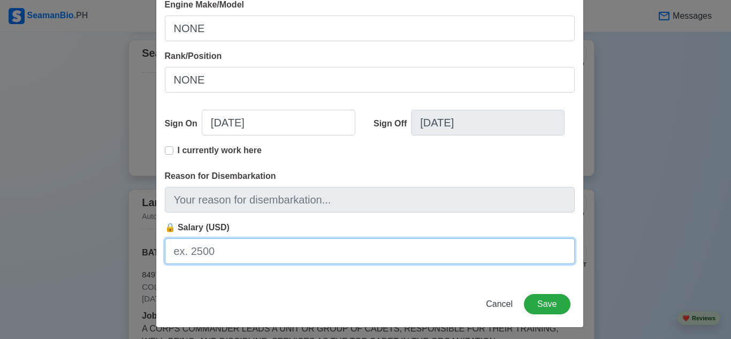
click at [410, 250] on input "🔒 Salary (USD)" at bounding box center [370, 251] width 410 height 26
type input "2500"
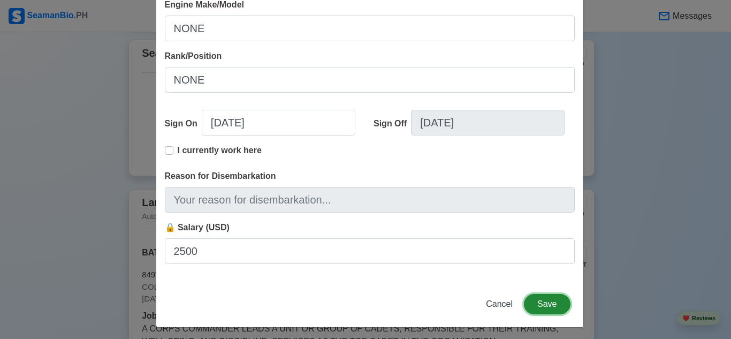
click at [538, 300] on button "Save" at bounding box center [547, 304] width 46 height 20
click at [608, 239] on div "Add Sea-Based Experience Shipping Agency NONE Vessel Name Vessel must not be em…" at bounding box center [365, 169] width 731 height 339
click at [493, 299] on span "Cancel" at bounding box center [499, 303] width 27 height 9
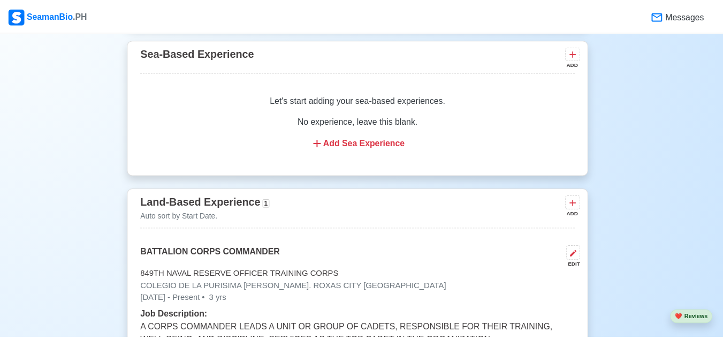
scroll to position [267, 0]
